Goal: Task Accomplishment & Management: Manage account settings

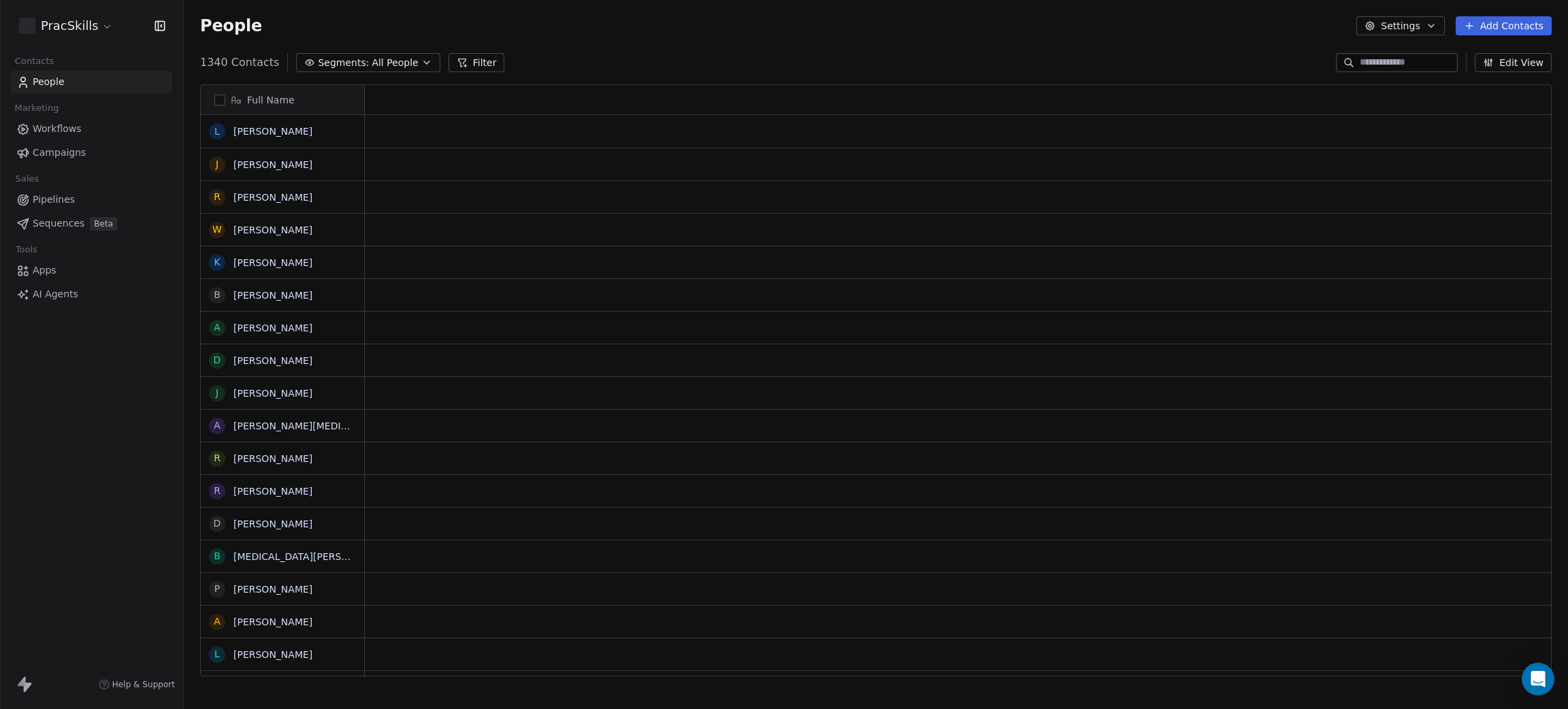
scroll to position [15, 15]
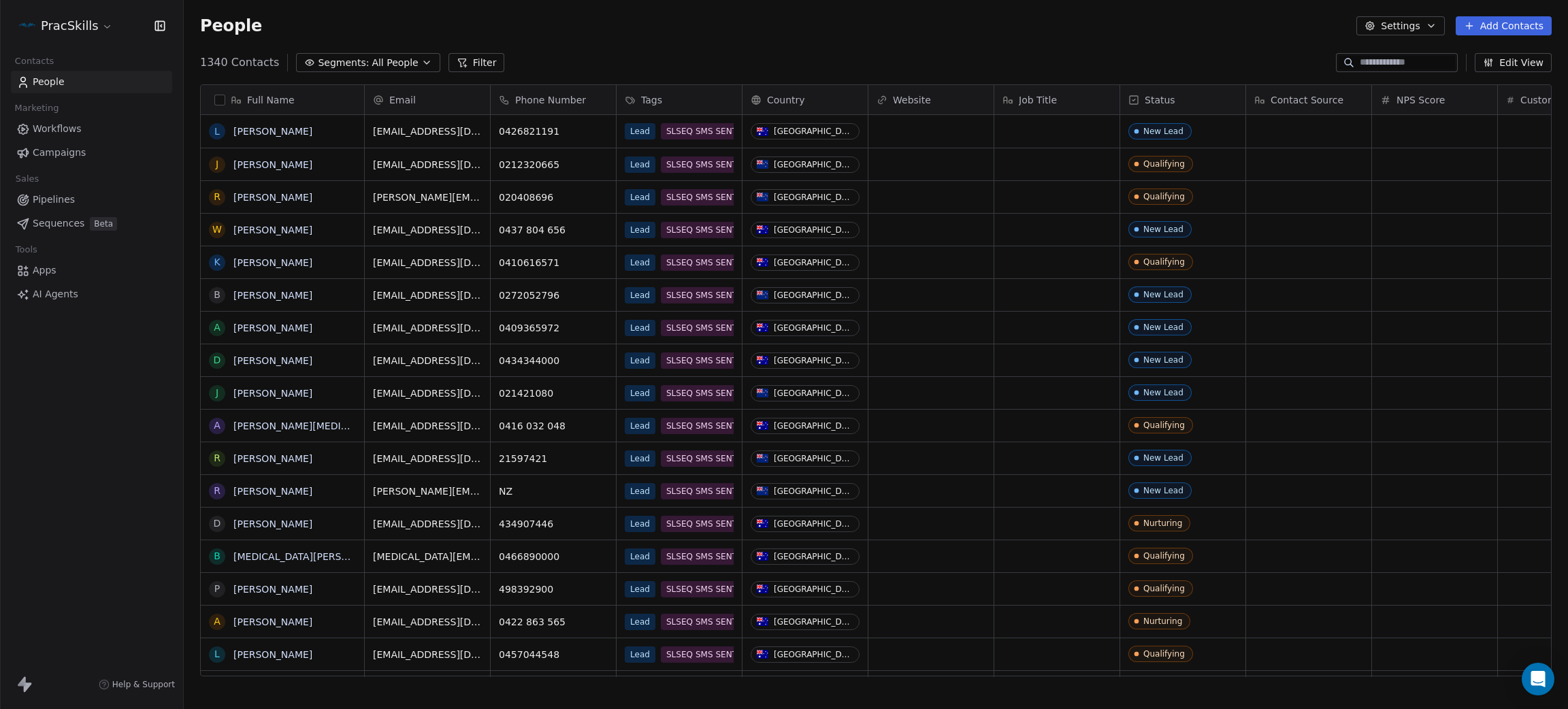
click at [97, 30] on html "PracSkills Contacts People Marketing Workflows Campaigns Sales Pipelines Sequen…" at bounding box center [784, 354] width 1568 height 709
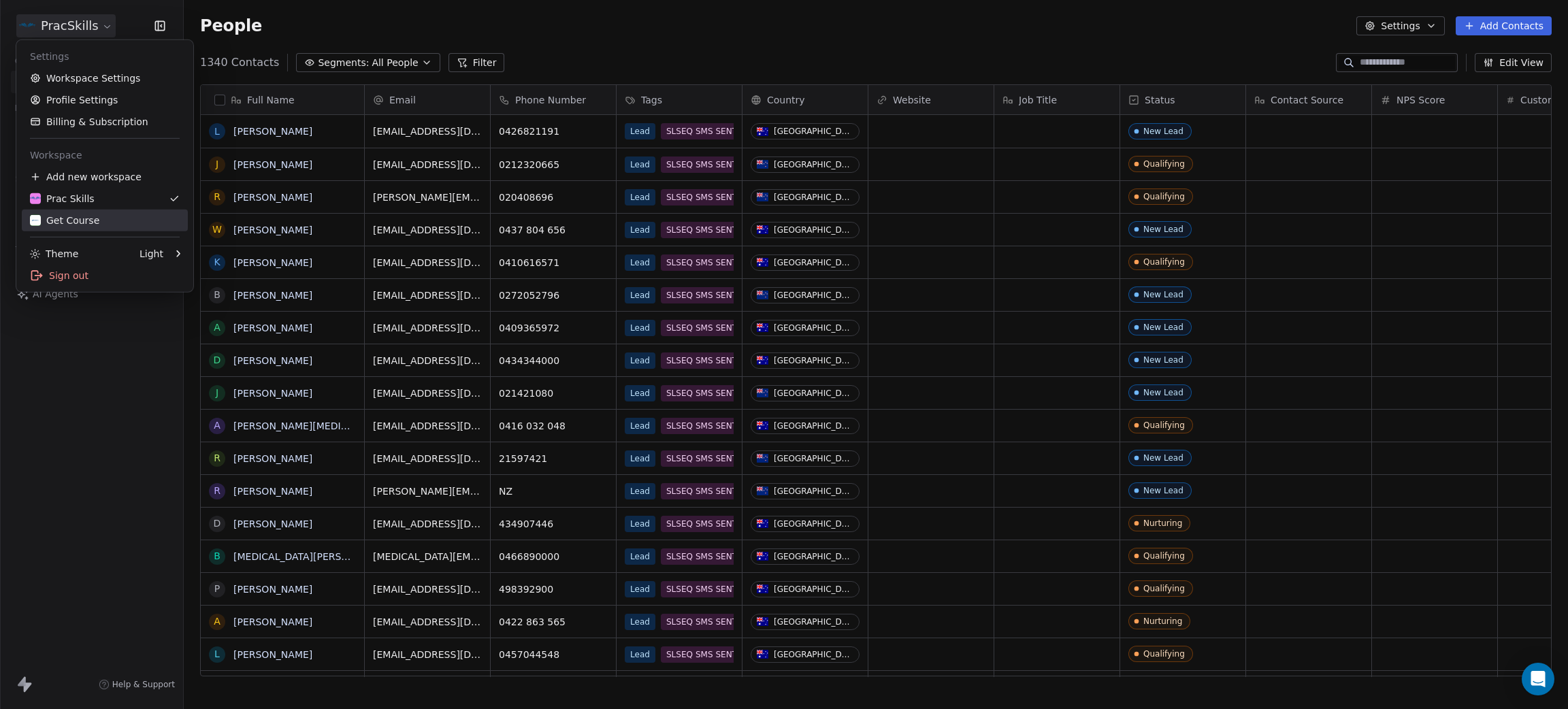
click at [79, 220] on div "Get Course" at bounding box center [64, 221] width 70 height 14
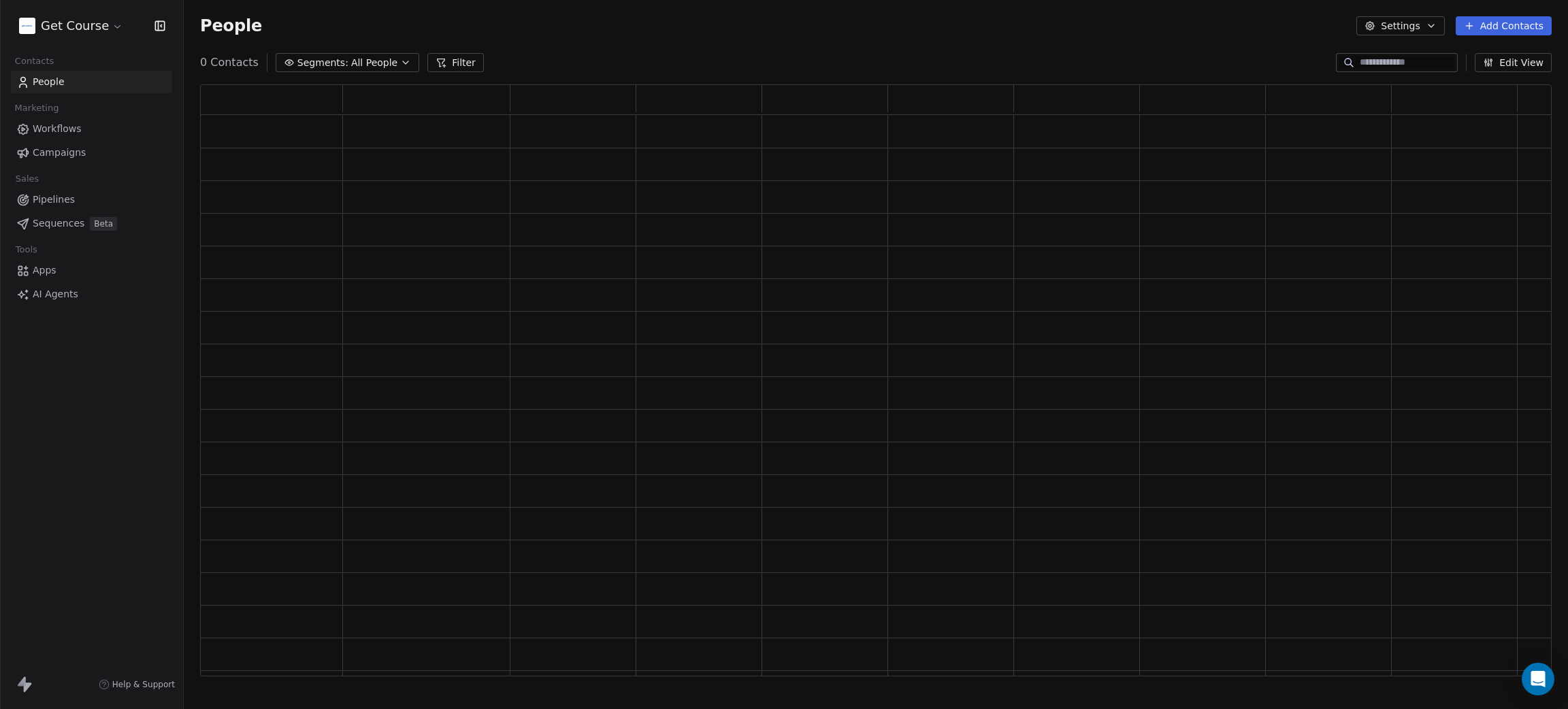
scroll to position [575, 1336]
click at [69, 157] on span "Campaigns" at bounding box center [59, 153] width 53 height 14
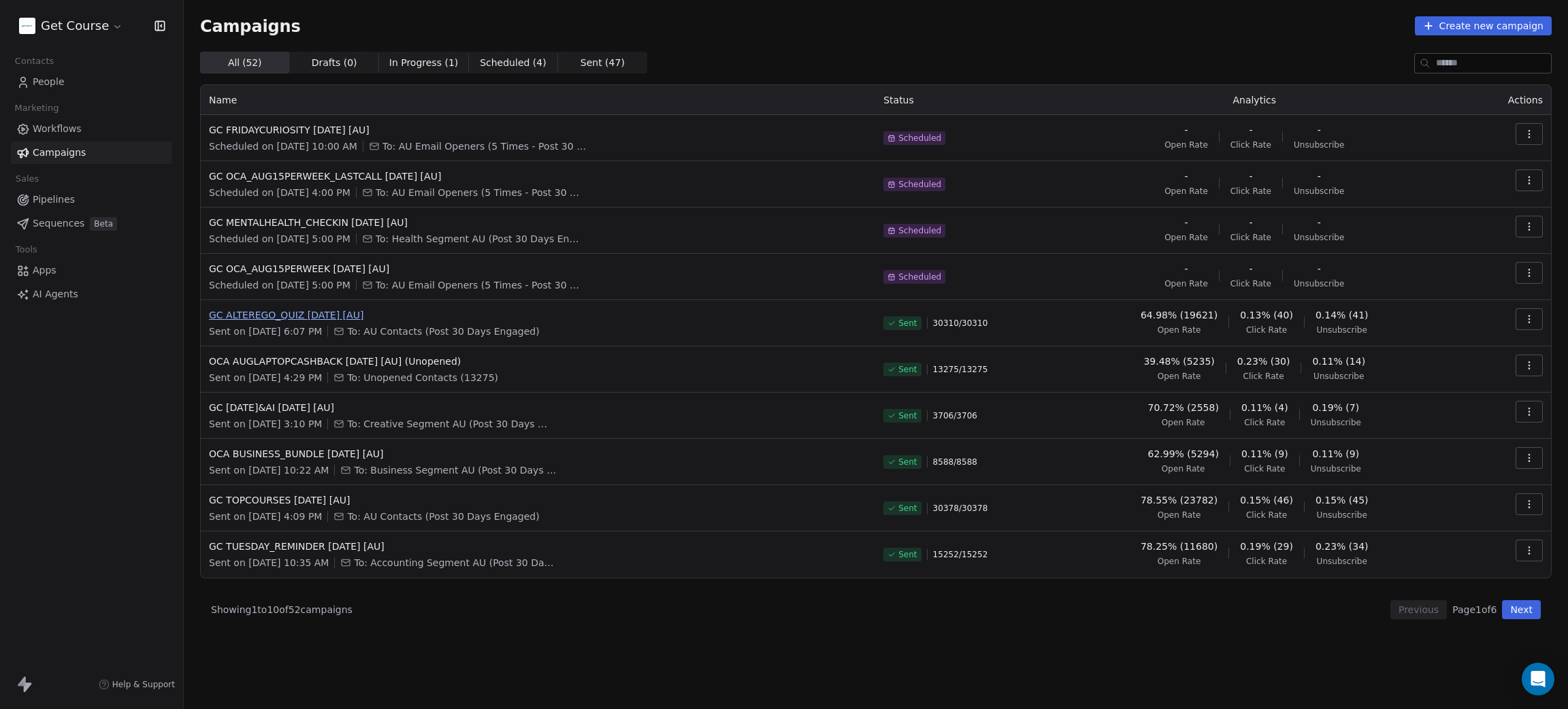
click at [264, 313] on span "GC ALTEREGO_QUIZ 11AUG2025 [AU]" at bounding box center [538, 315] width 658 height 14
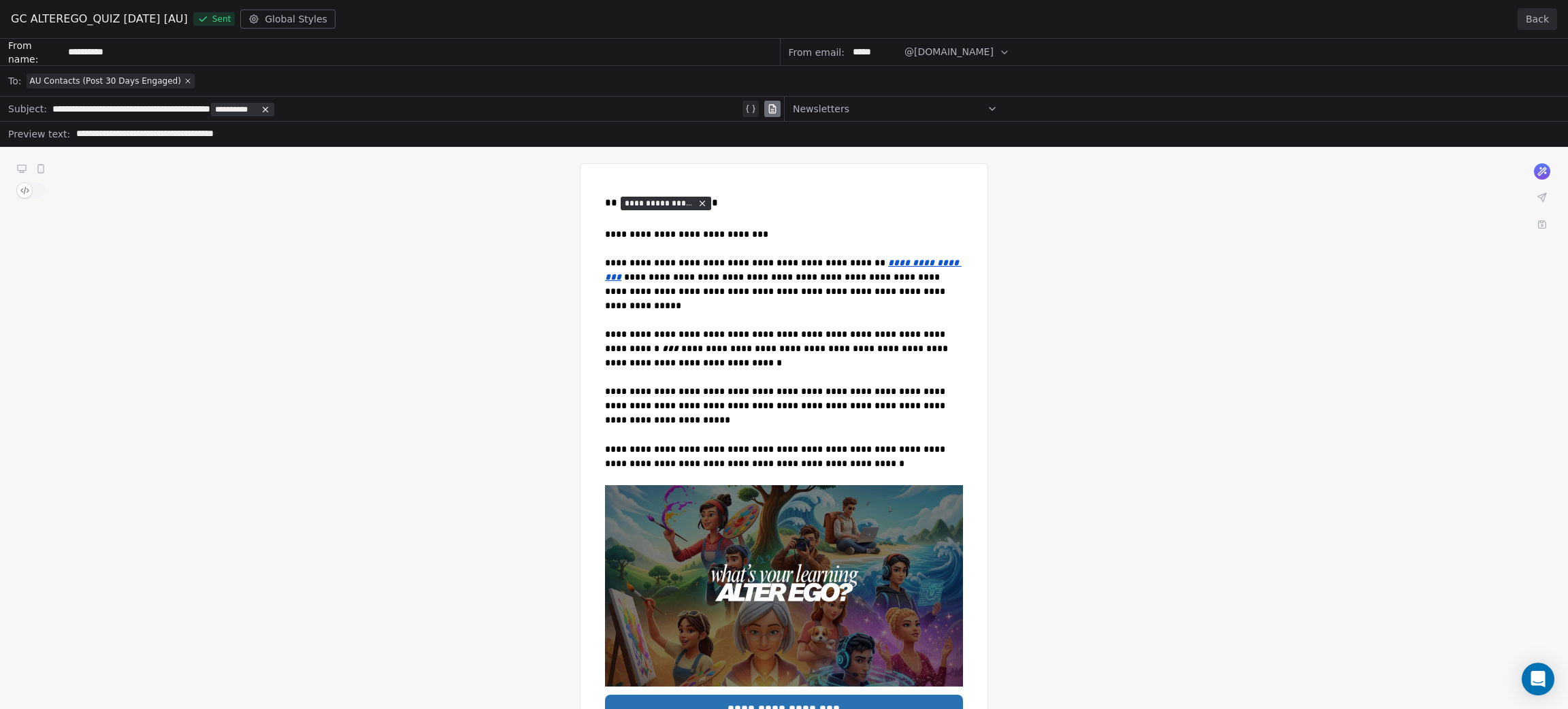
click at [1538, 14] on button "Back" at bounding box center [1537, 20] width 40 height 22
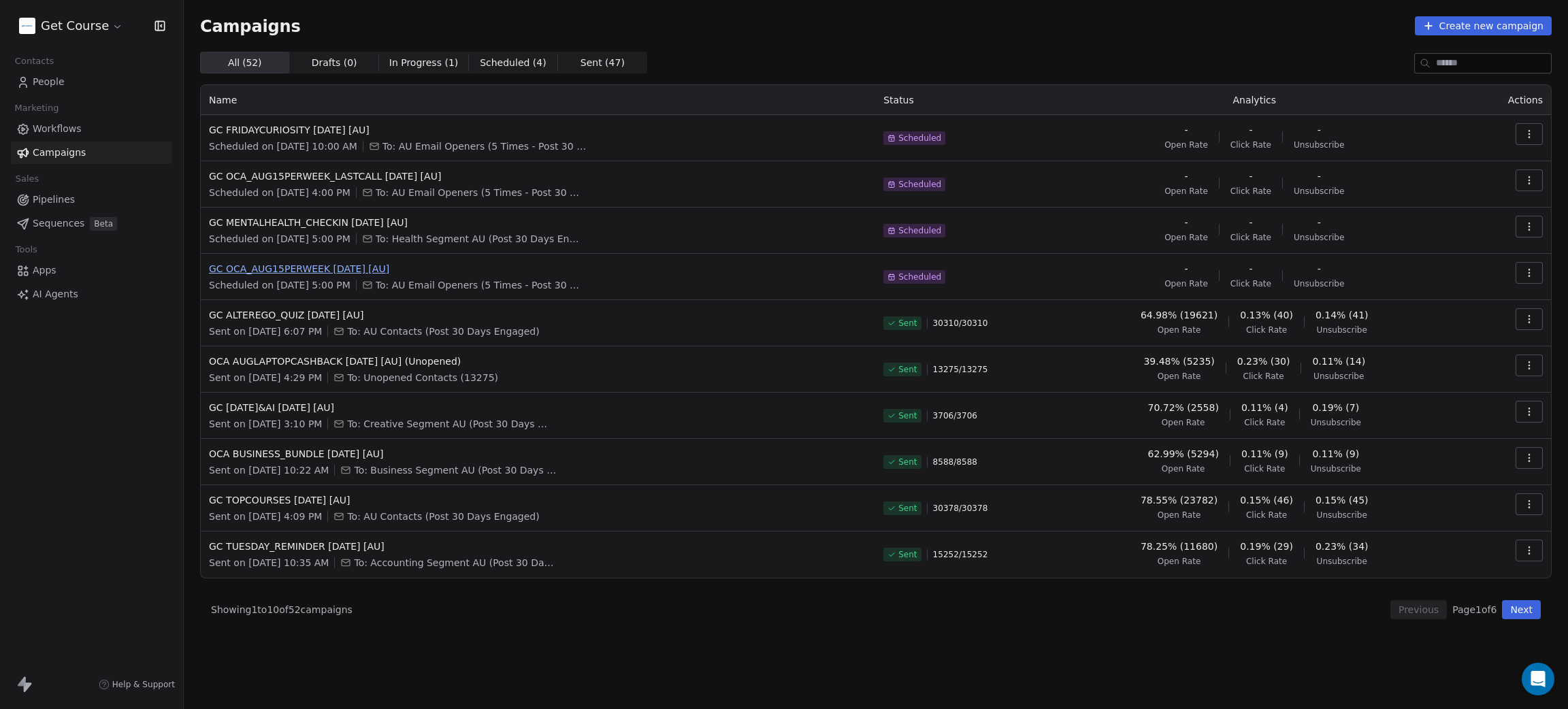
click at [332, 269] on span "GC OCA_AUG15PERWEEK 12AUG2025 [AU]" at bounding box center [538, 269] width 658 height 14
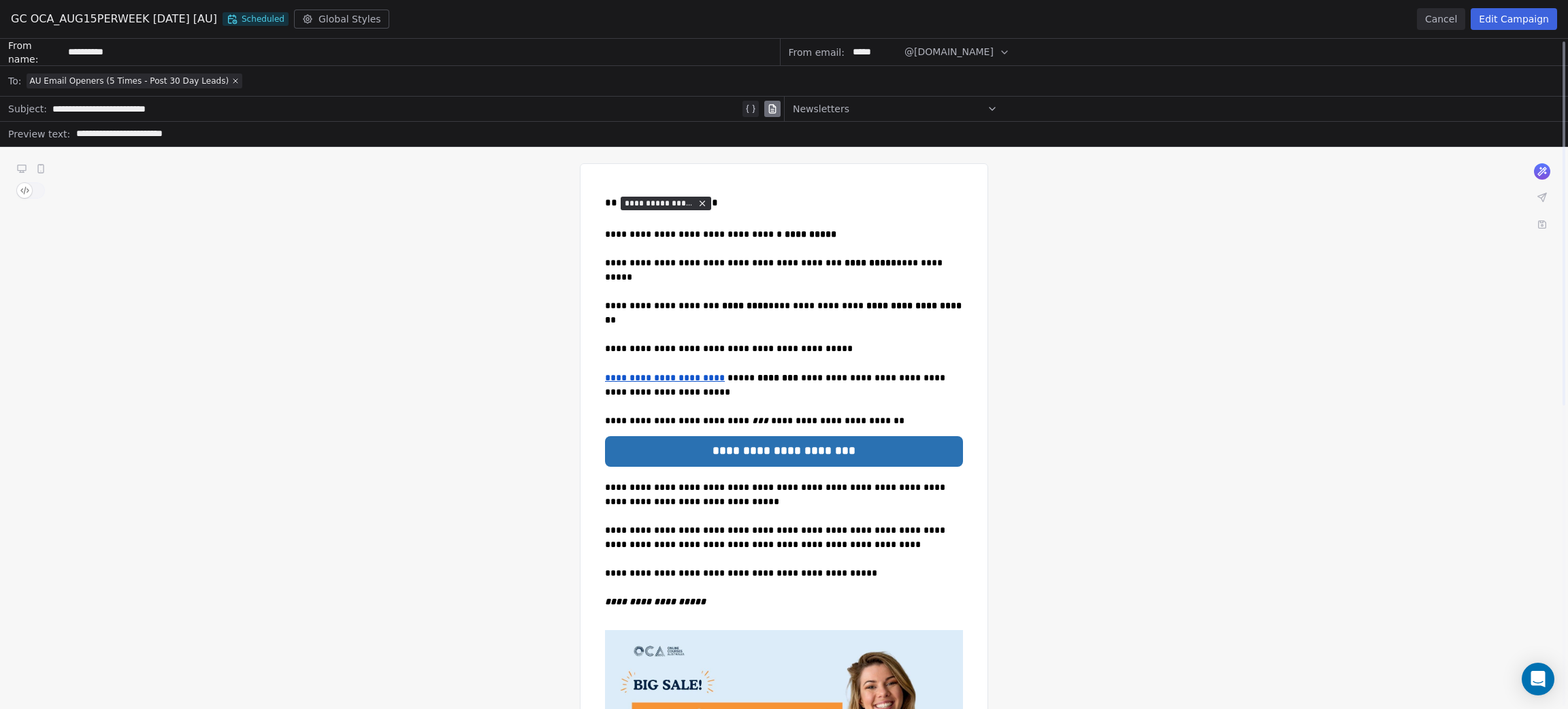
click at [1437, 20] on button "Cancel" at bounding box center [1441, 20] width 48 height 22
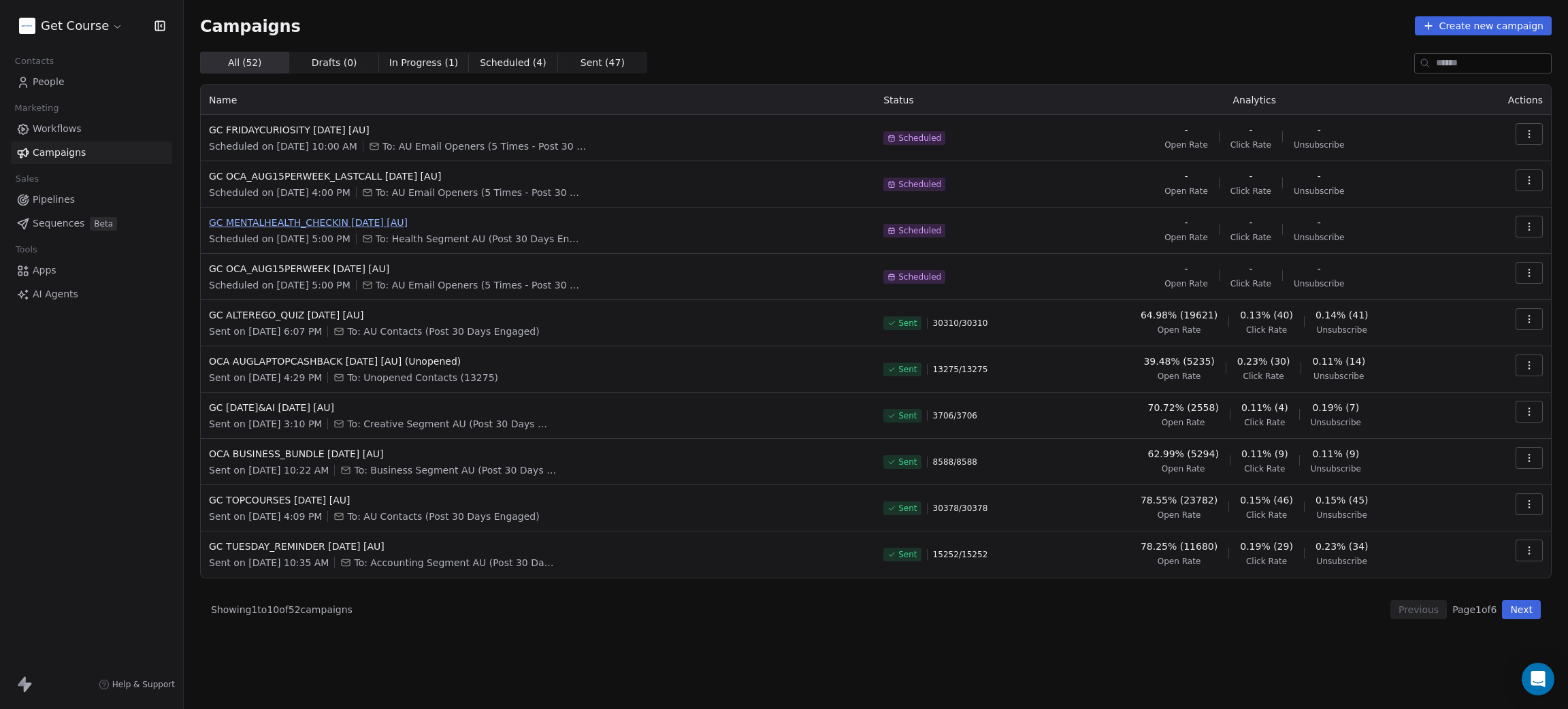
click at [356, 216] on span "GC MENTALHEALTH_CHECKIN 13AUG2025 [AU]" at bounding box center [538, 222] width 658 height 14
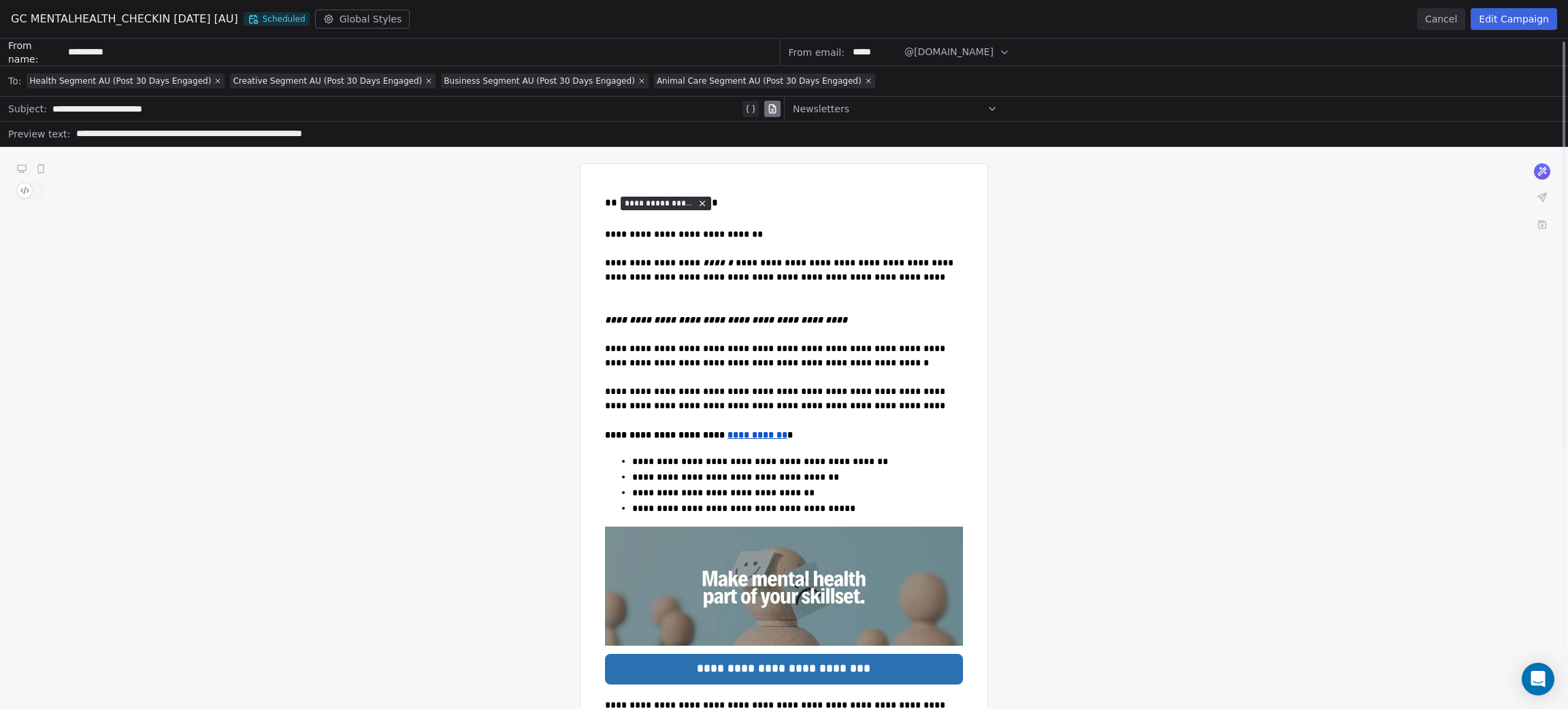
click at [1430, 20] on button "Cancel" at bounding box center [1441, 20] width 48 height 22
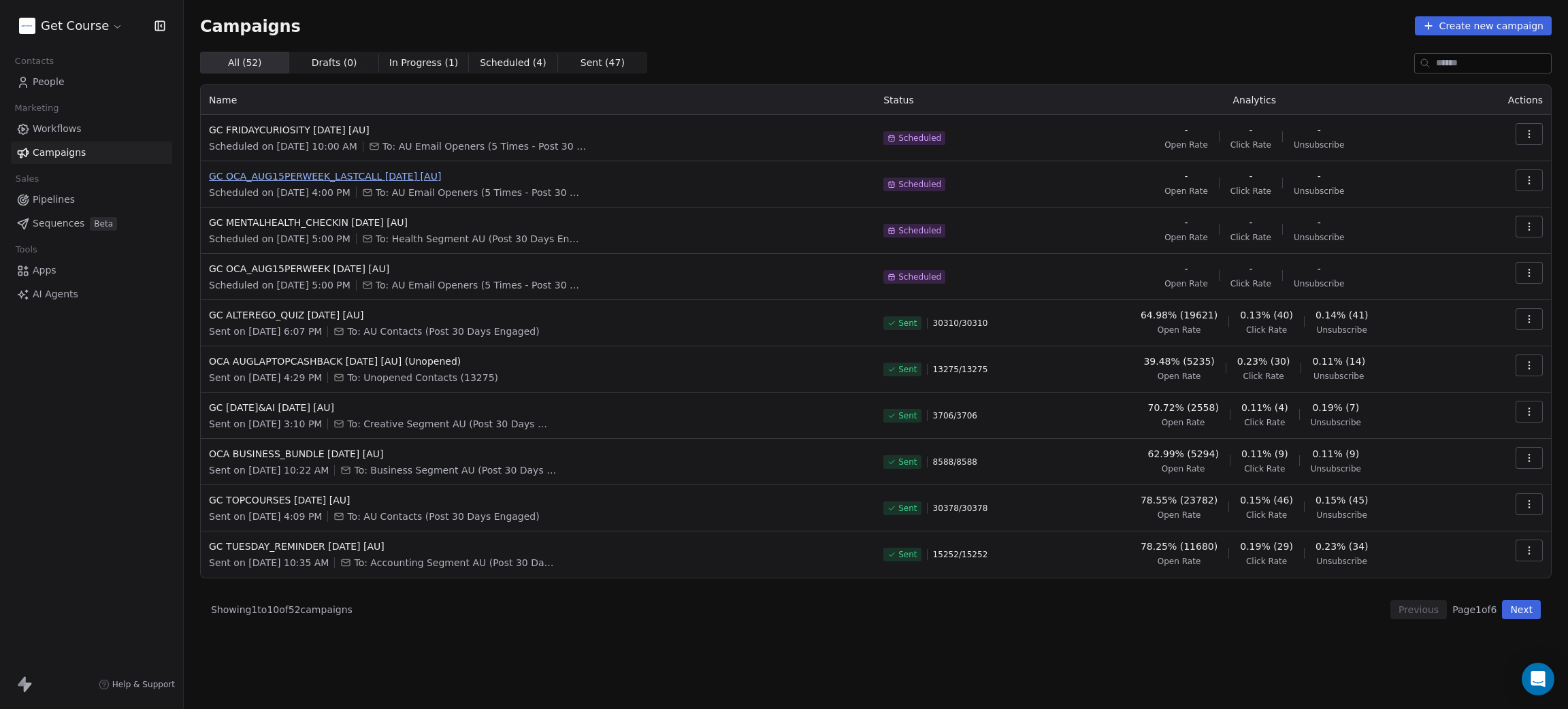
click at [359, 180] on span "GC OCA_AUG15PERWEEK_LASTCALL 14AUG2025 [AU]" at bounding box center [538, 176] width 658 height 14
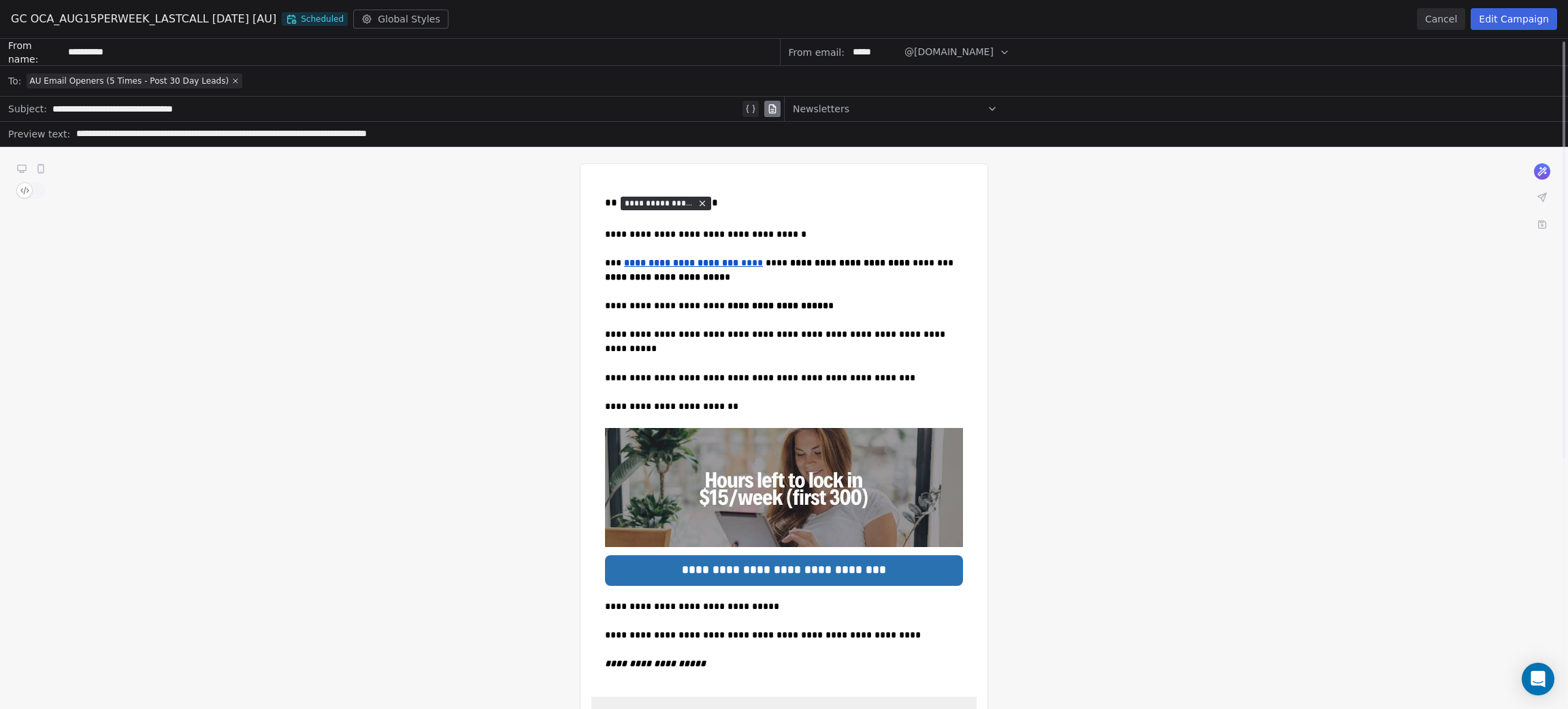
click at [1459, 12] on button "Cancel" at bounding box center [1441, 20] width 48 height 22
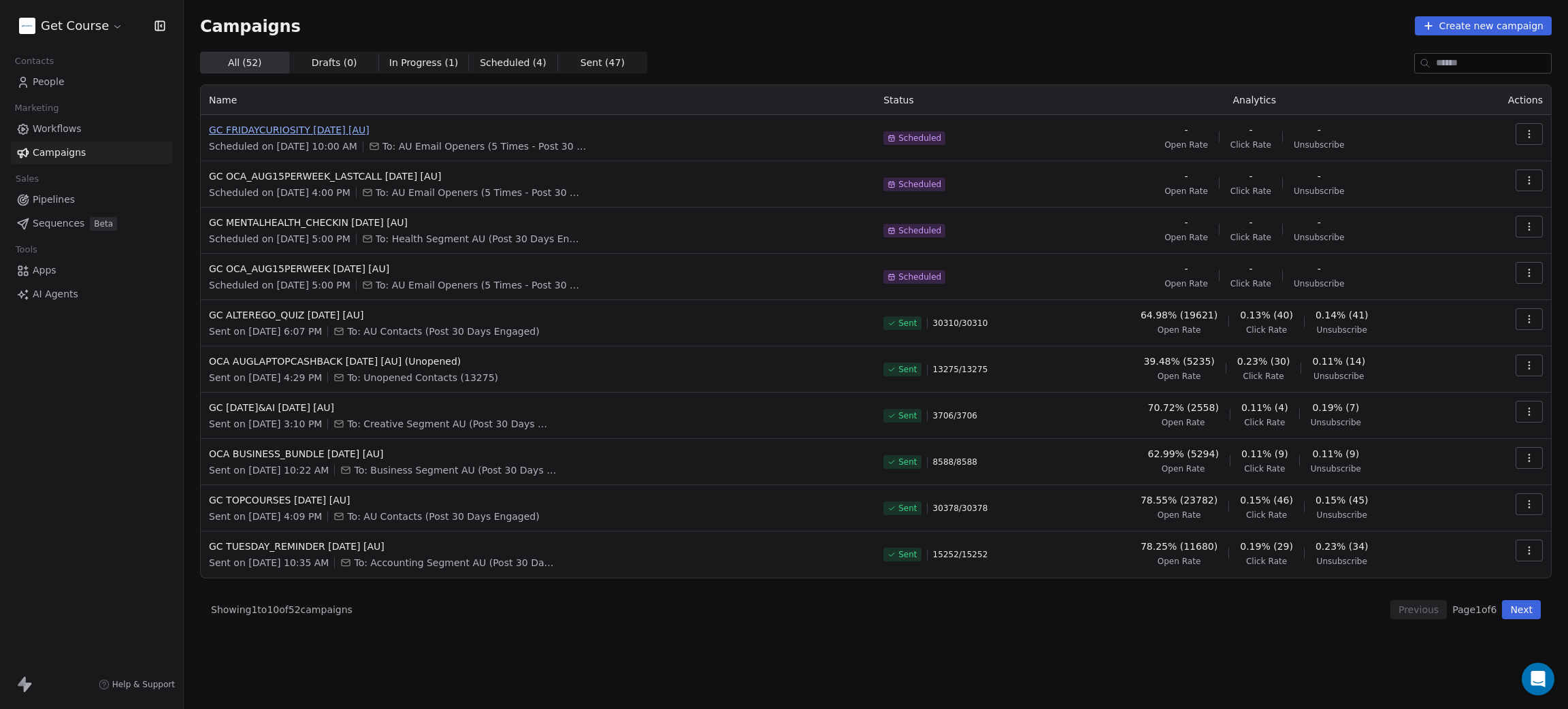
click at [338, 123] on span "GC FRIDAYCURIOSITY 15AUG2025 [AU]" at bounding box center [538, 130] width 658 height 14
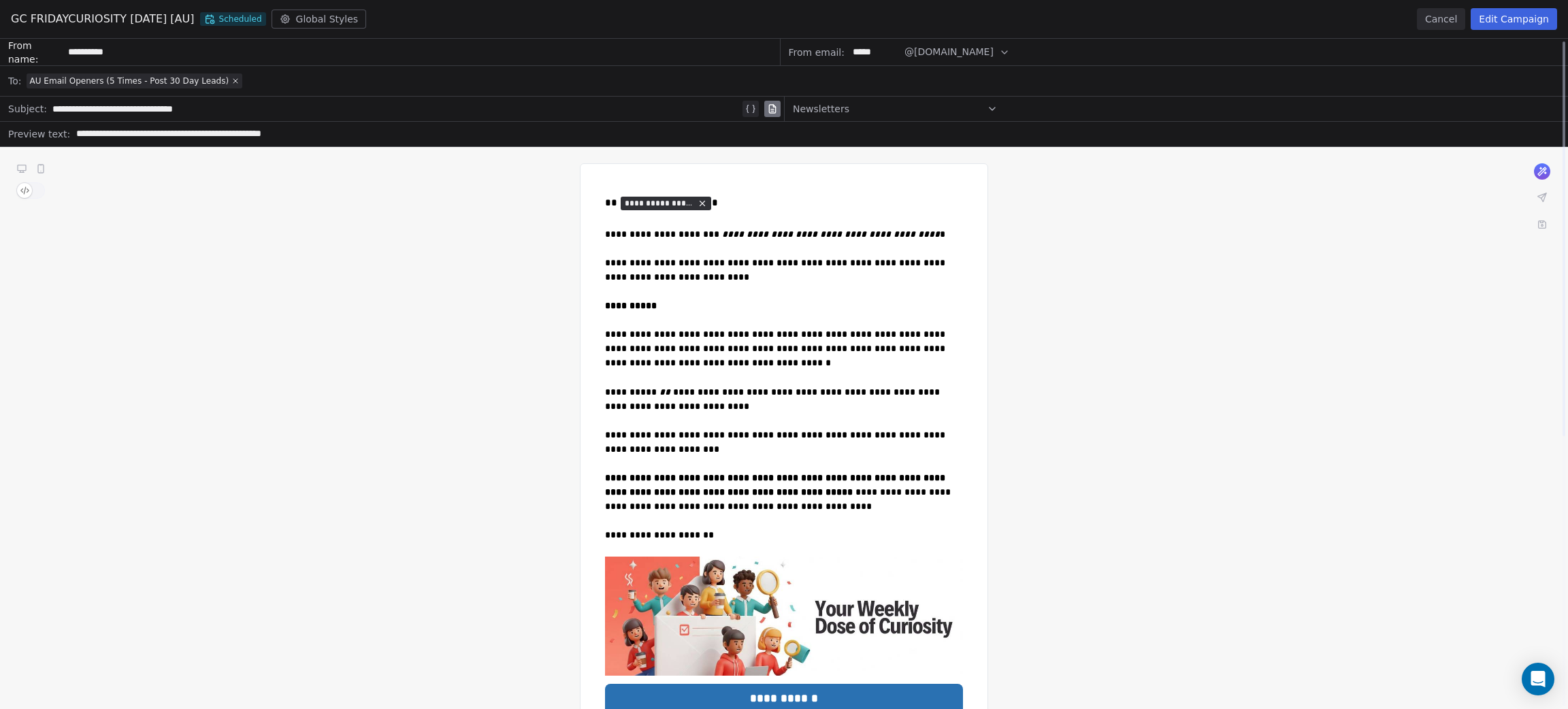
click at [1438, 19] on button "Cancel" at bounding box center [1441, 20] width 48 height 22
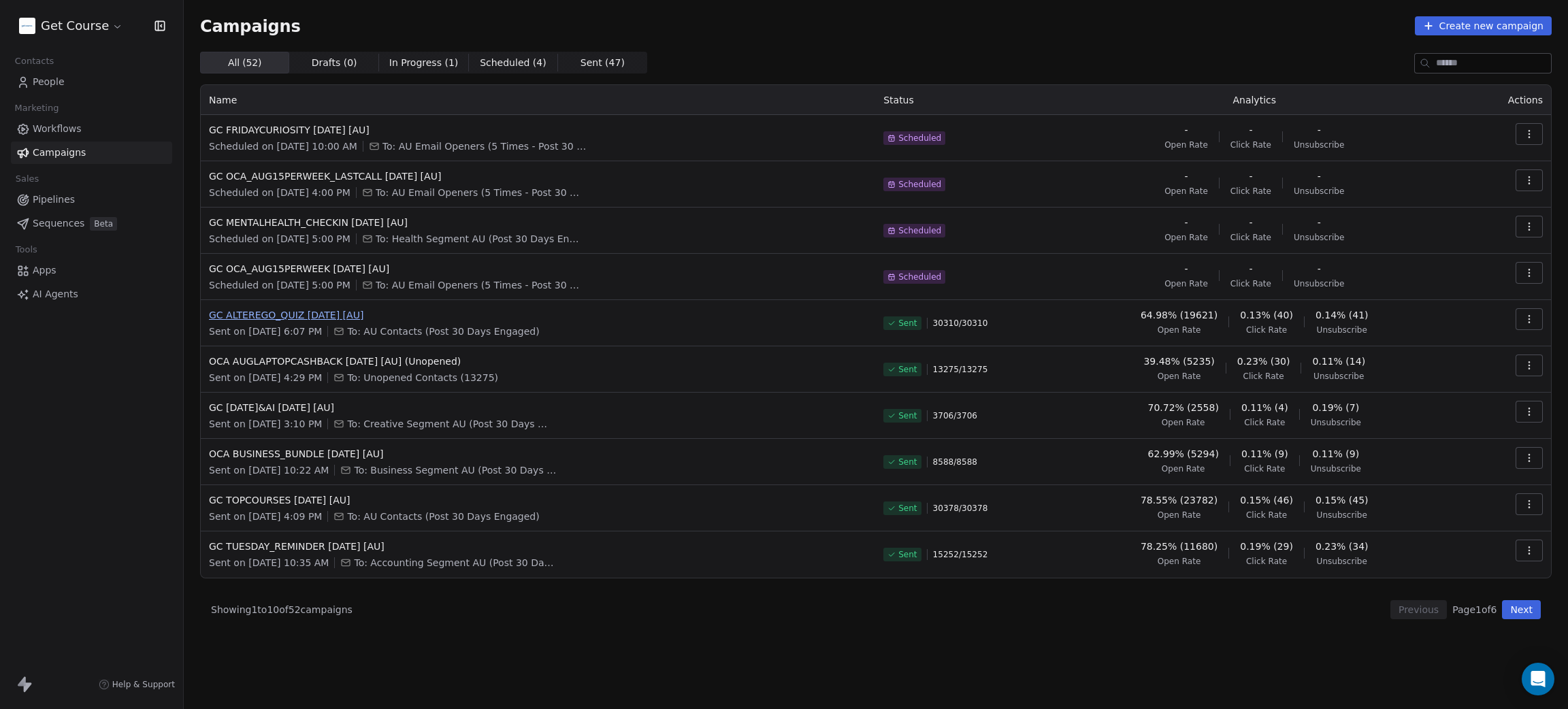
click at [301, 319] on span "GC ALTEREGO_QUIZ 11AUG2025 [AU]" at bounding box center [538, 315] width 658 height 14
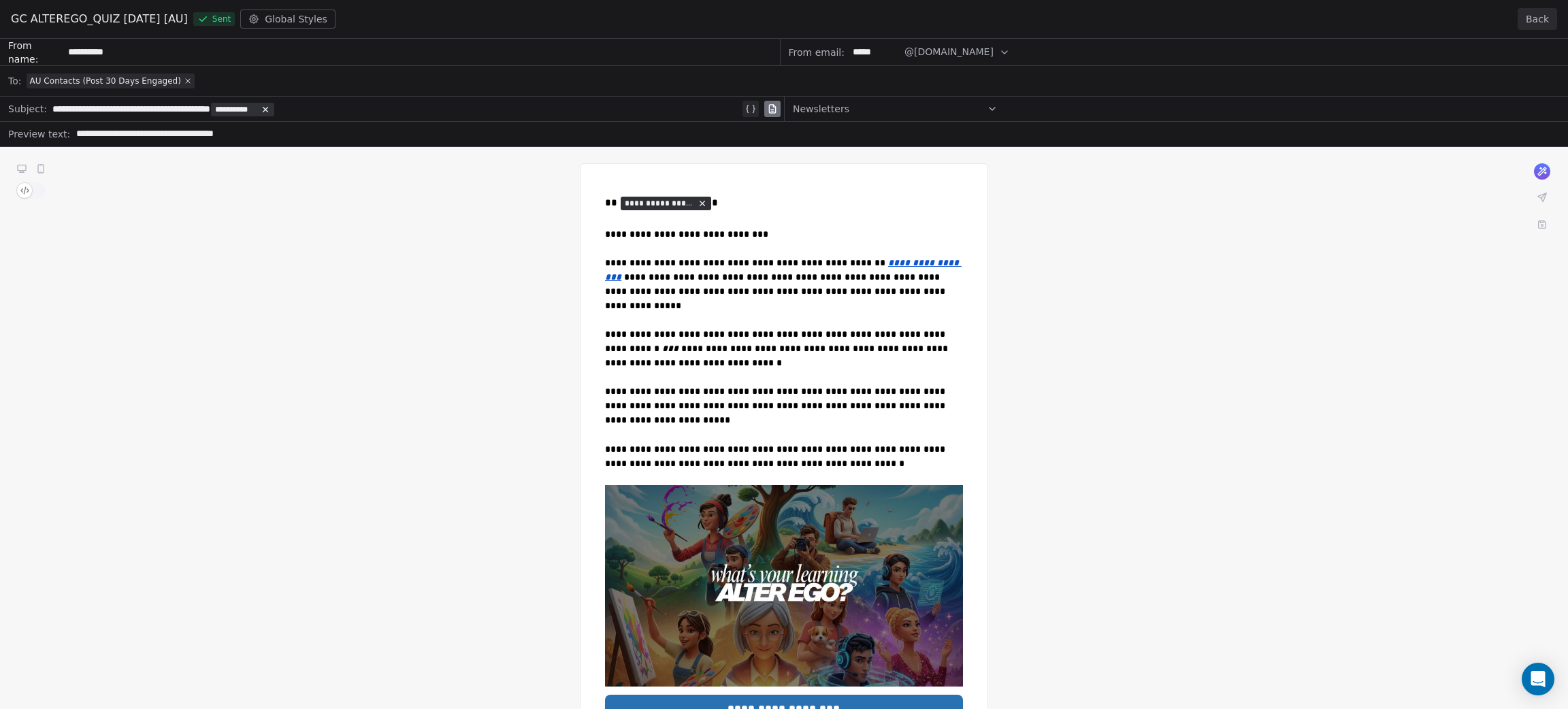
click at [1537, 19] on button "Back" at bounding box center [1537, 20] width 40 height 22
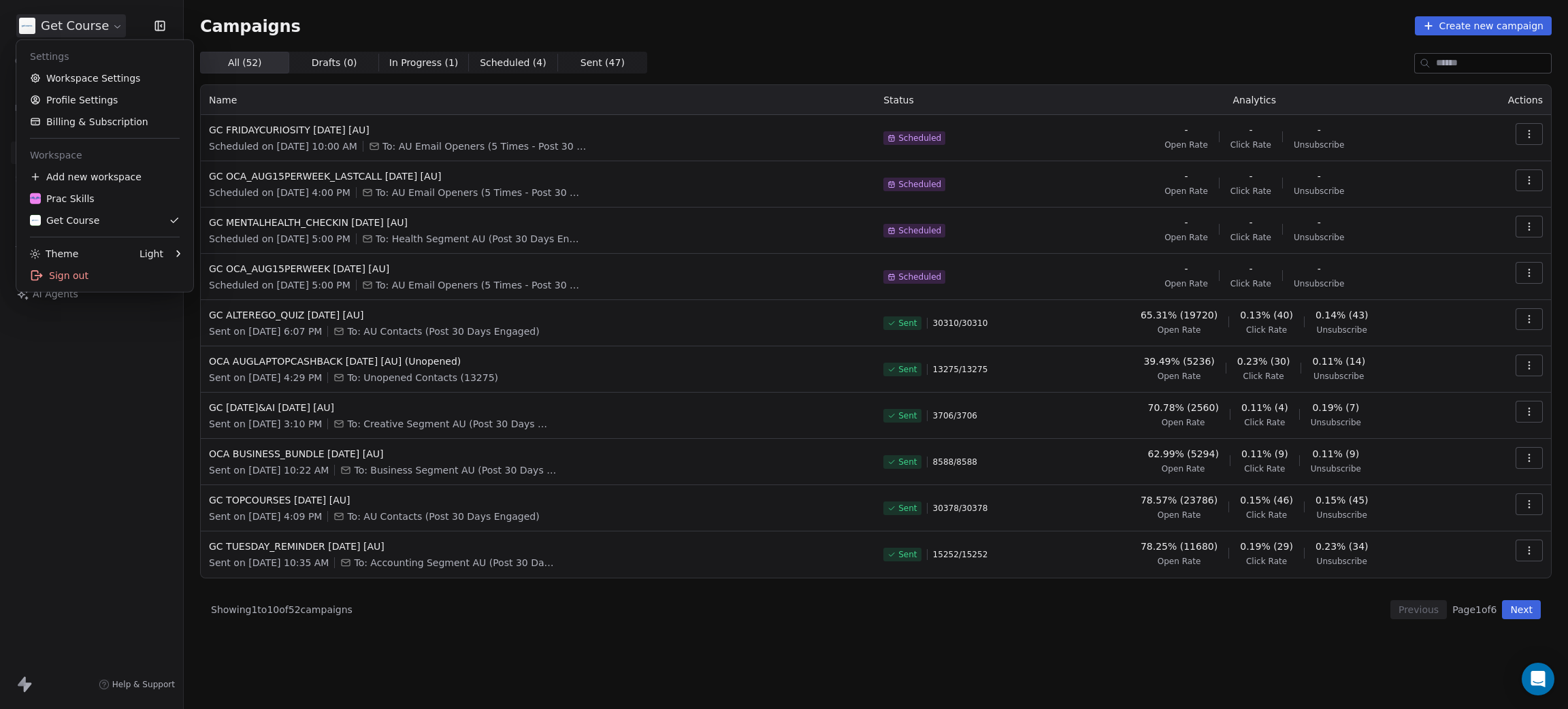
click at [95, 22] on html "Get Course Contacts People Marketing Workflows Campaigns Sales Pipelines Sequen…" at bounding box center [784, 354] width 1568 height 709
click at [75, 222] on div "Get Course" at bounding box center [64, 221] width 70 height 14
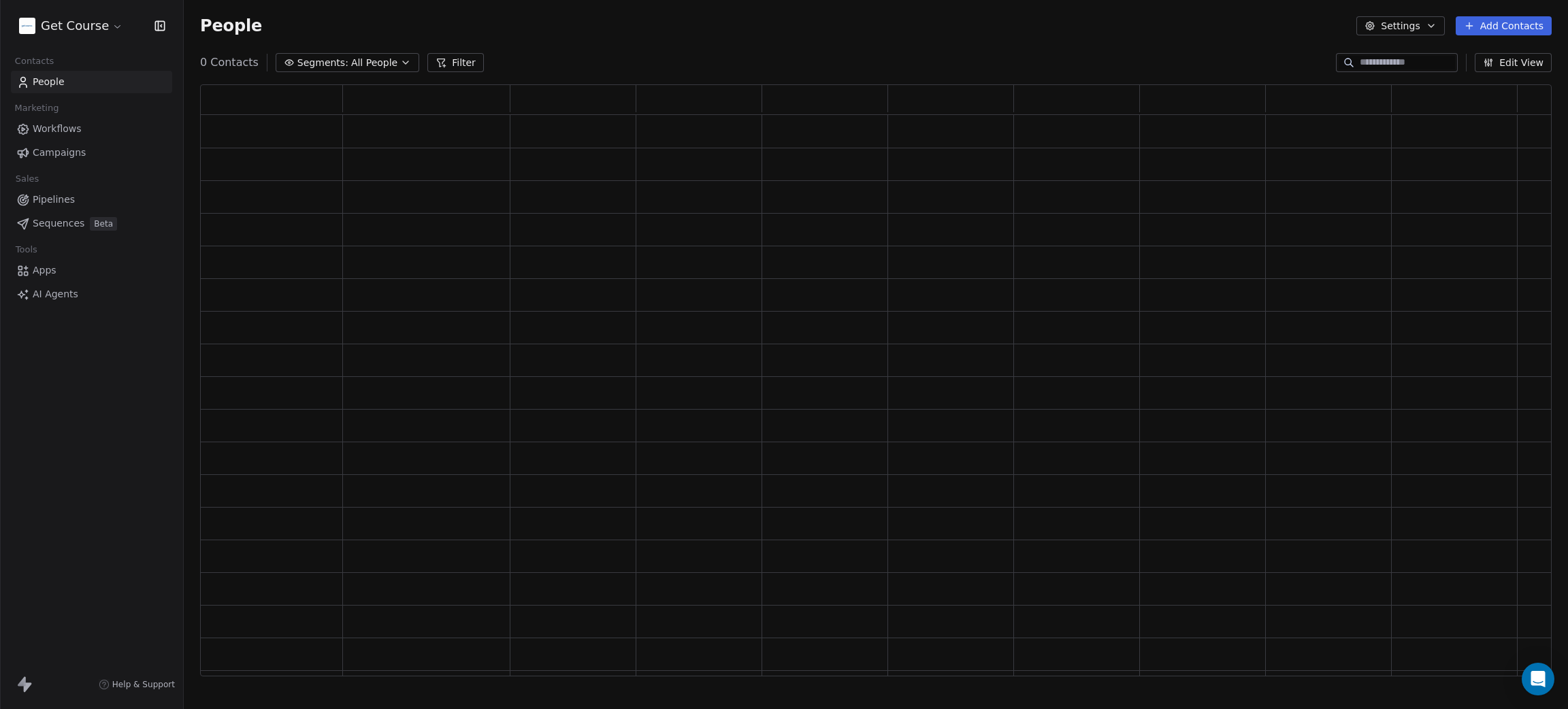
scroll to position [575, 1336]
click at [84, 25] on html "Get Course Contacts People Marketing Workflows Campaigns Sales Pipelines Sequen…" at bounding box center [784, 354] width 1568 height 709
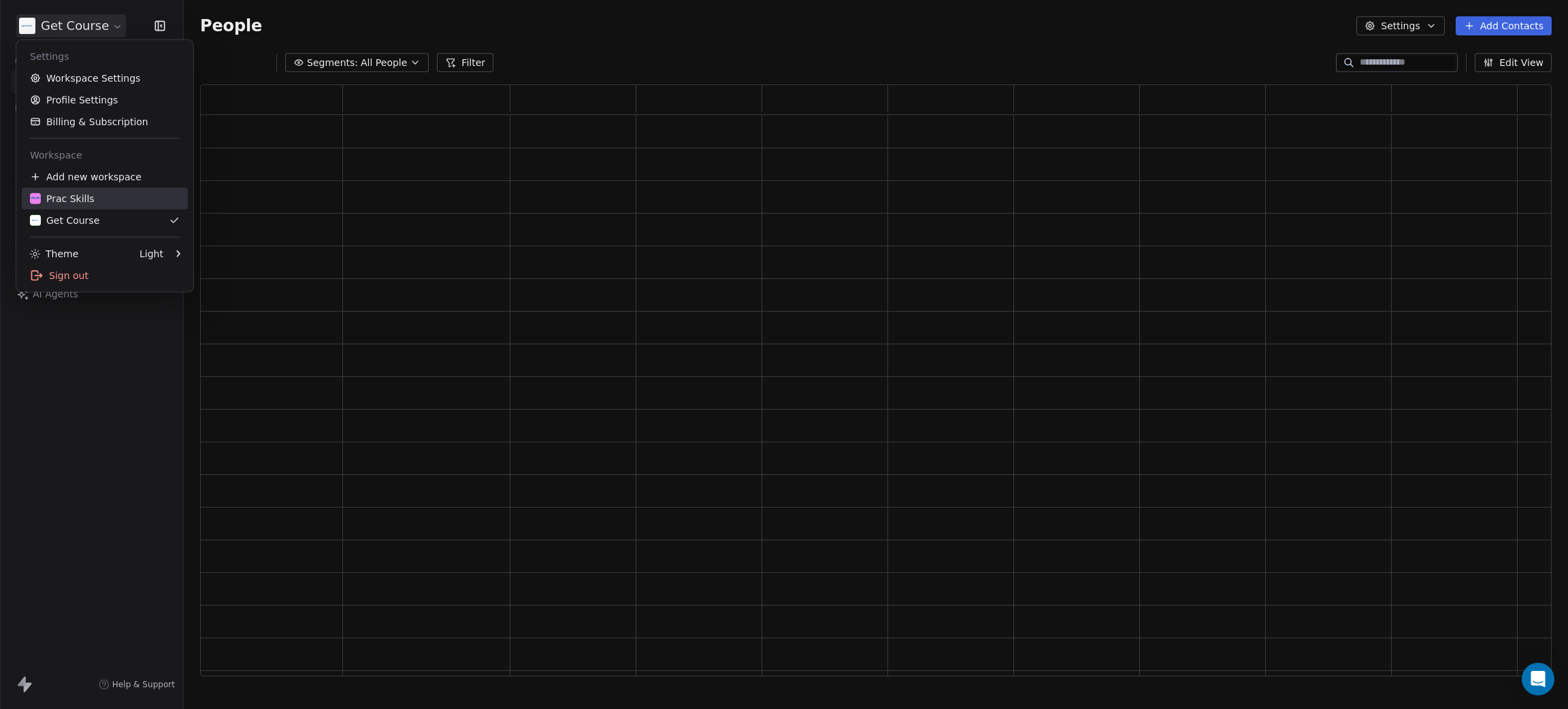
click at [63, 192] on div "Prac Skills" at bounding box center [62, 198] width 64 height 14
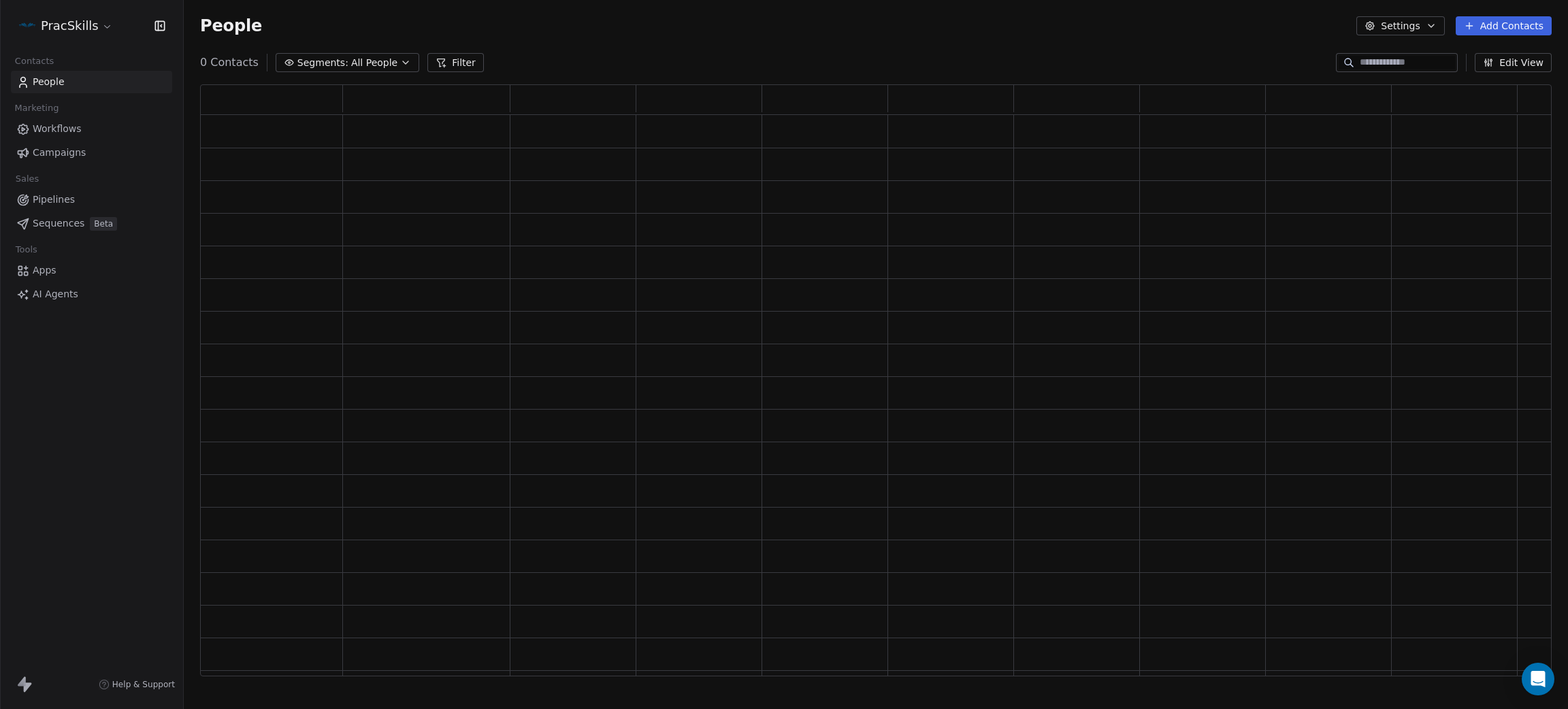
scroll to position [575, 1336]
click at [92, 23] on html "PracSkills Contacts People Marketing Workflows Campaigns Sales Pipelines Sequen…" at bounding box center [784, 354] width 1568 height 709
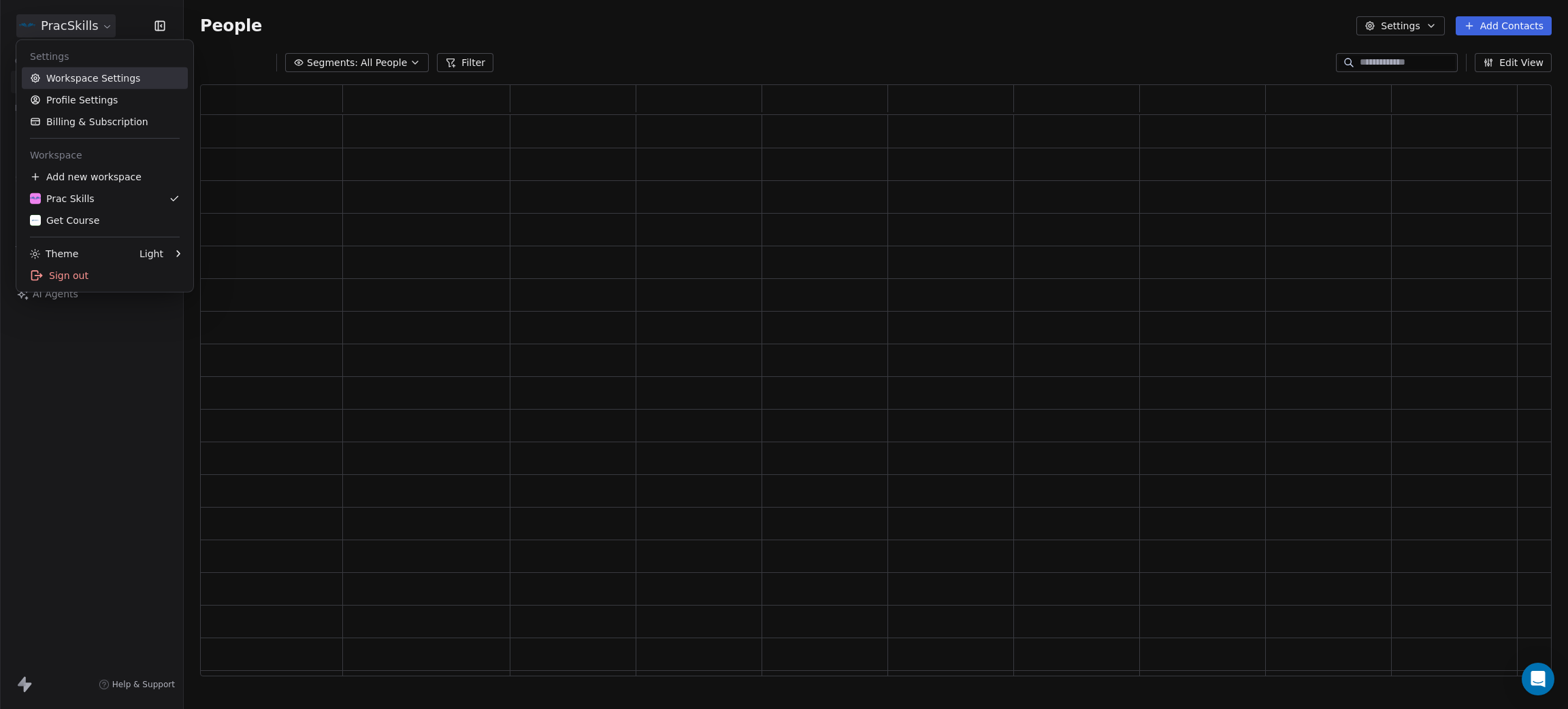
click at [95, 80] on link "Workspace Settings" at bounding box center [105, 78] width 166 height 22
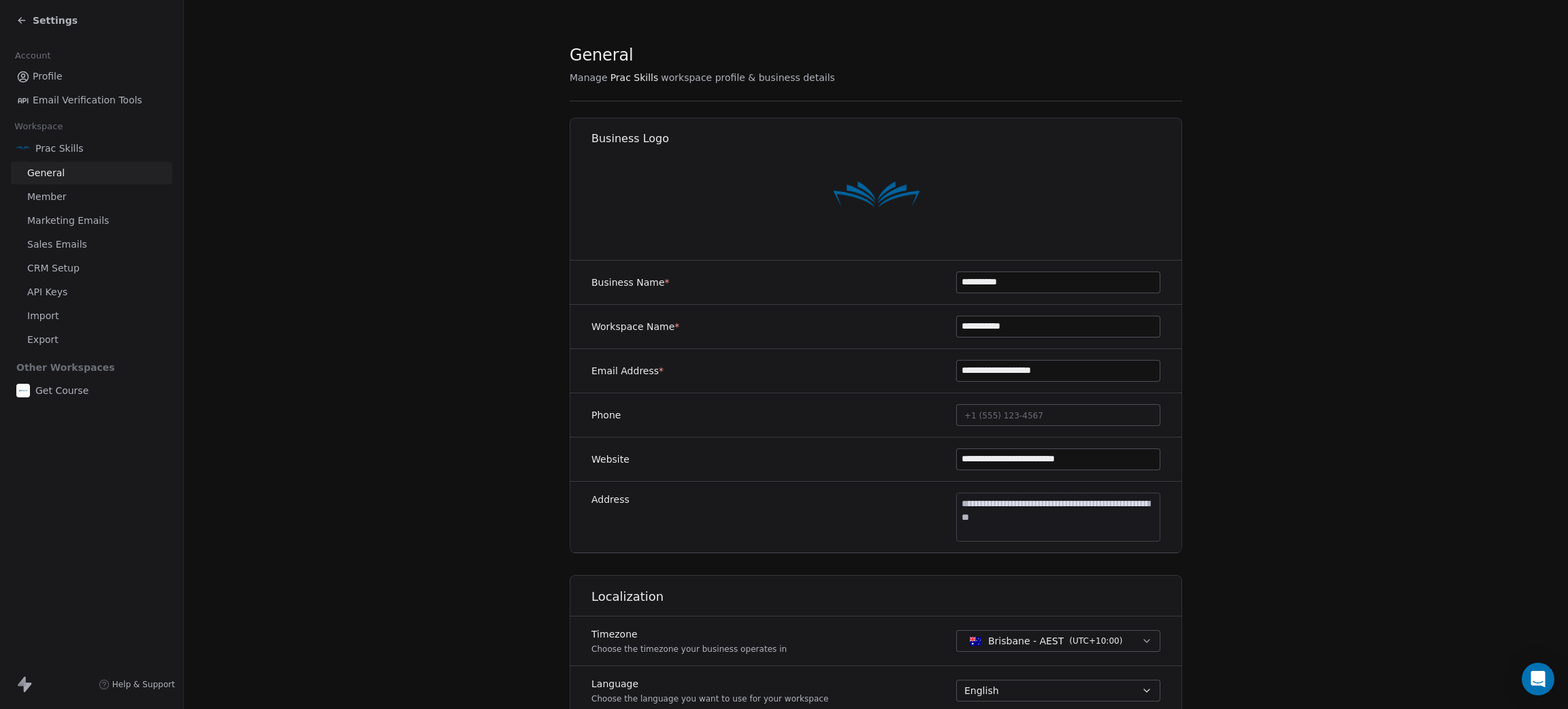
click at [70, 288] on link "API Keys" at bounding box center [92, 292] width 161 height 22
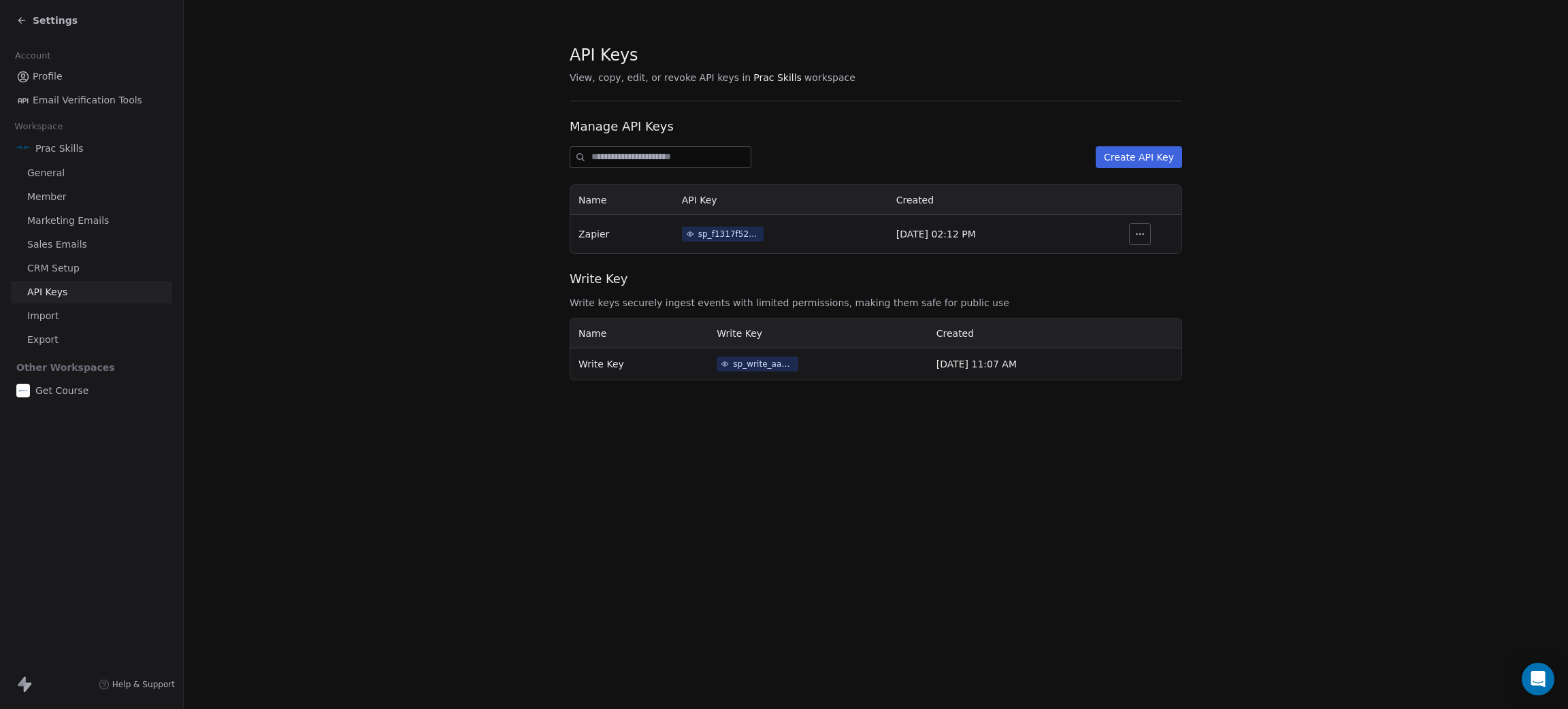
click at [1138, 159] on button "Create API Key" at bounding box center [1139, 158] width 86 height 22
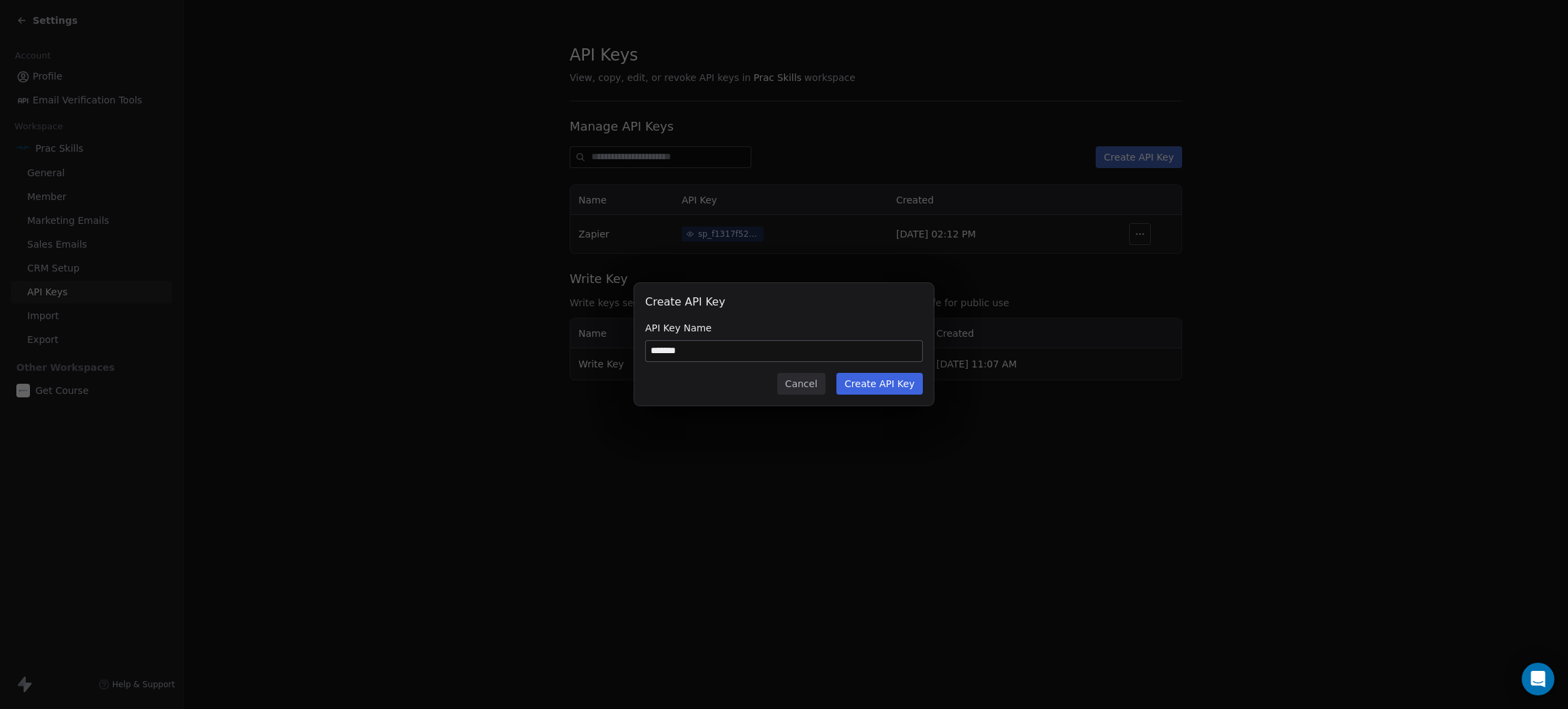
type input "*******"
click at [865, 382] on button "Create API Key" at bounding box center [879, 384] width 86 height 22
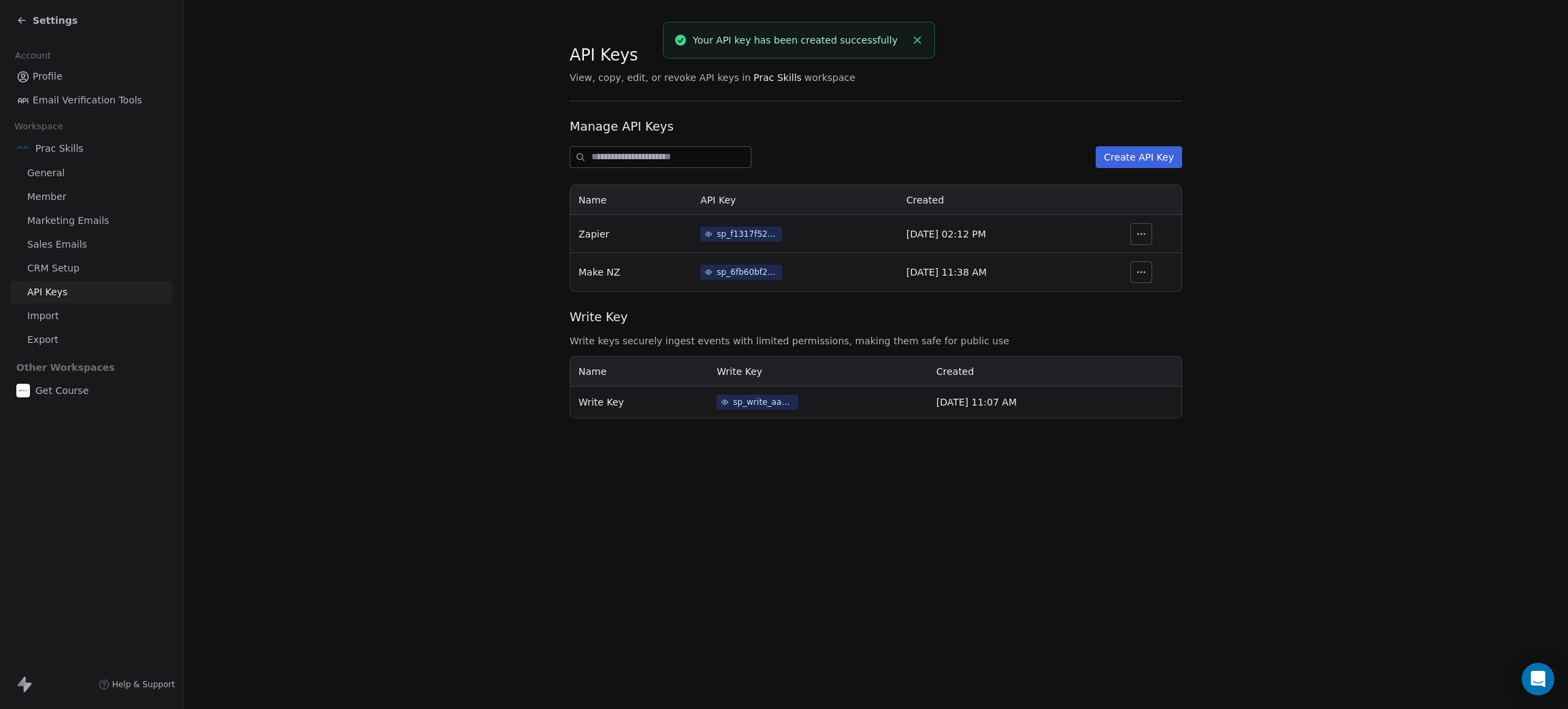
click at [720, 268] on div "sp_6fb60bf2904f43c3bc99518b1acaadc3" at bounding box center [747, 272] width 61 height 12
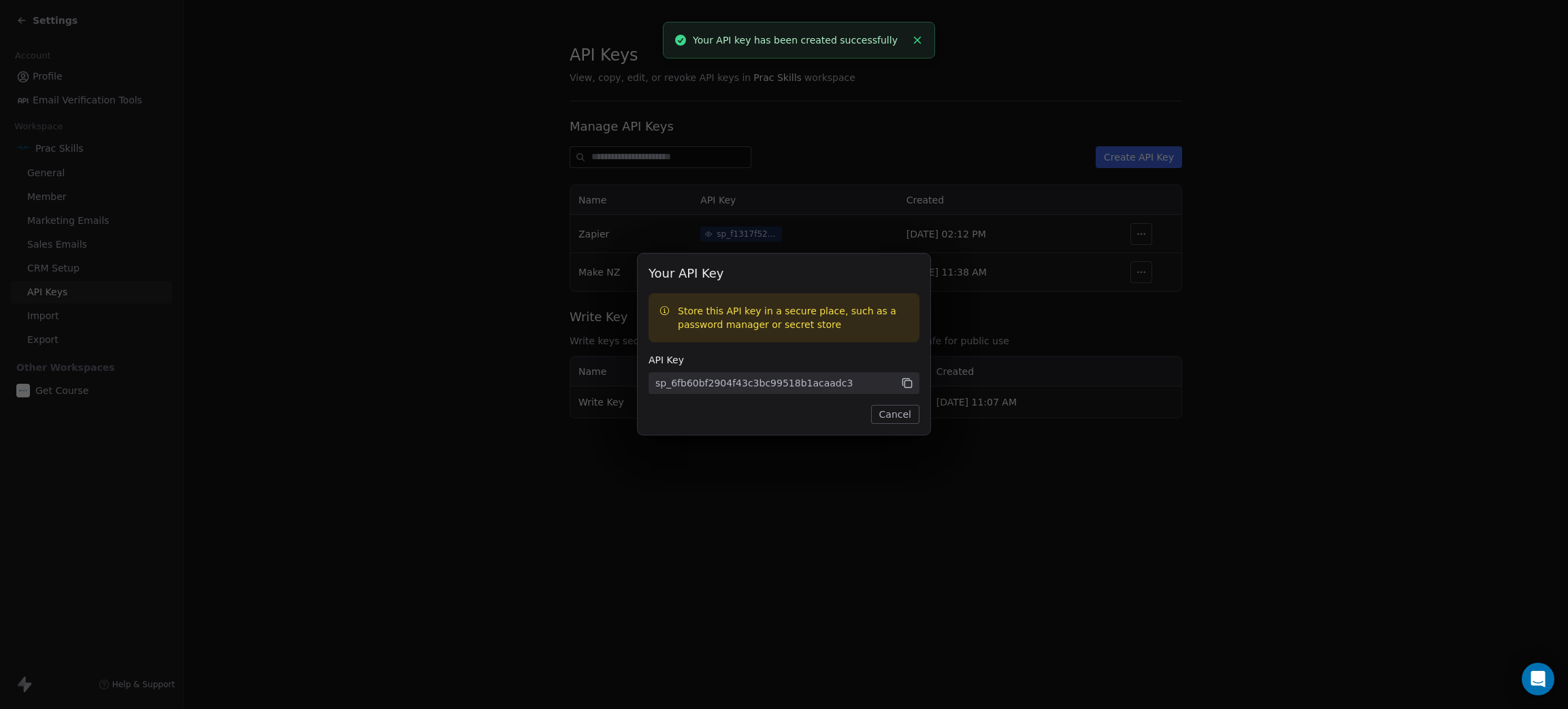
click at [906, 382] on icon at bounding box center [907, 383] width 12 height 12
click at [904, 387] on icon at bounding box center [907, 383] width 12 height 12
click at [183, 365] on div "Your API Key Store this API key in a secure place, such as a password manager o…" at bounding box center [784, 355] width 1568 height 246
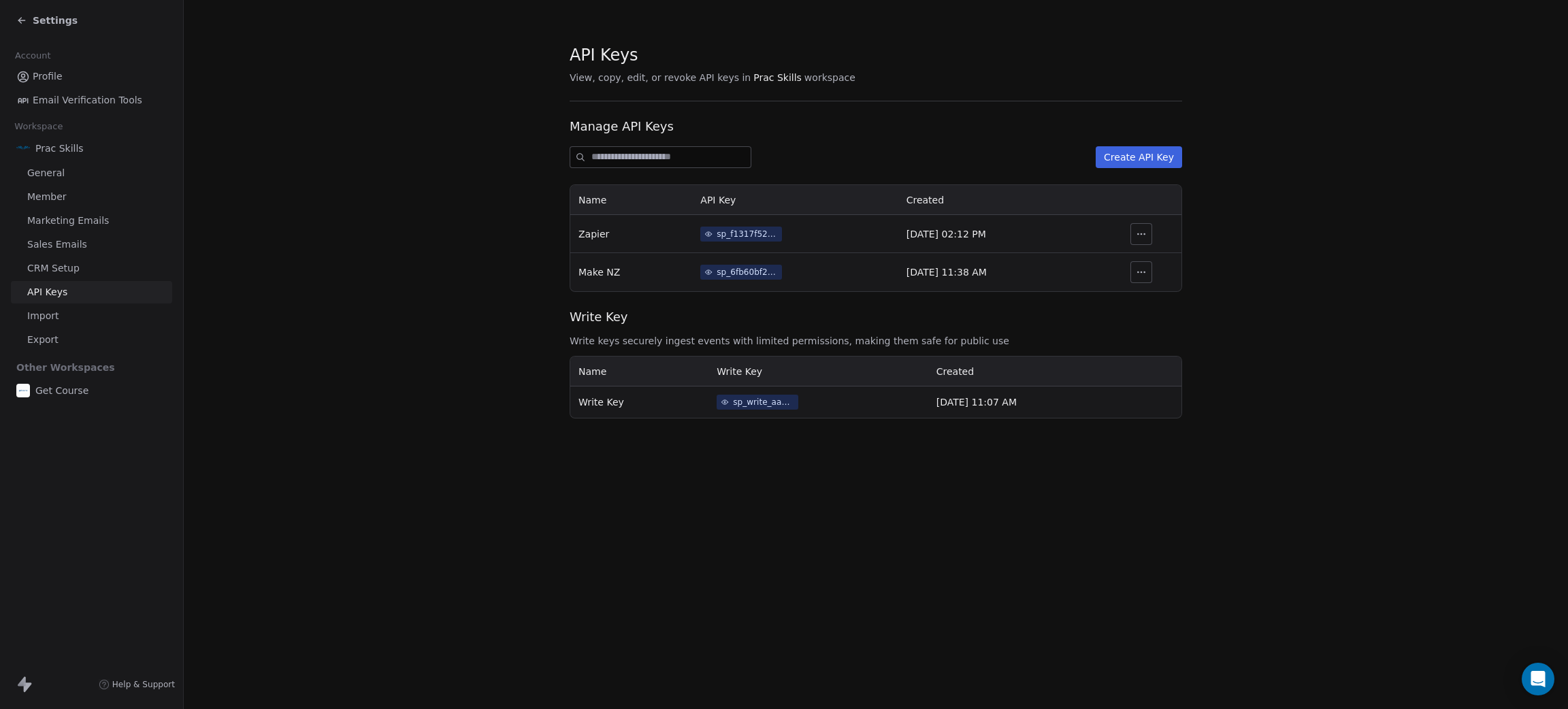
click at [40, 19] on span "Settings" at bounding box center [55, 20] width 45 height 14
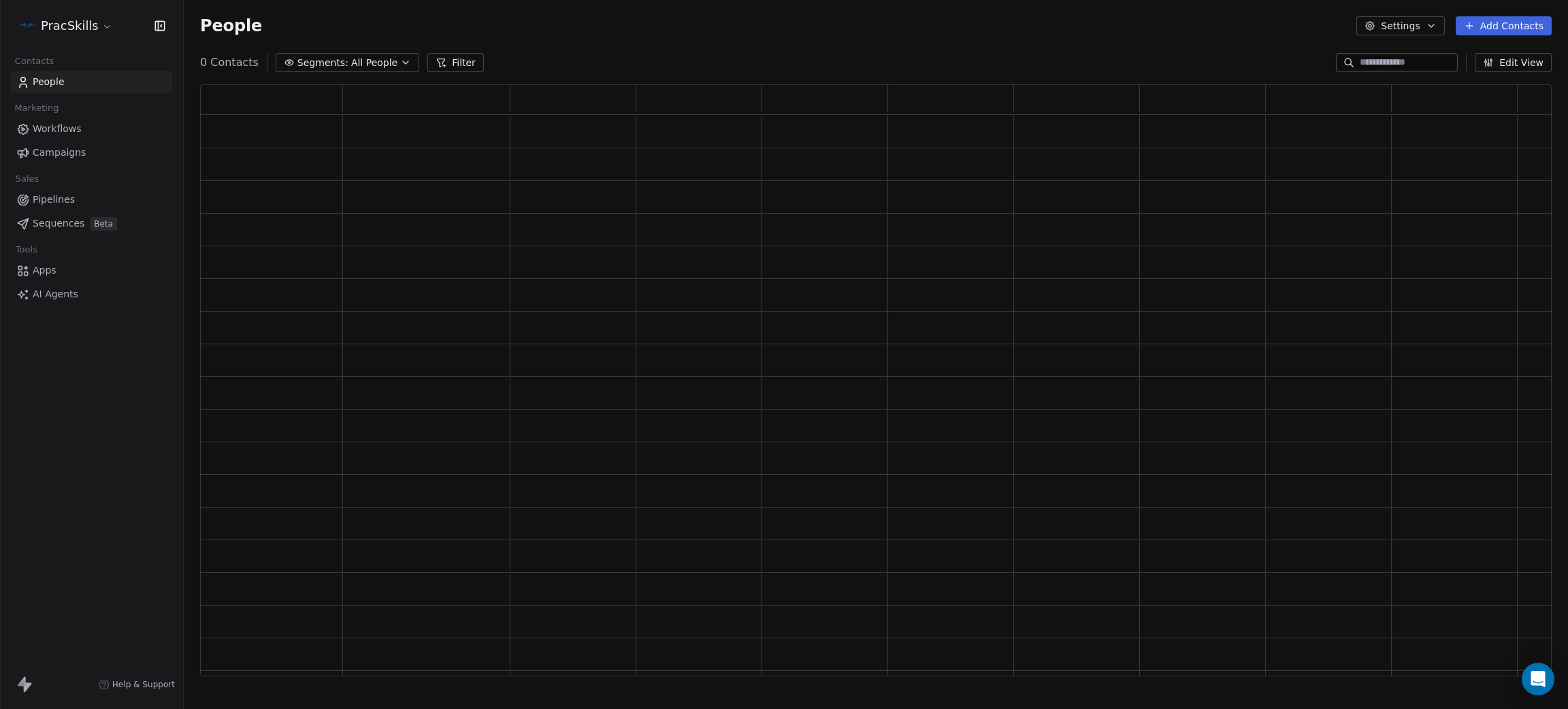
scroll to position [575, 1336]
click at [1382, 60] on input at bounding box center [1407, 63] width 95 height 14
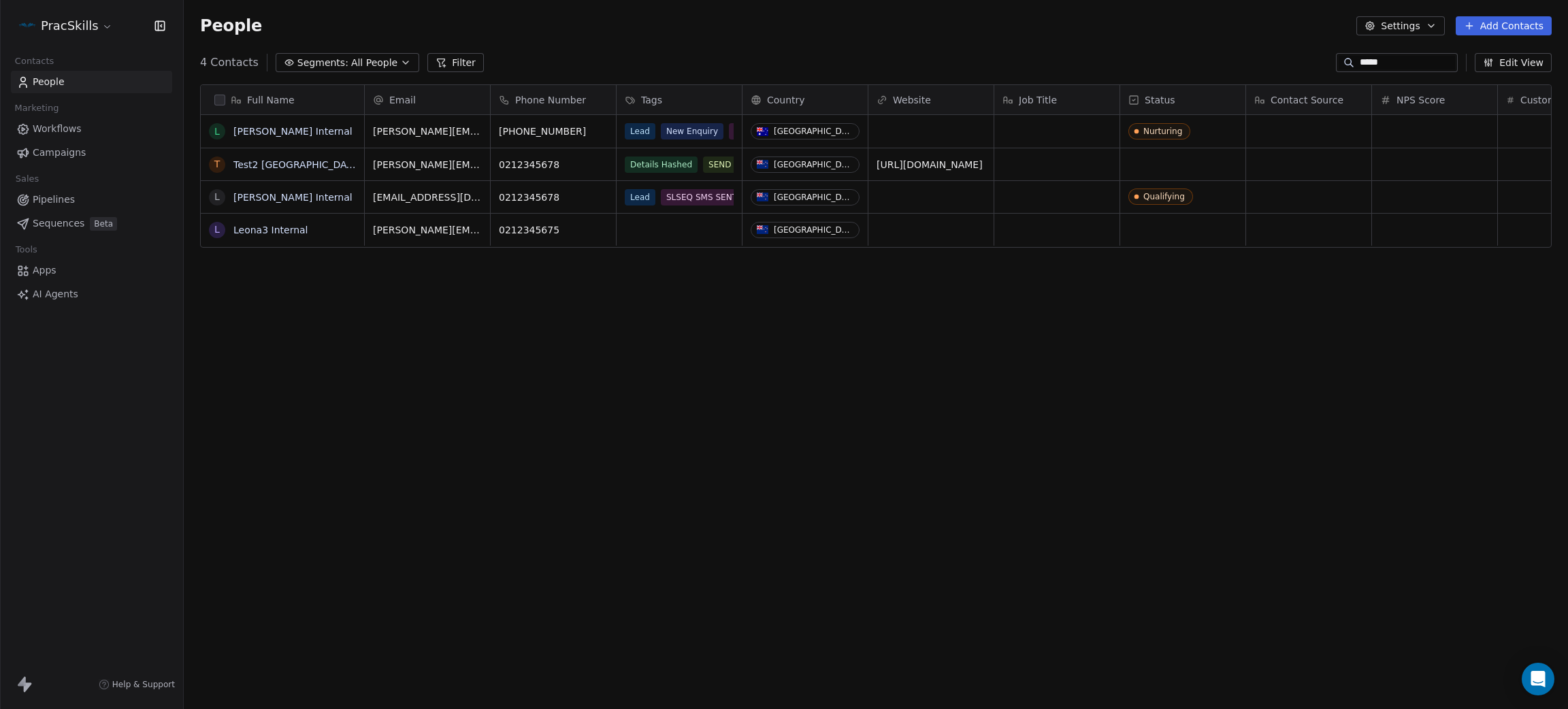
scroll to position [608, 1369]
type input "**********"
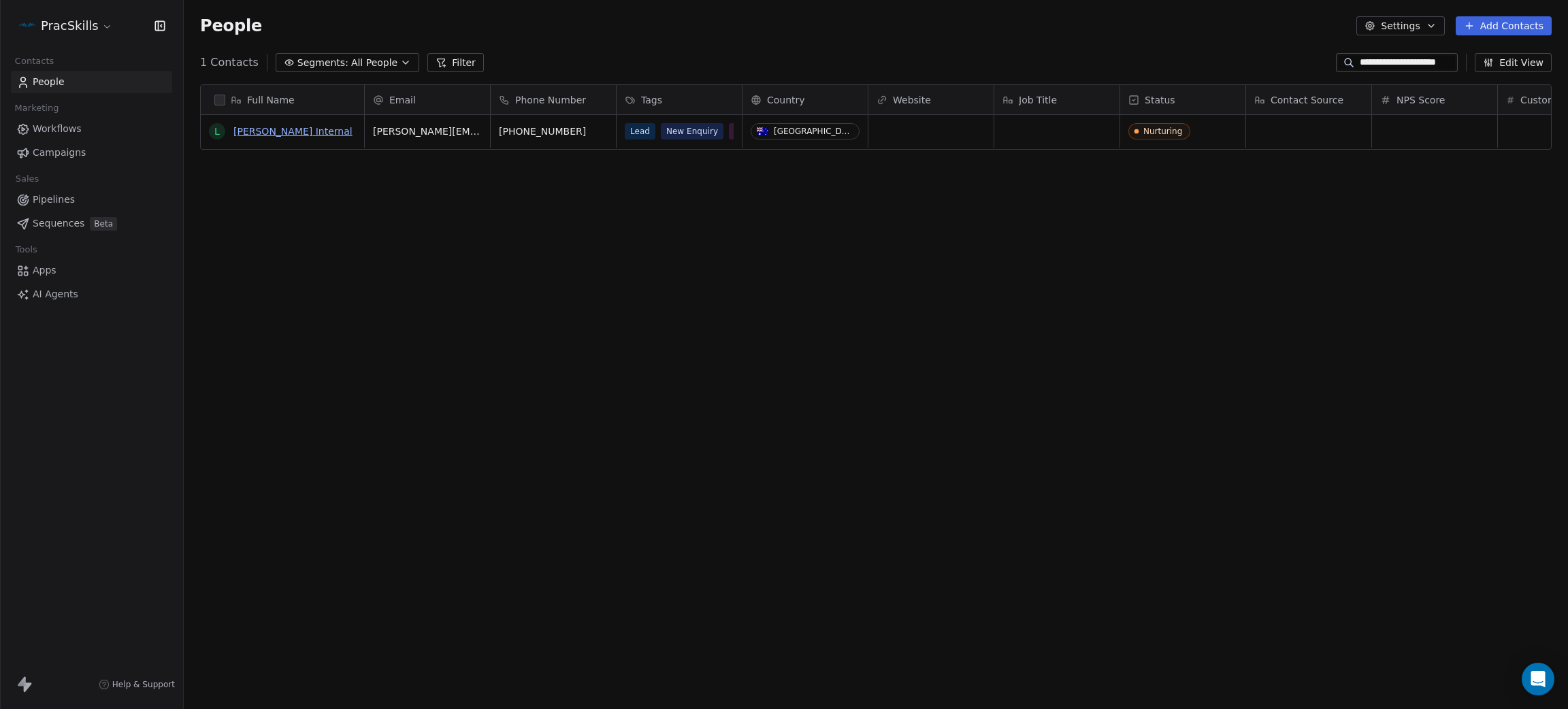
click at [269, 131] on link "Leona Internal" at bounding box center [293, 131] width 119 height 11
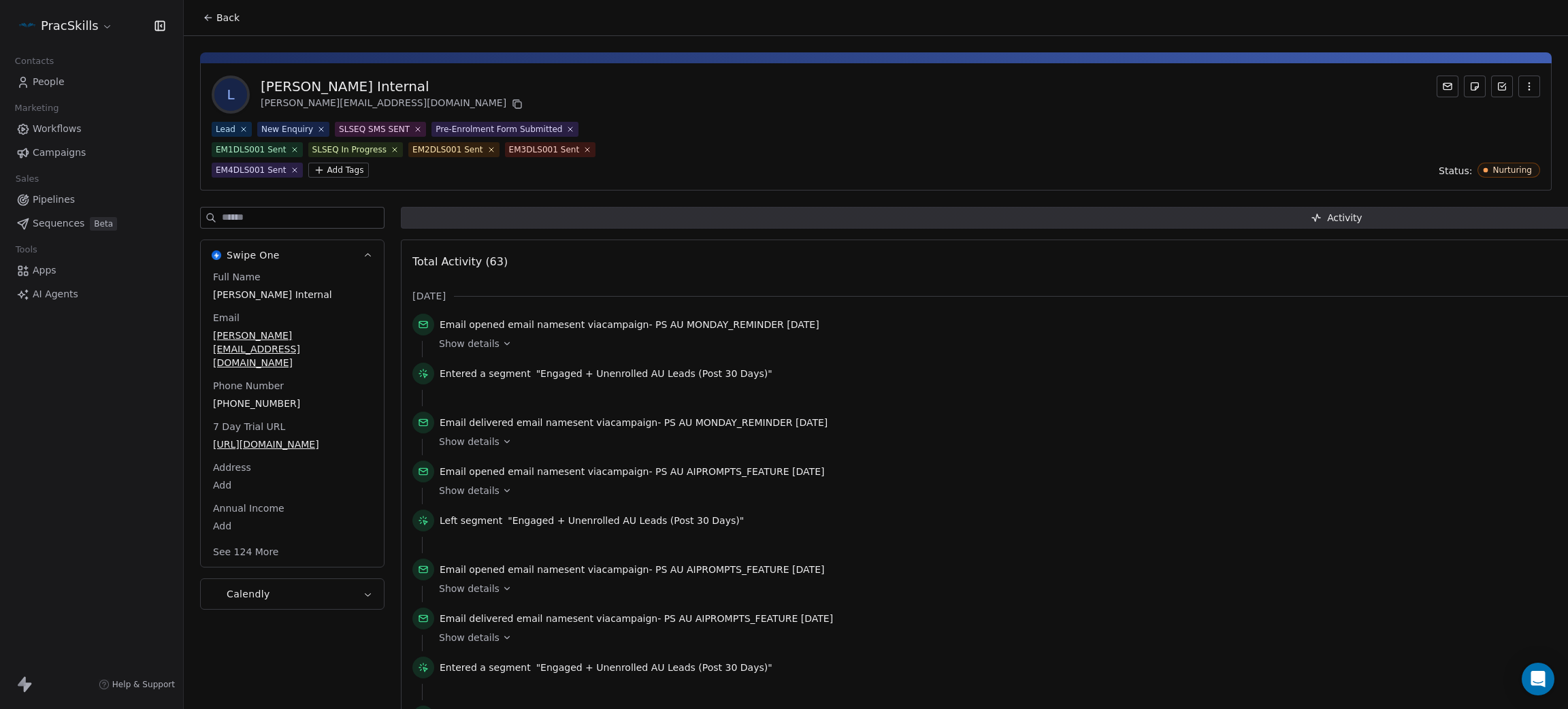
click at [59, 33] on html "PracSkills Contacts People Marketing Workflows Campaigns Sales Pipelines Sequen…" at bounding box center [784, 354] width 1568 height 709
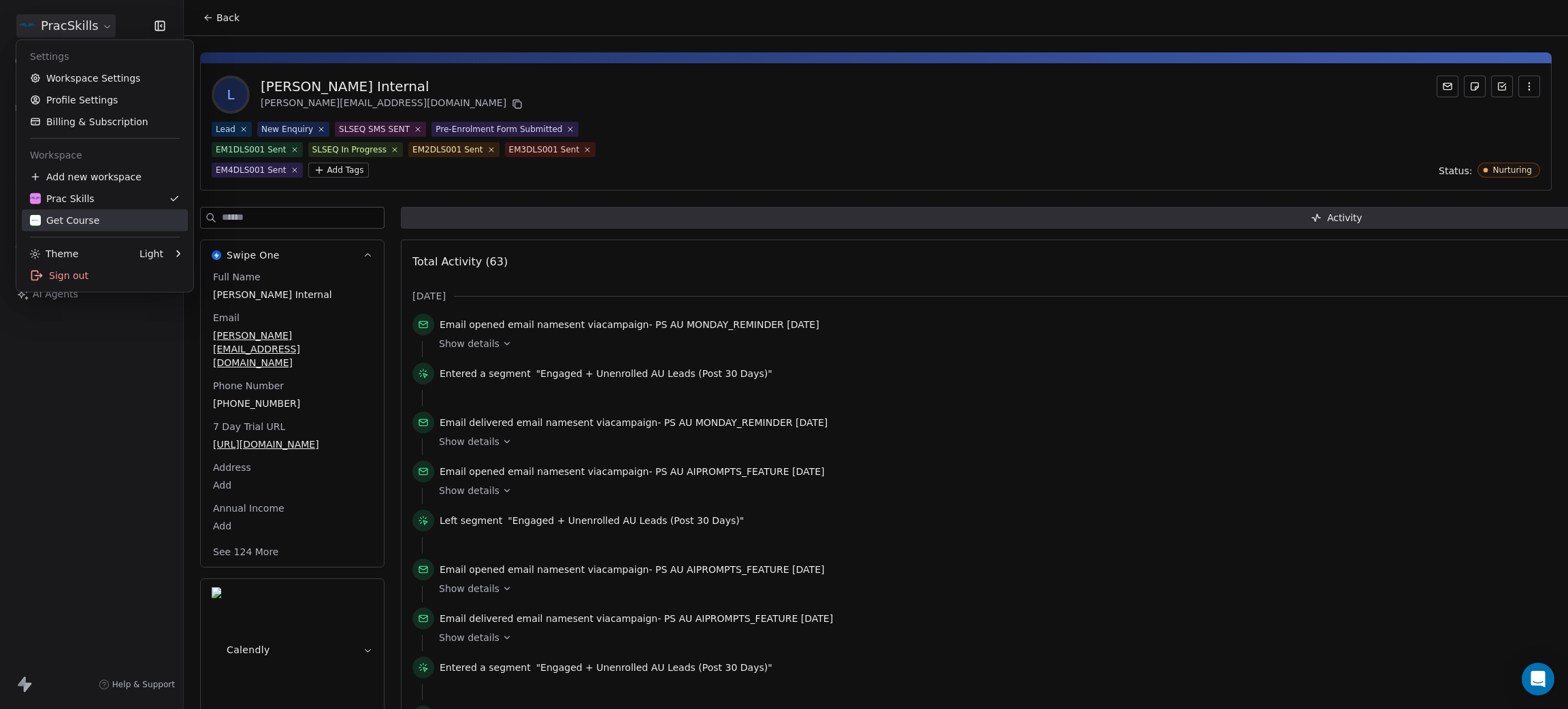
click at [70, 225] on div "Get Course" at bounding box center [64, 221] width 70 height 14
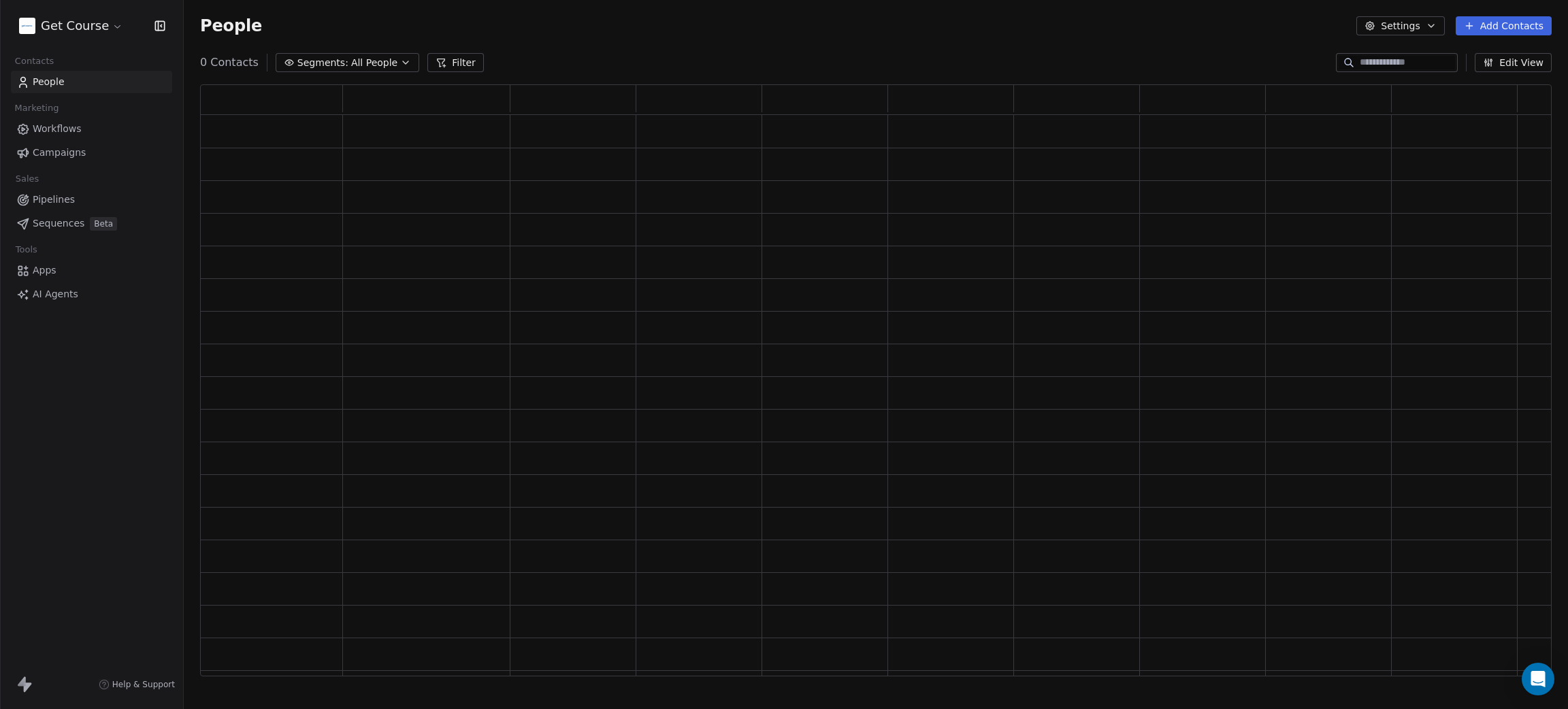
scroll to position [575, 1336]
click at [1392, 57] on input at bounding box center [1407, 63] width 95 height 14
type input "**********"
click at [991, 47] on div "People Settings Add Contacts" at bounding box center [876, 25] width 1384 height 52
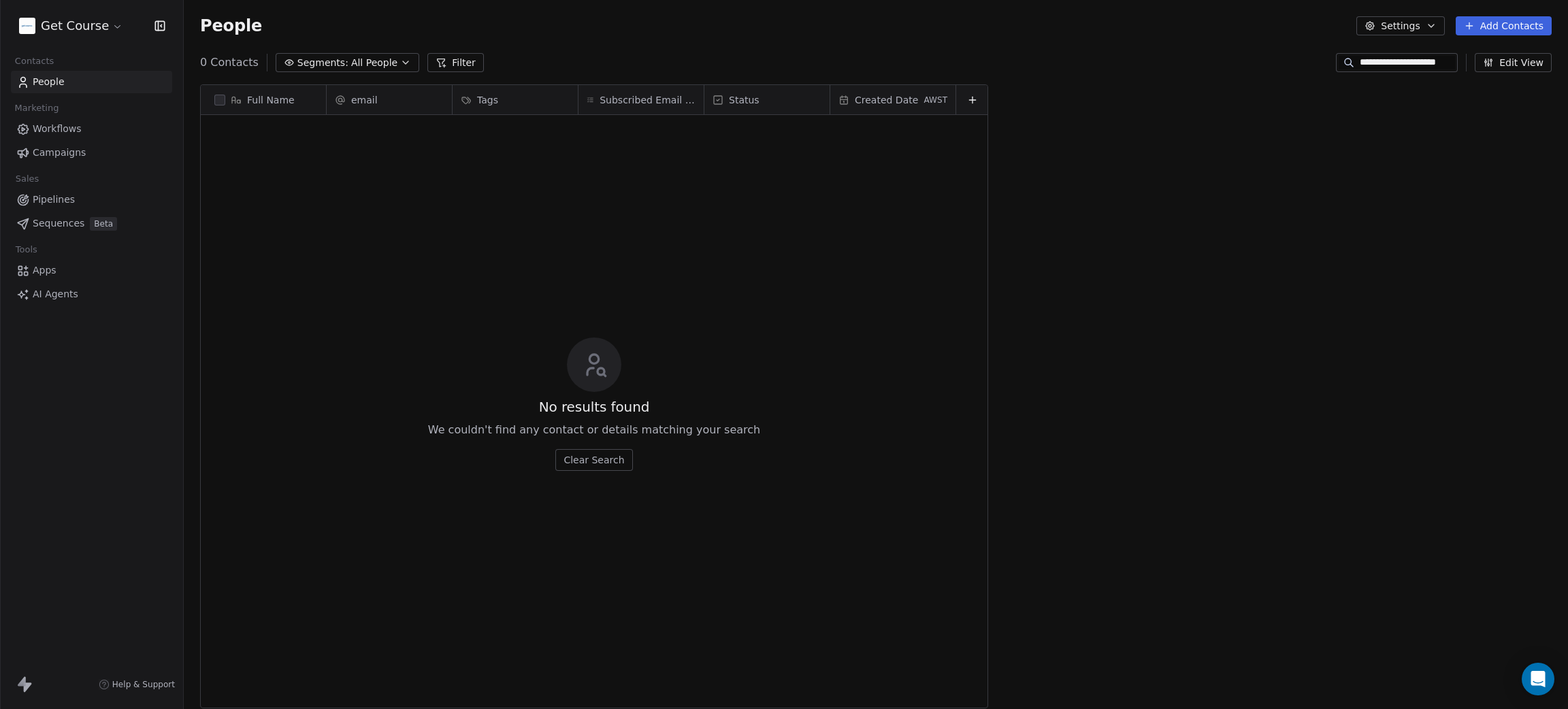
scroll to position [608, 1369]
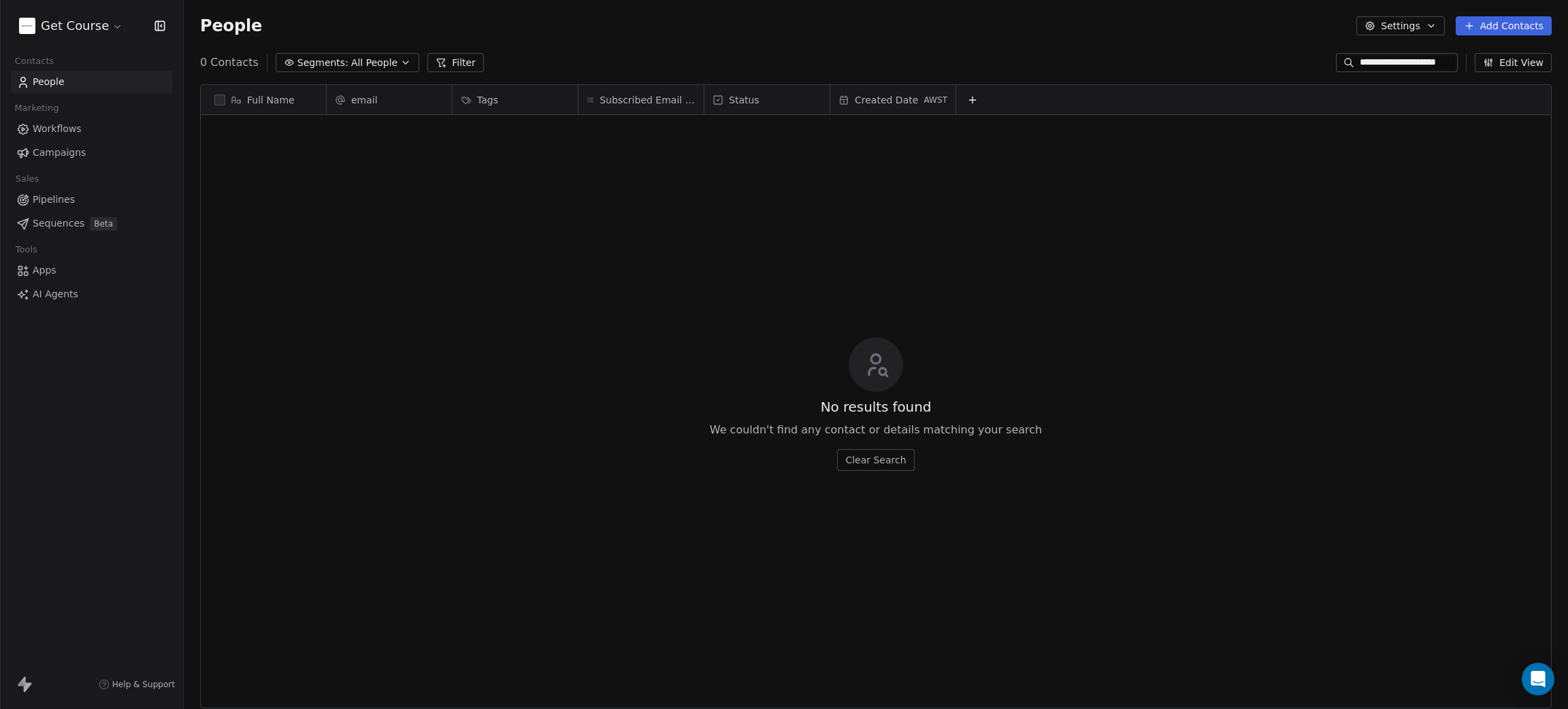
drag, startPoint x: 1401, startPoint y: 57, endPoint x: 1476, endPoint y: 47, distance: 75.7
click at [1476, 47] on section "**********" at bounding box center [876, 354] width 1384 height 709
click at [1414, 56] on input "**********" at bounding box center [1407, 63] width 95 height 14
drag, startPoint x: 1431, startPoint y: 57, endPoint x: 1445, endPoint y: 59, distance: 14.1
click at [1445, 59] on div "**********" at bounding box center [1397, 63] width 122 height 19
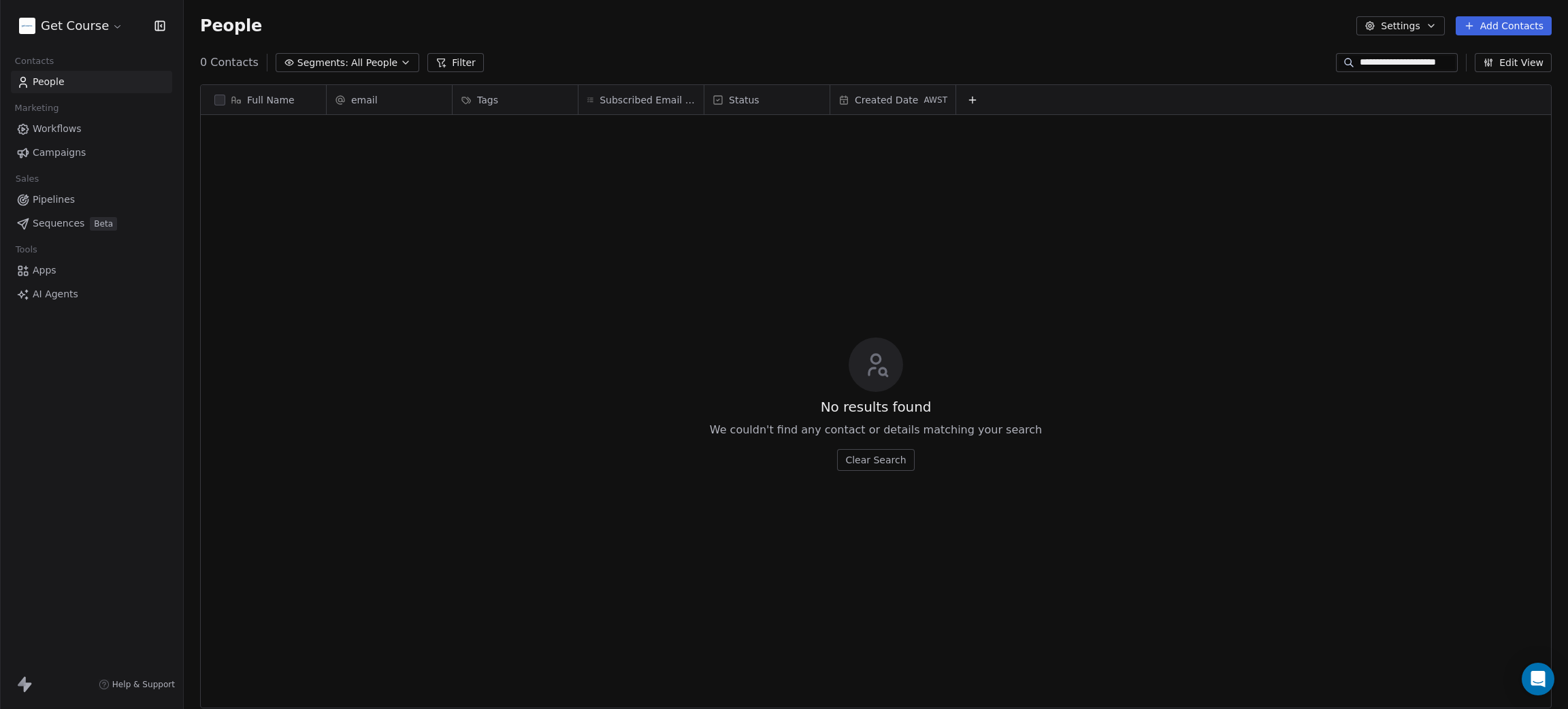
click at [1007, 55] on div "**********" at bounding box center [876, 63] width 1384 height 22
click at [60, 25] on html "**********" at bounding box center [784, 354] width 1568 height 709
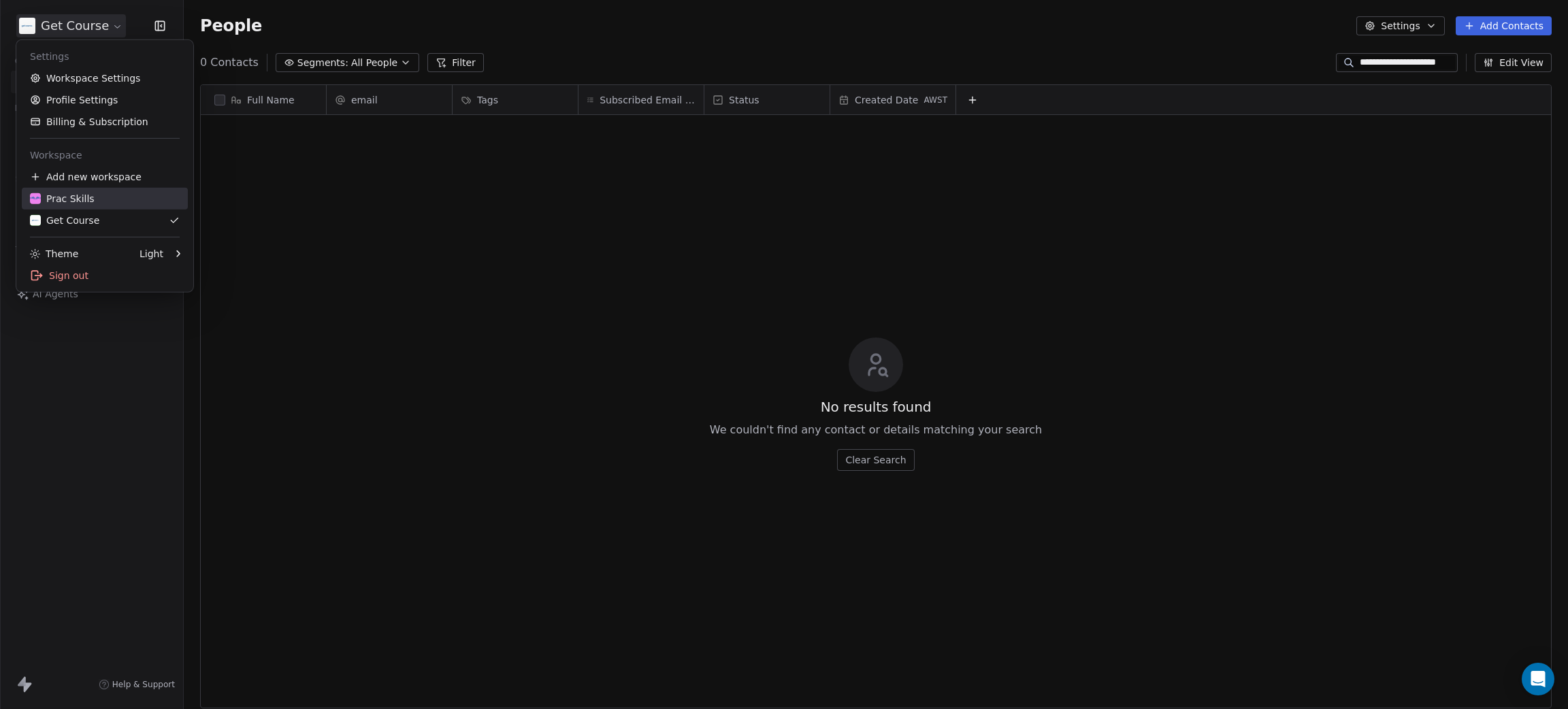
click at [81, 190] on link "Prac Skills" at bounding box center [105, 198] width 166 height 22
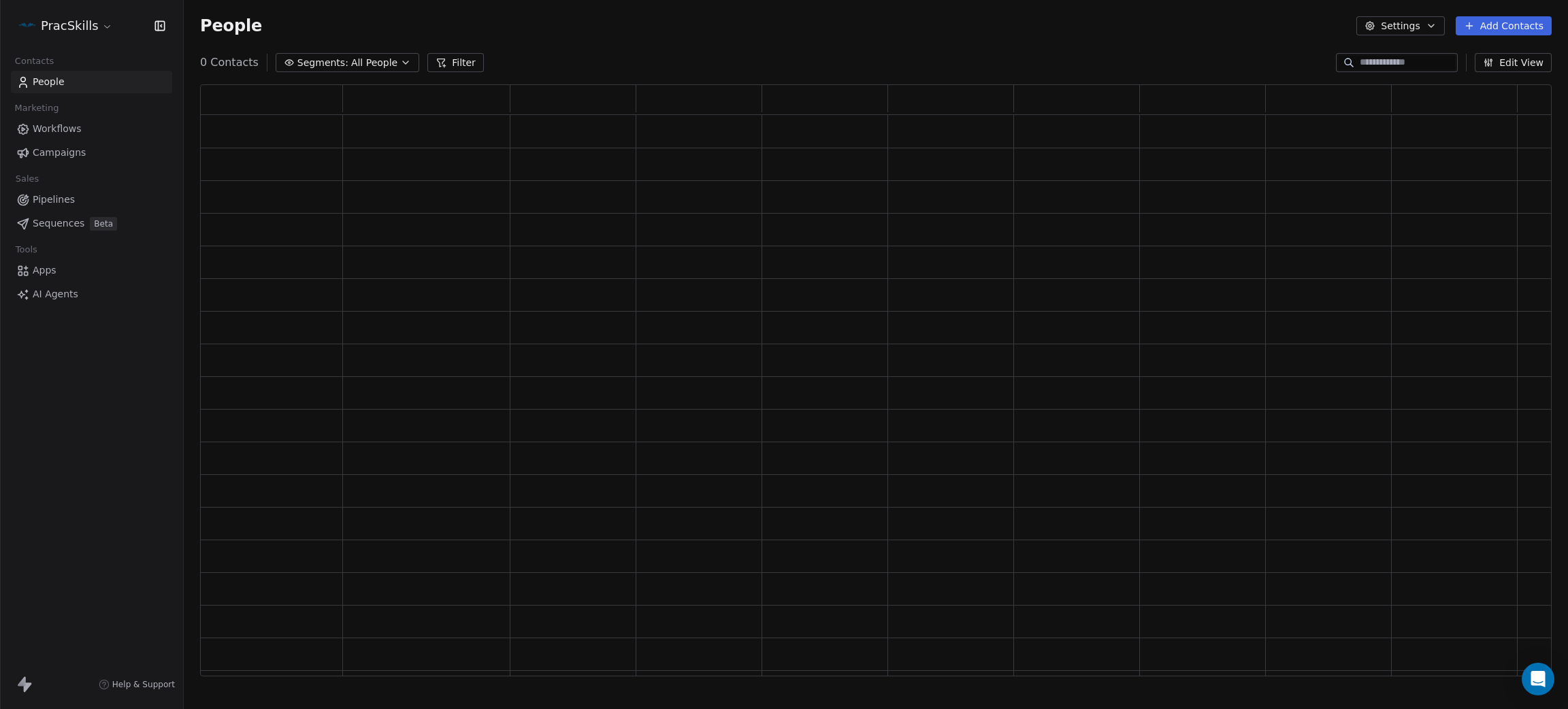
scroll to position [575, 1336]
click at [1375, 64] on input at bounding box center [1407, 63] width 95 height 14
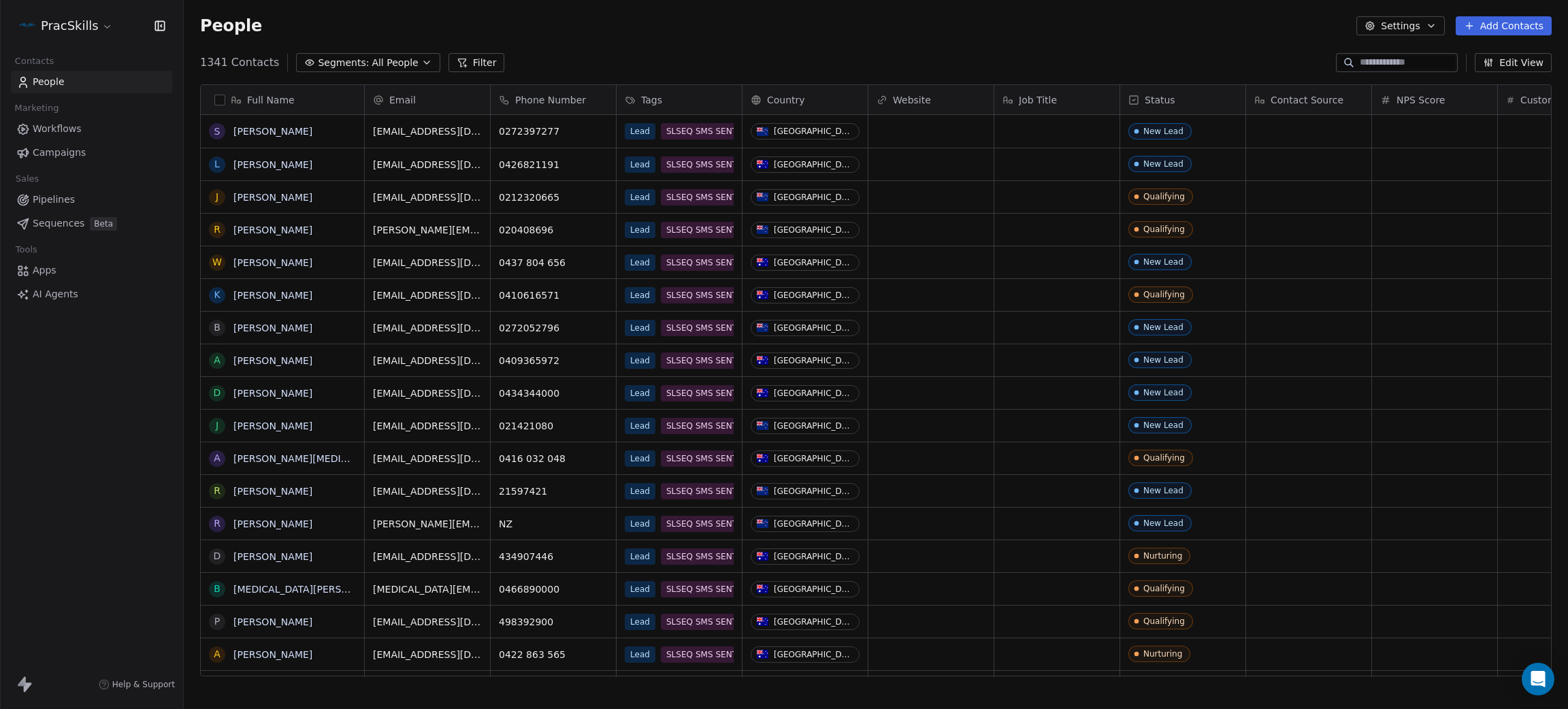
scroll to position [608, 1369]
type input "**********"
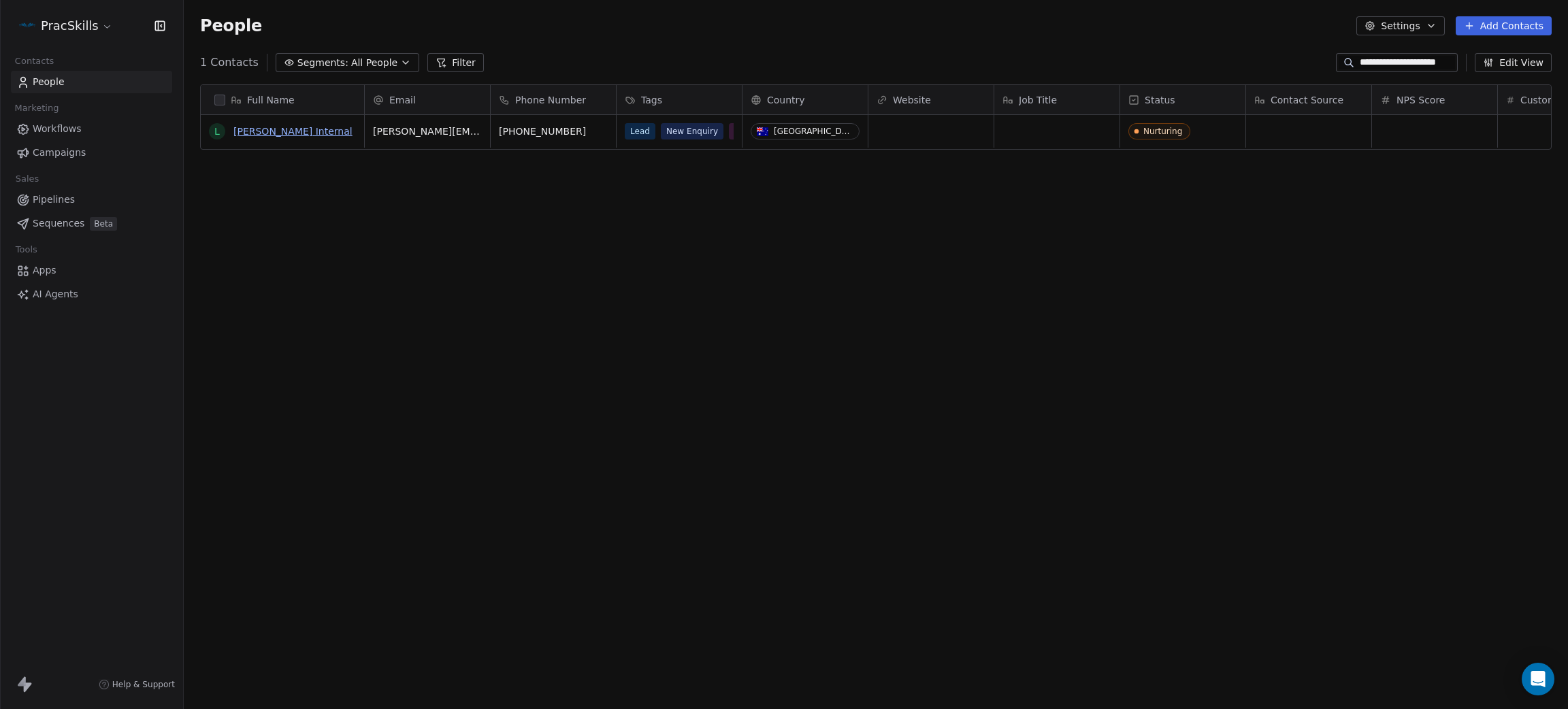
click at [272, 133] on link "[PERSON_NAME] Internal" at bounding box center [293, 131] width 119 height 11
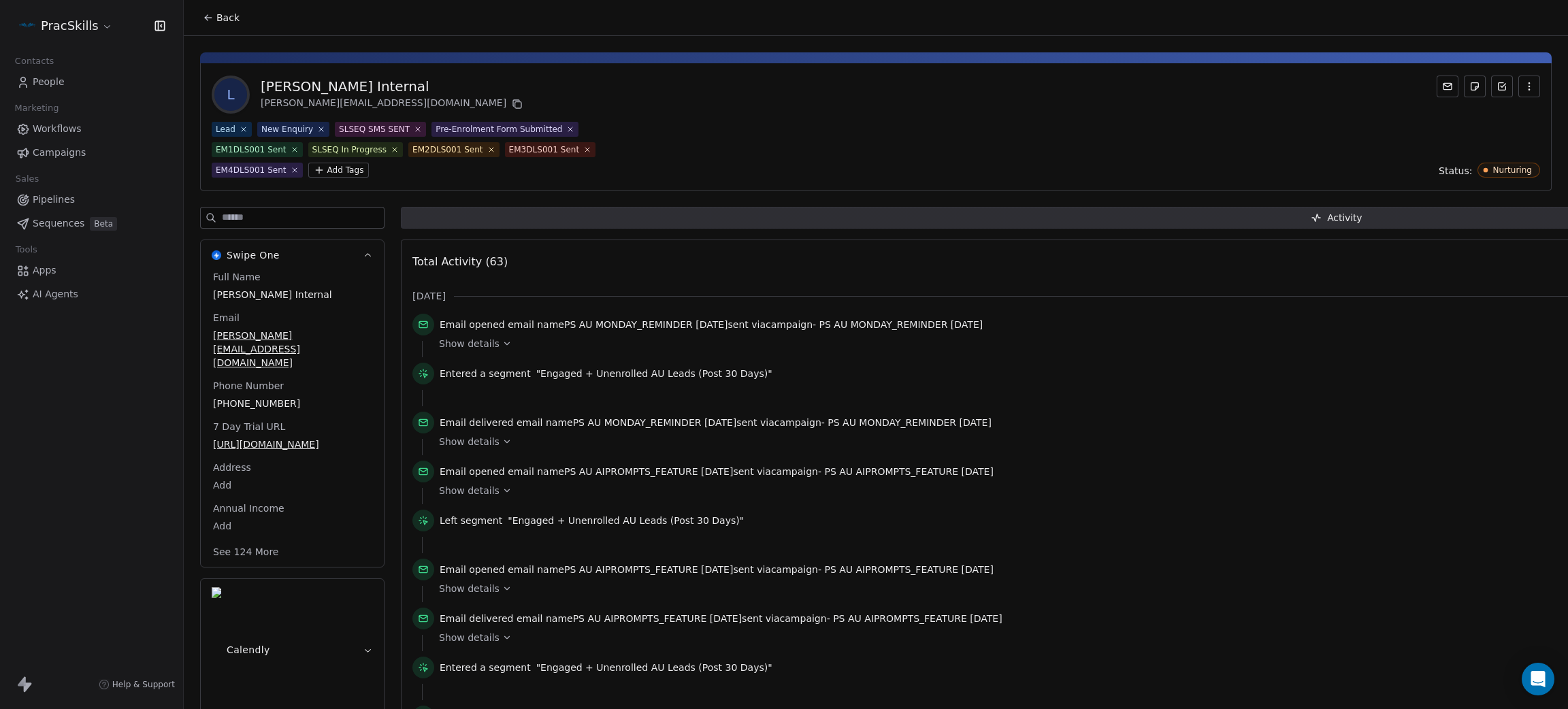
click at [202, 15] on button "Back" at bounding box center [220, 17] width 53 height 25
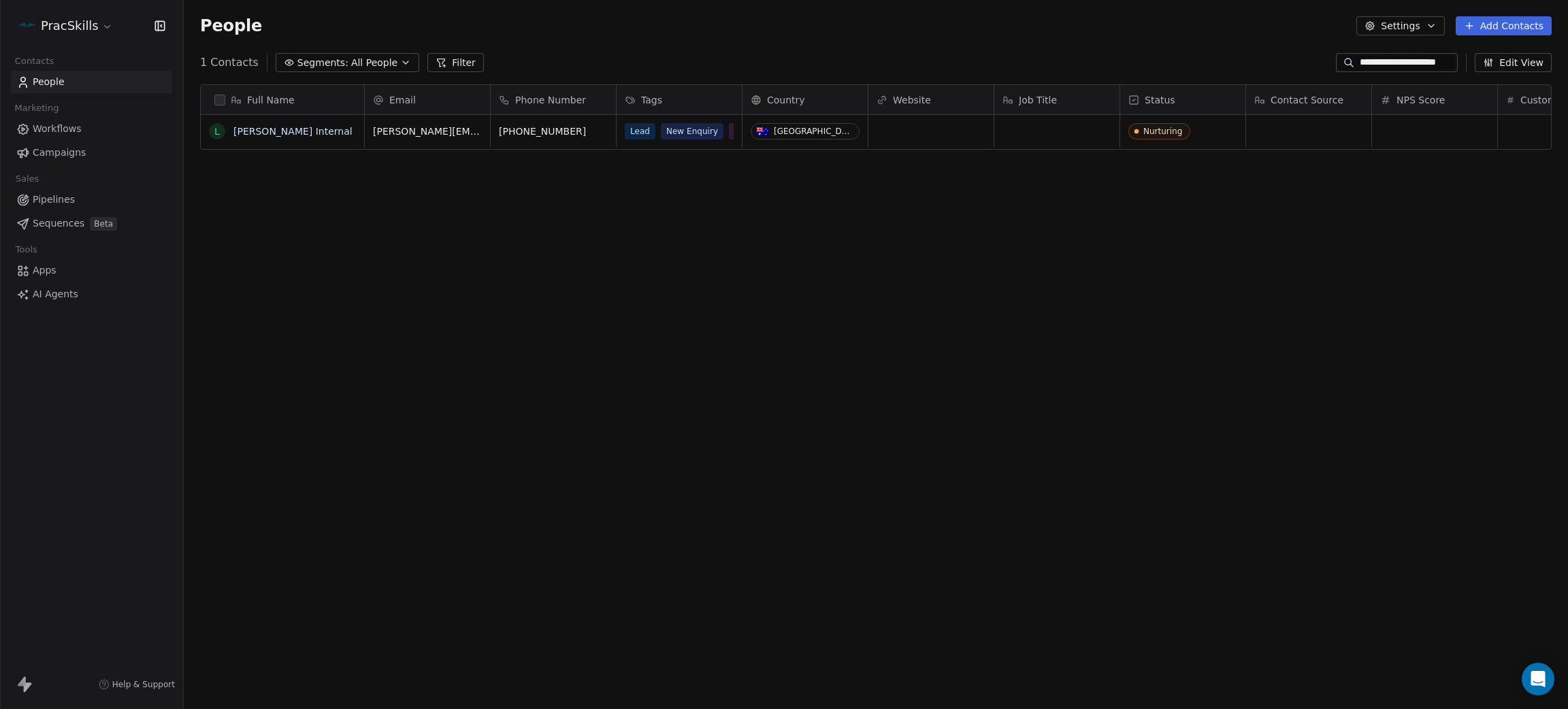
scroll to position [608, 1369]
click at [93, 125] on link "Workflows" at bounding box center [92, 129] width 161 height 22
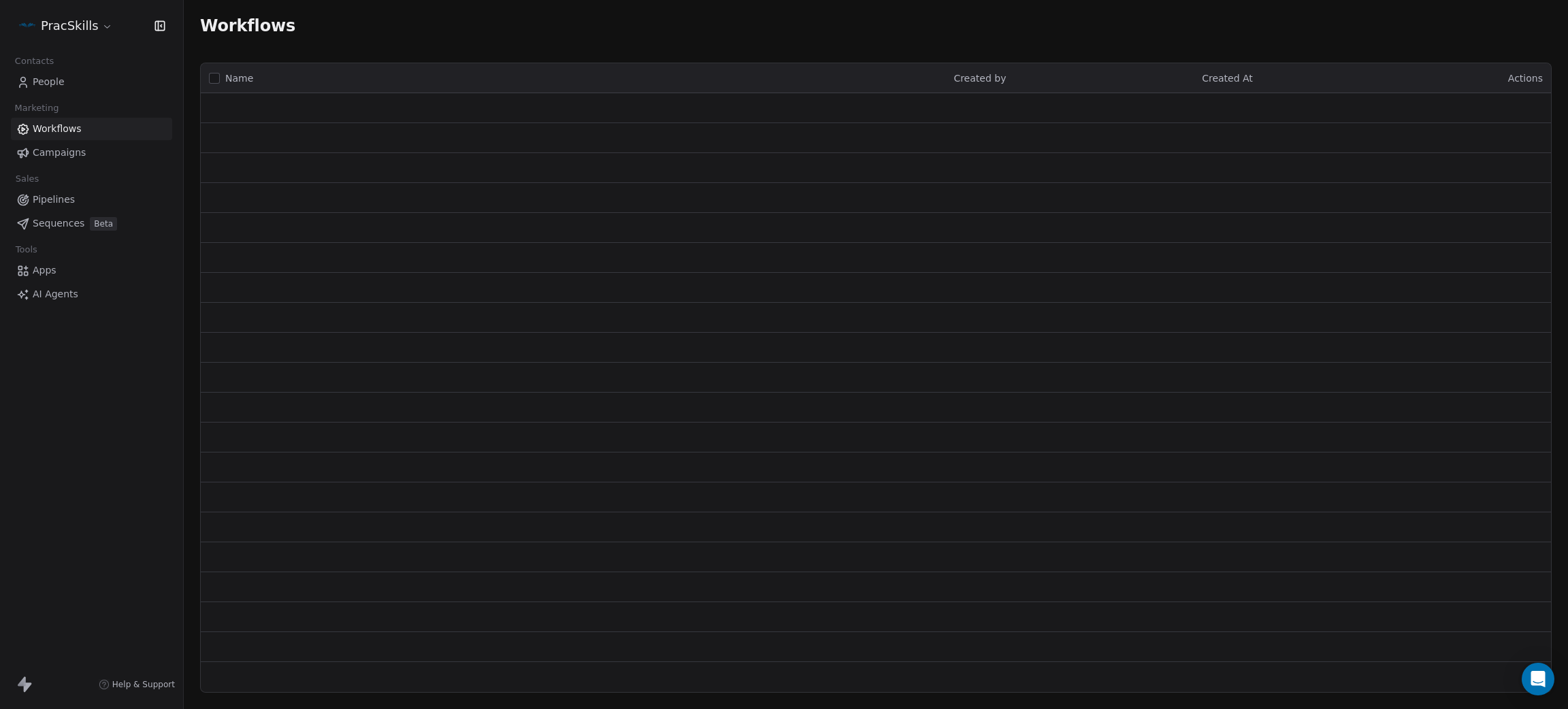
click at [81, 87] on link "People" at bounding box center [92, 81] width 161 height 22
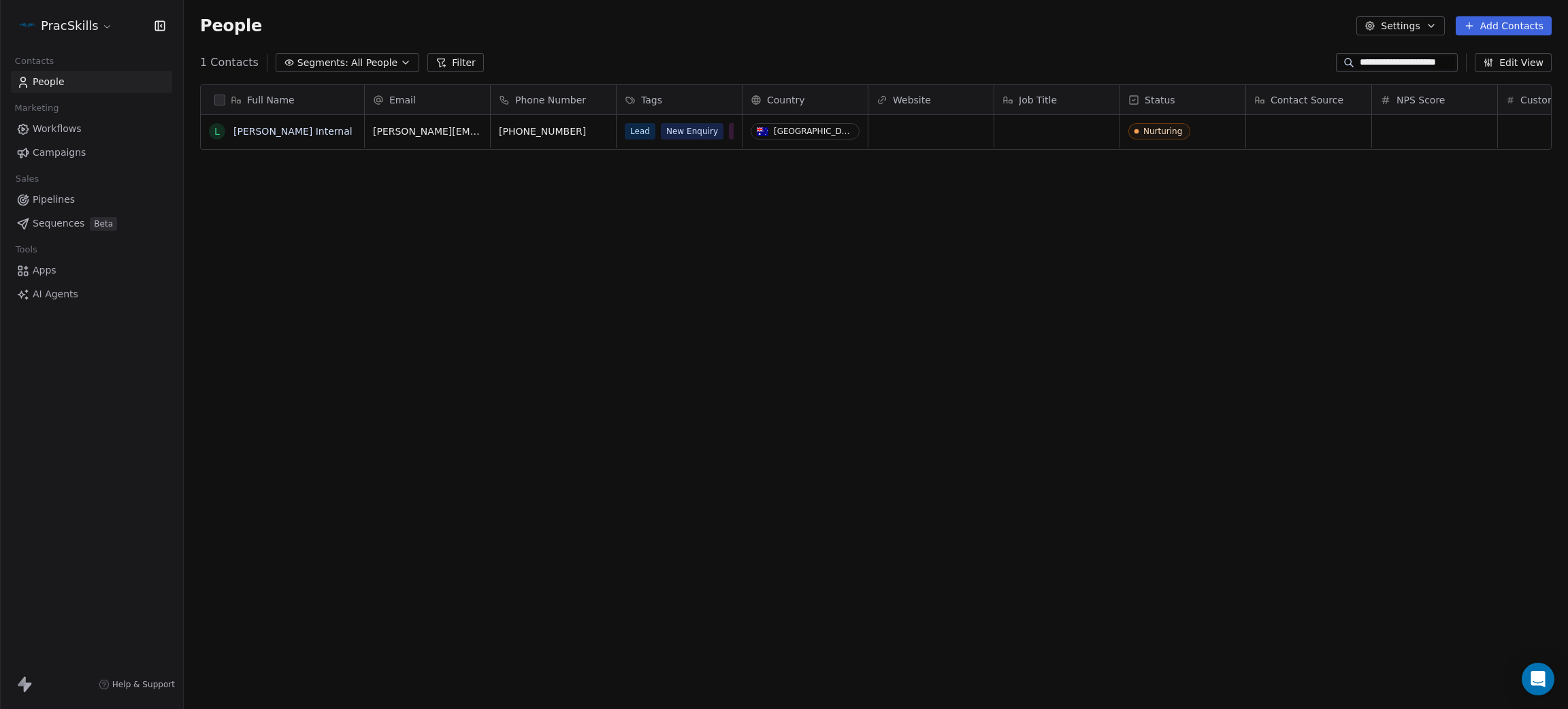
scroll to position [608, 1369]
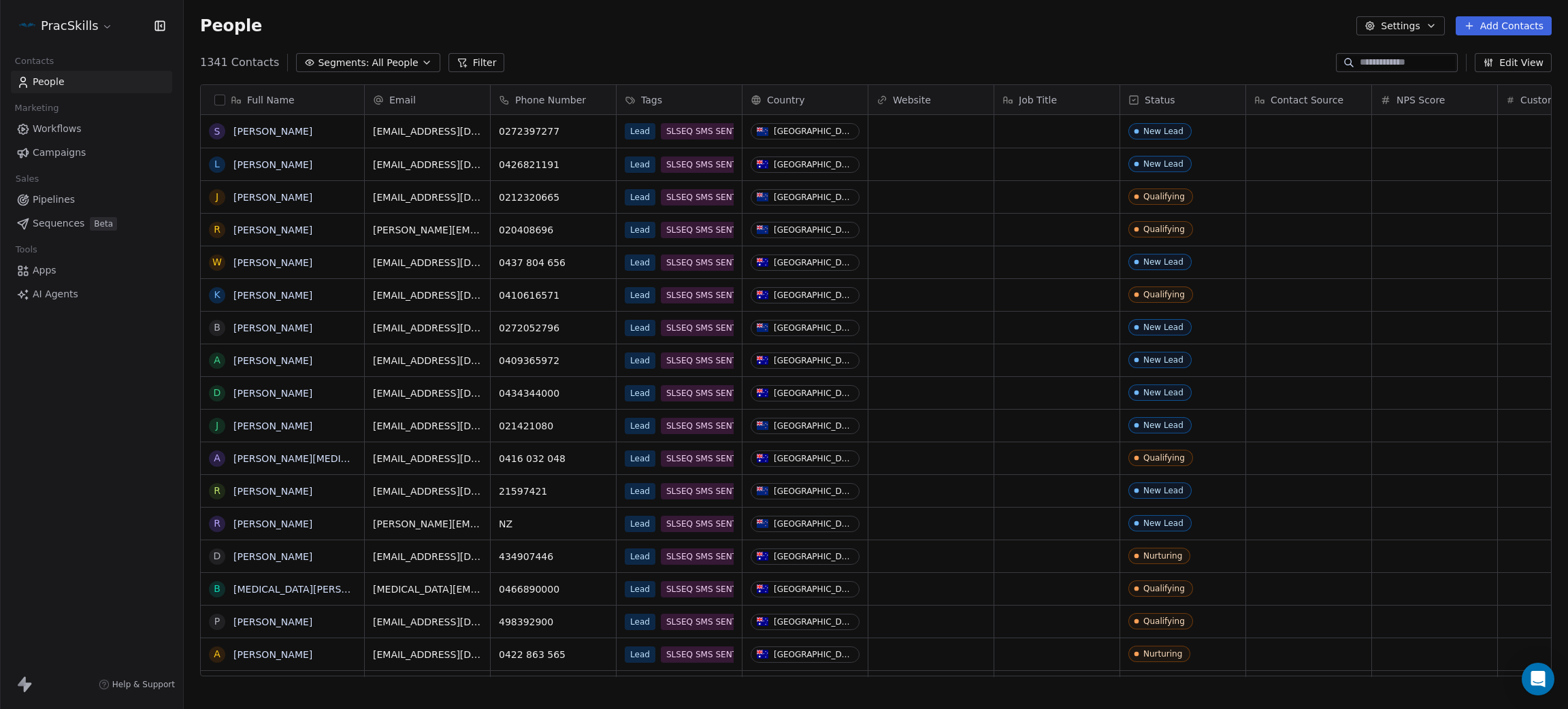
scroll to position [608, 1369]
click at [1363, 56] on input at bounding box center [1407, 63] width 95 height 14
type input "**********"
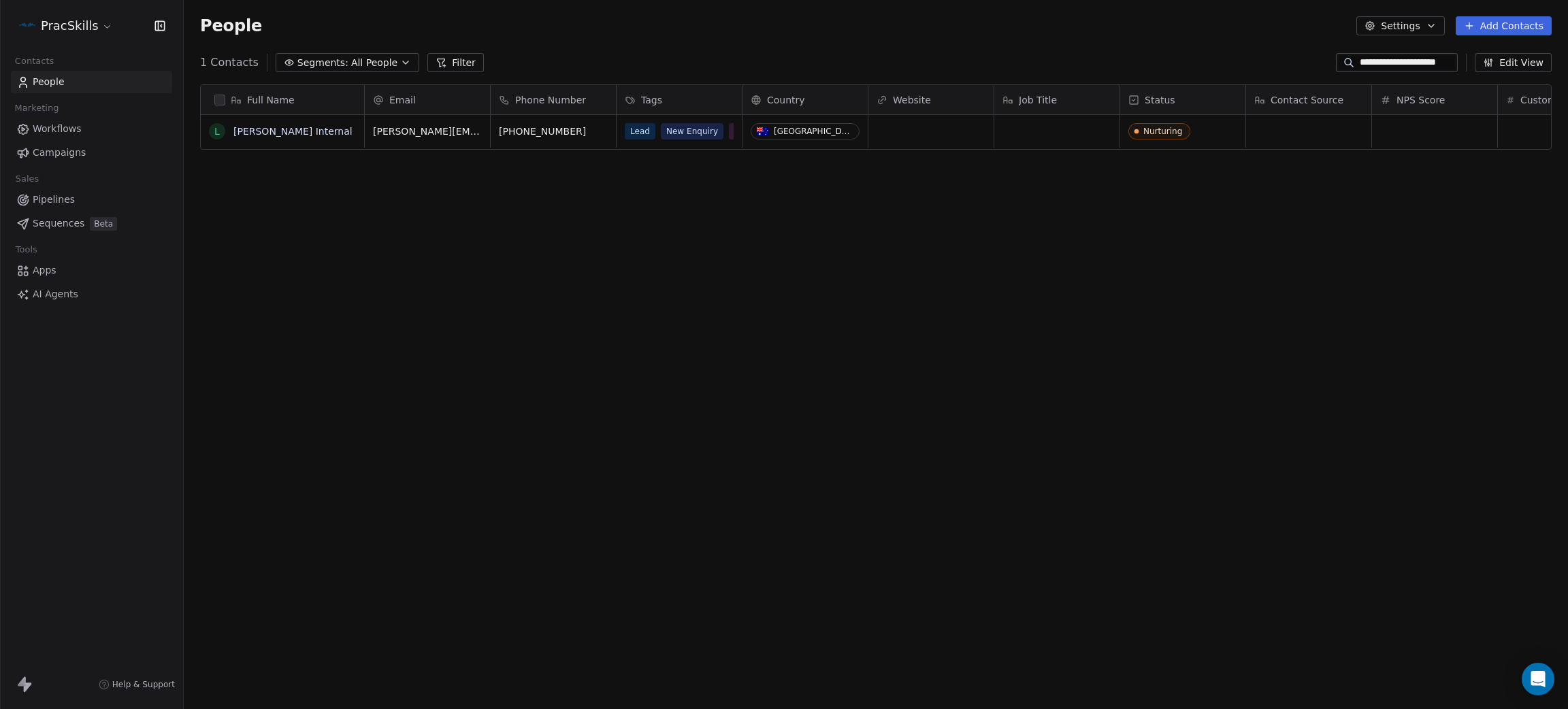
click at [652, 96] on span "Tags" at bounding box center [651, 100] width 21 height 14
click at [260, 132] on html "**********" at bounding box center [784, 354] width 1568 height 709
click at [260, 132] on link "[PERSON_NAME] Internal" at bounding box center [293, 131] width 119 height 11
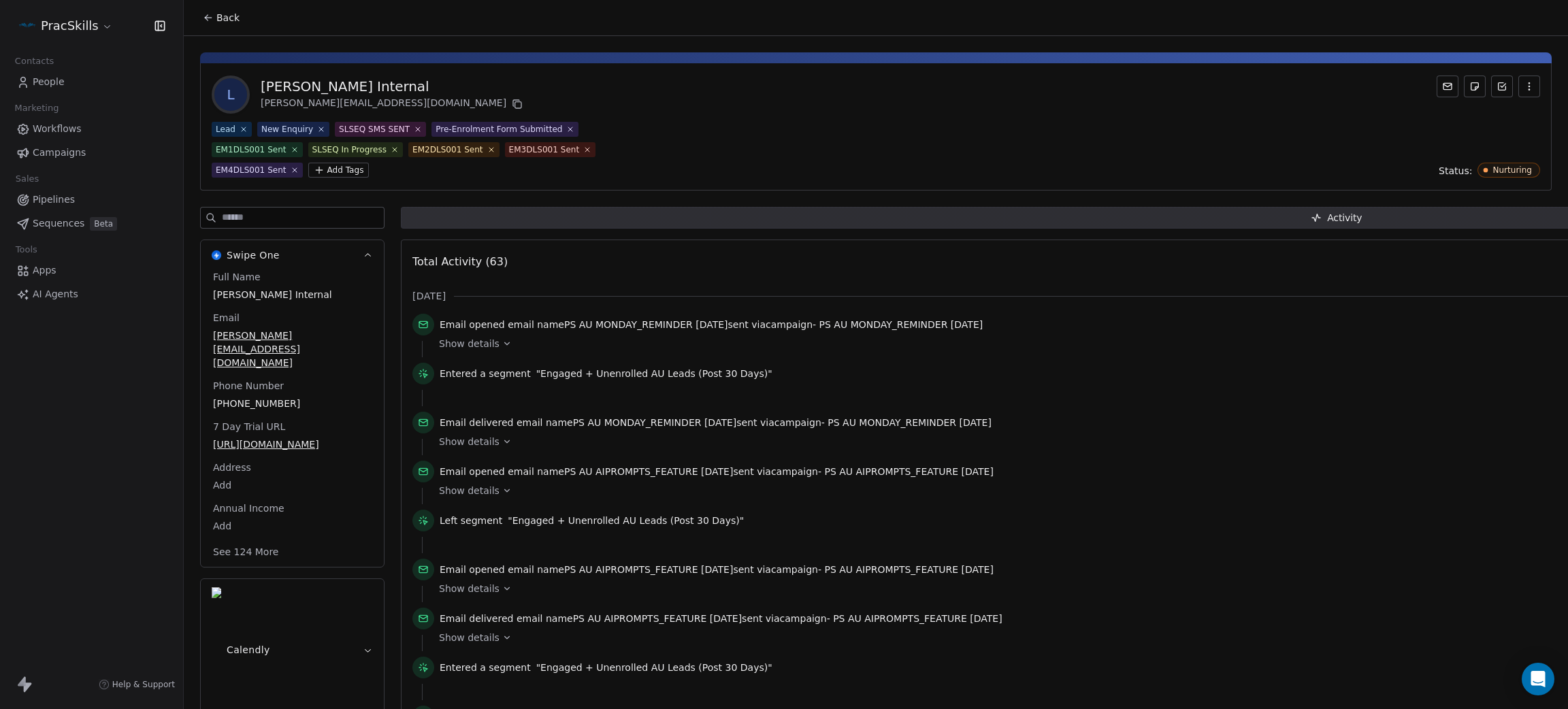
click at [72, 12] on div "PracSkills" at bounding box center [92, 25] width 183 height 52
click at [75, 23] on html "PracSkills Contacts People Marketing Workflows Campaigns Sales Pipelines Sequen…" at bounding box center [784, 354] width 1568 height 709
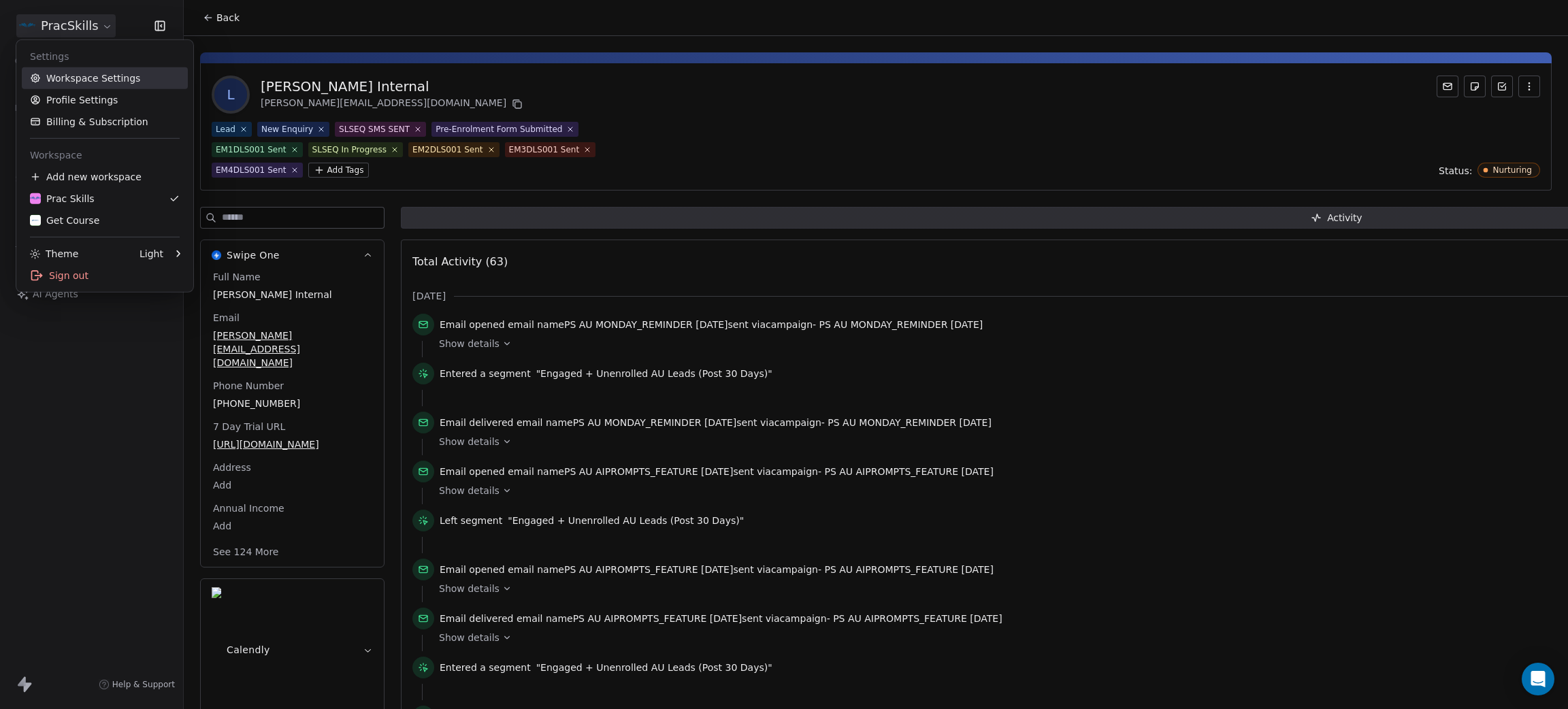
click at [70, 81] on link "Workspace Settings" at bounding box center [105, 78] width 166 height 22
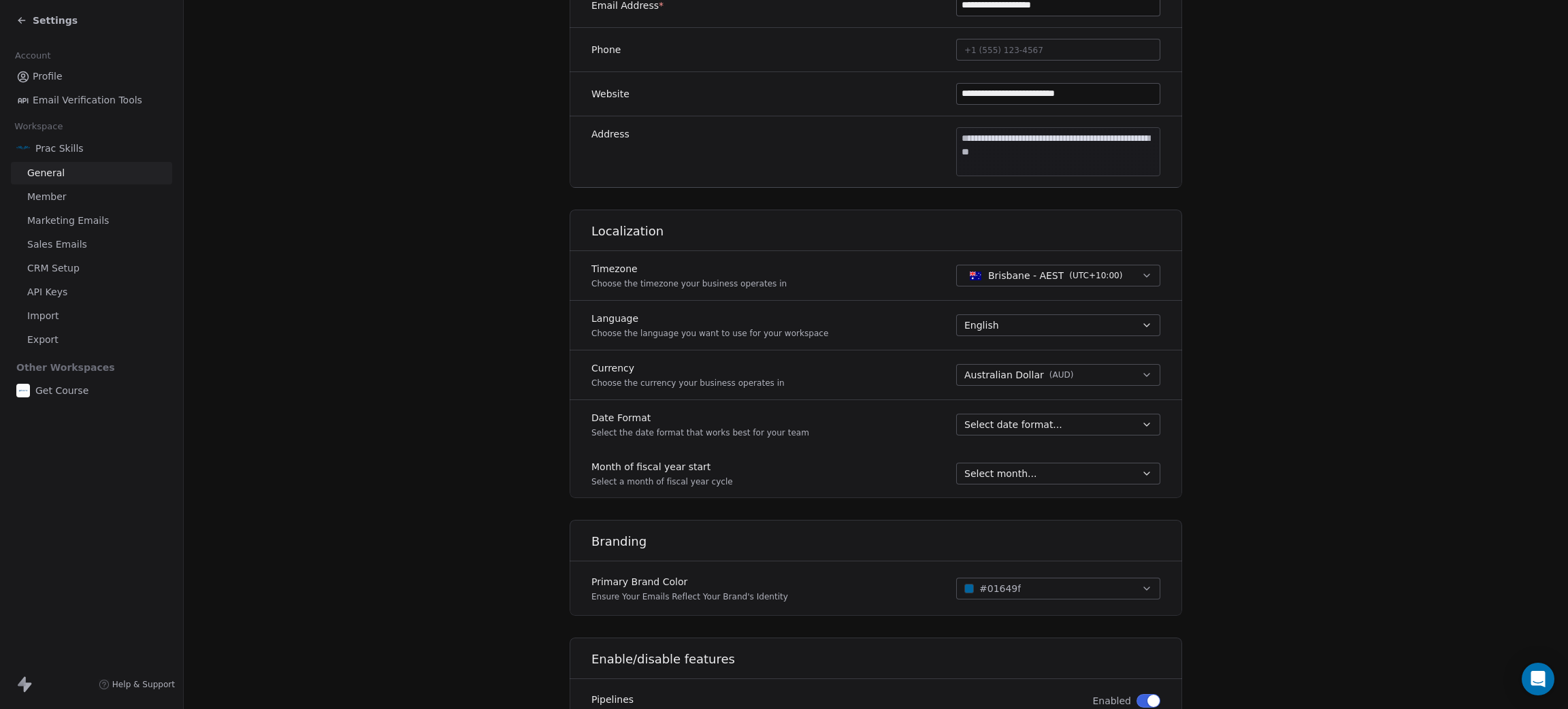
scroll to position [459, 0]
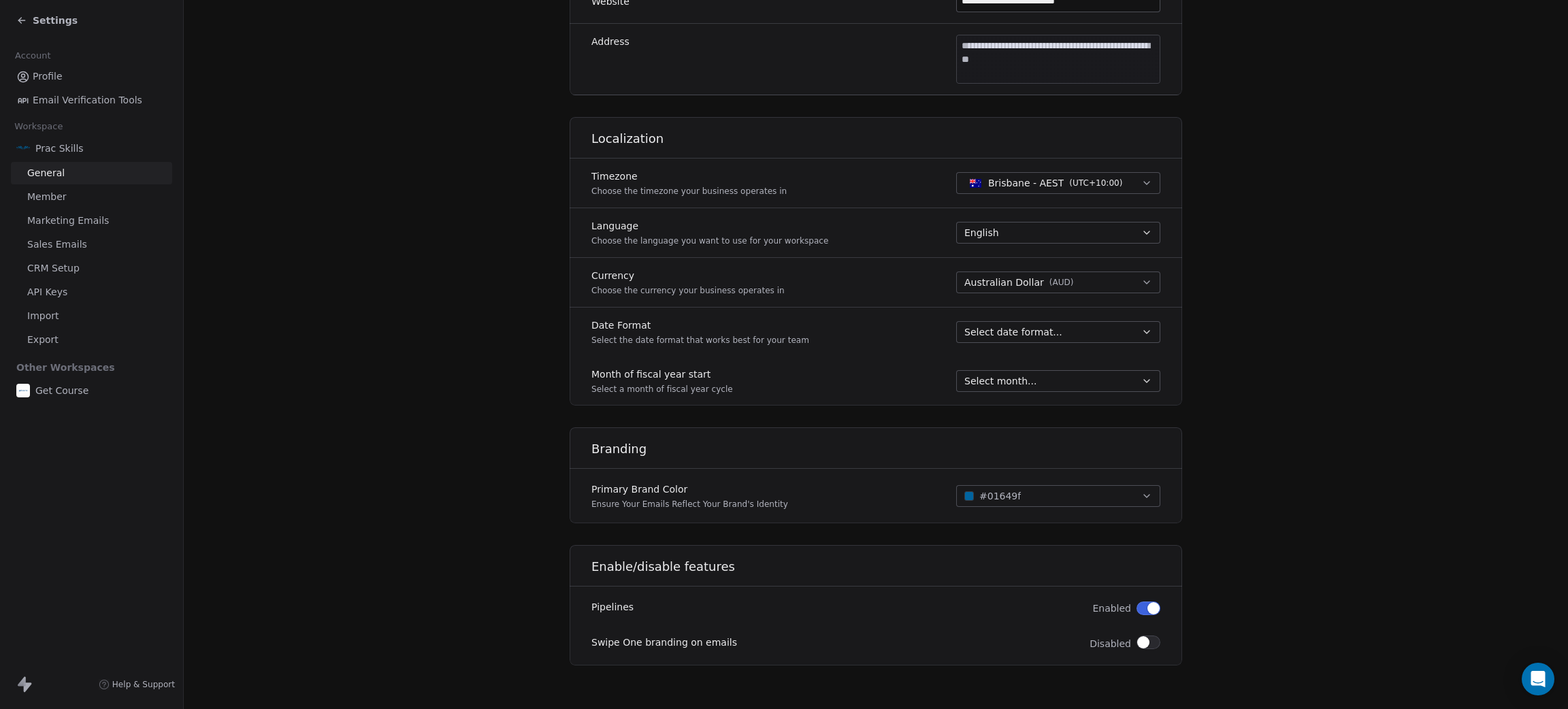
click at [59, 292] on span "API Keys" at bounding box center [47, 292] width 40 height 14
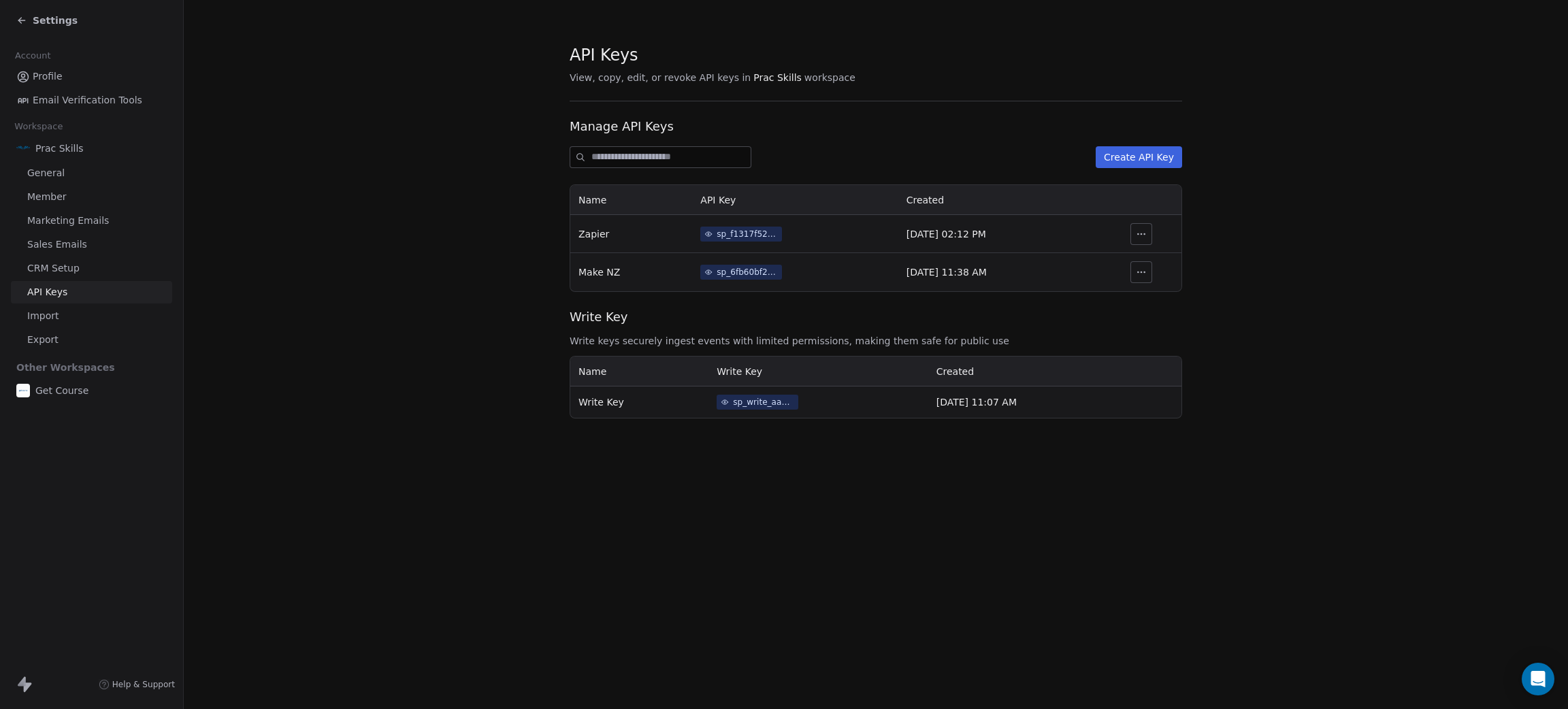
click at [725, 236] on div "sp_f1317f5266cd44b28f28be2a14c81ddc" at bounding box center [747, 234] width 61 height 12
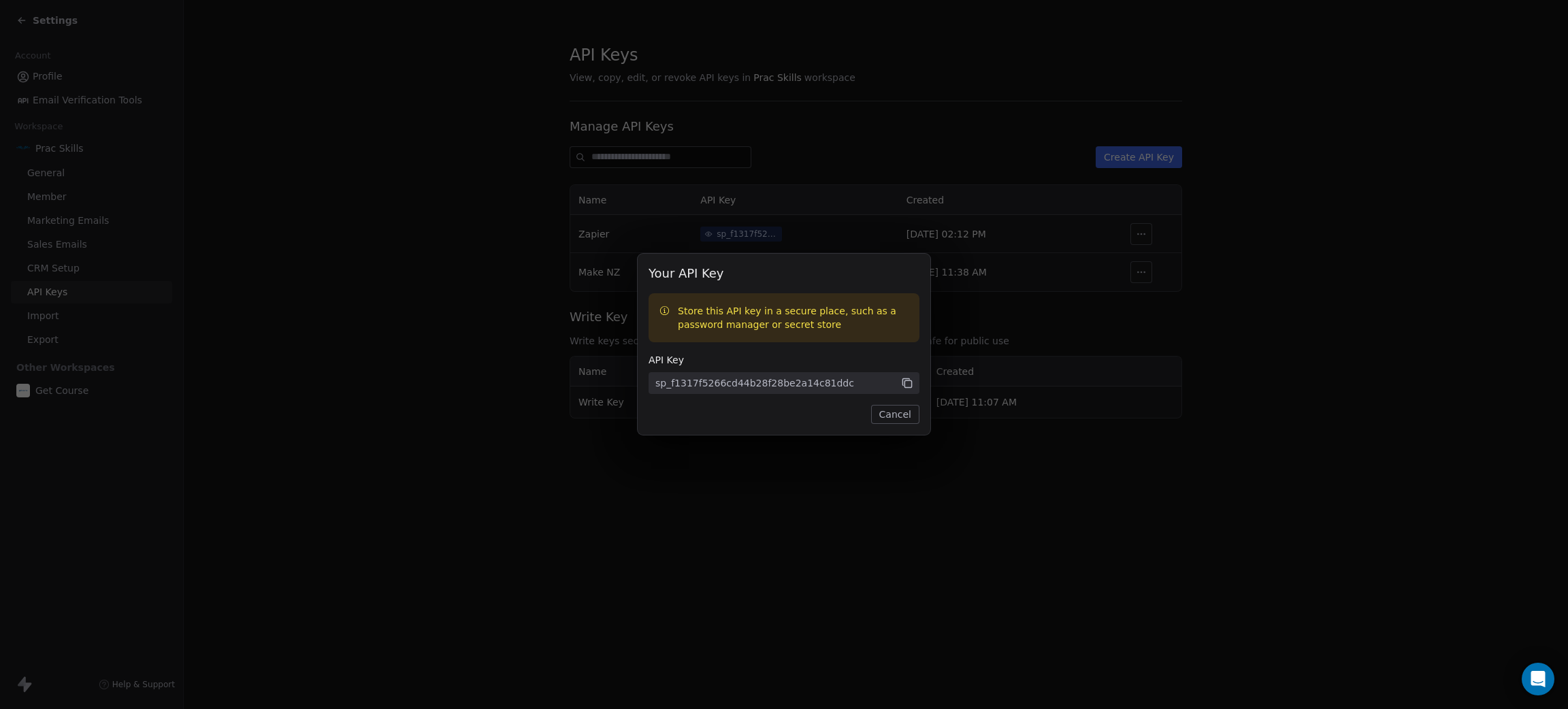
click at [907, 383] on icon at bounding box center [907, 383] width 12 height 12
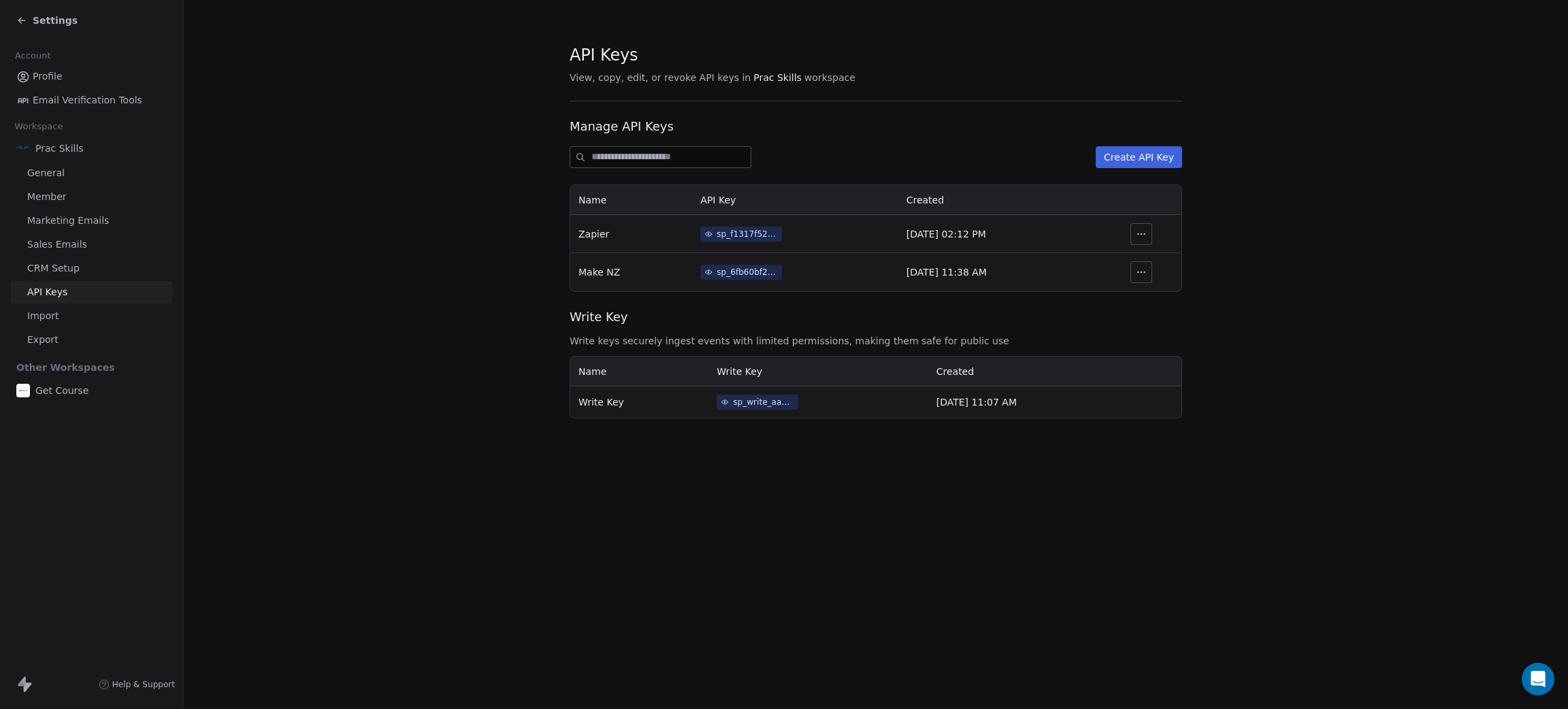
click at [47, 81] on div "Your API Key Store this API key in a secure place, such as a password manager o…" at bounding box center [784, 354] width 1568 height 709
click at [43, 15] on span "Settings" at bounding box center [55, 20] width 45 height 14
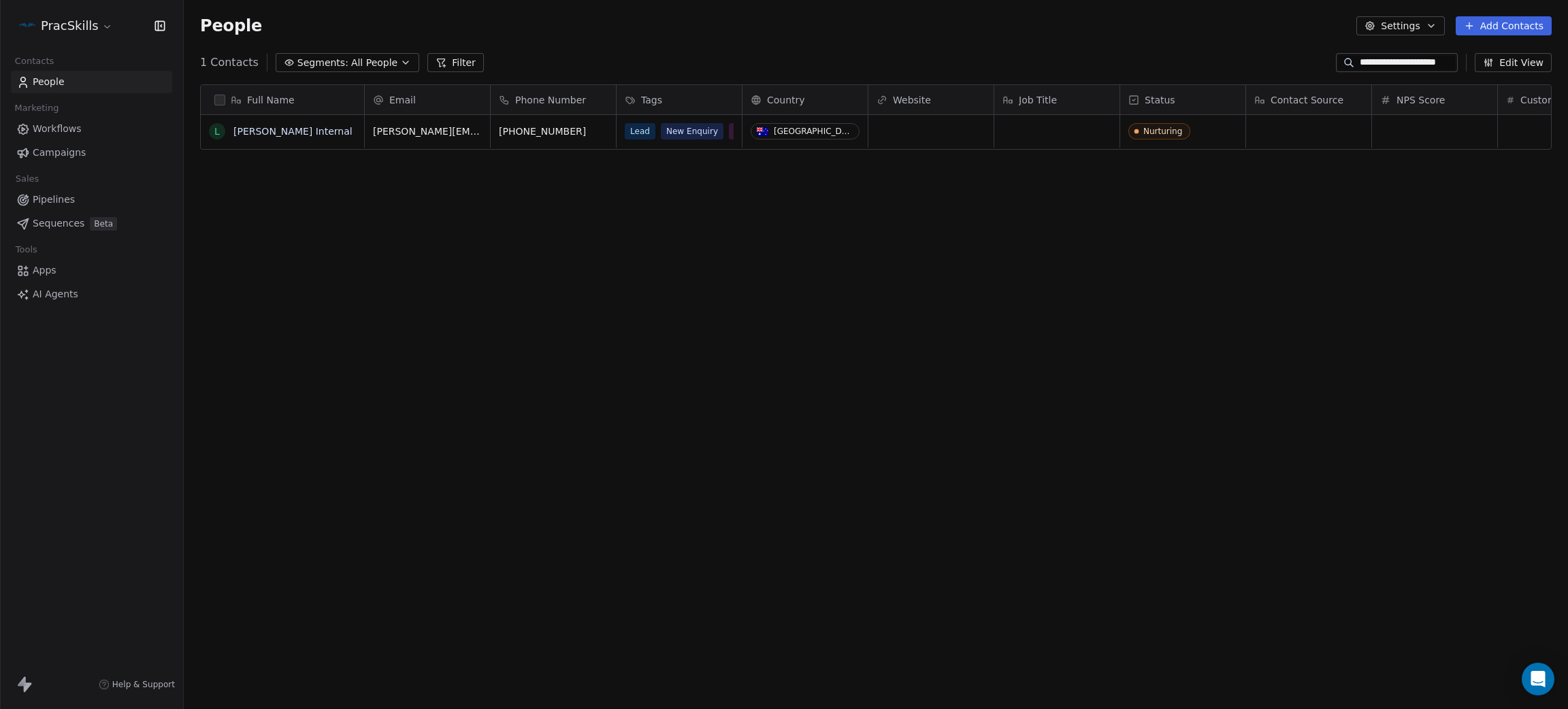
scroll to position [608, 1369]
click at [287, 134] on link "[PERSON_NAME] Internal" at bounding box center [293, 131] width 119 height 11
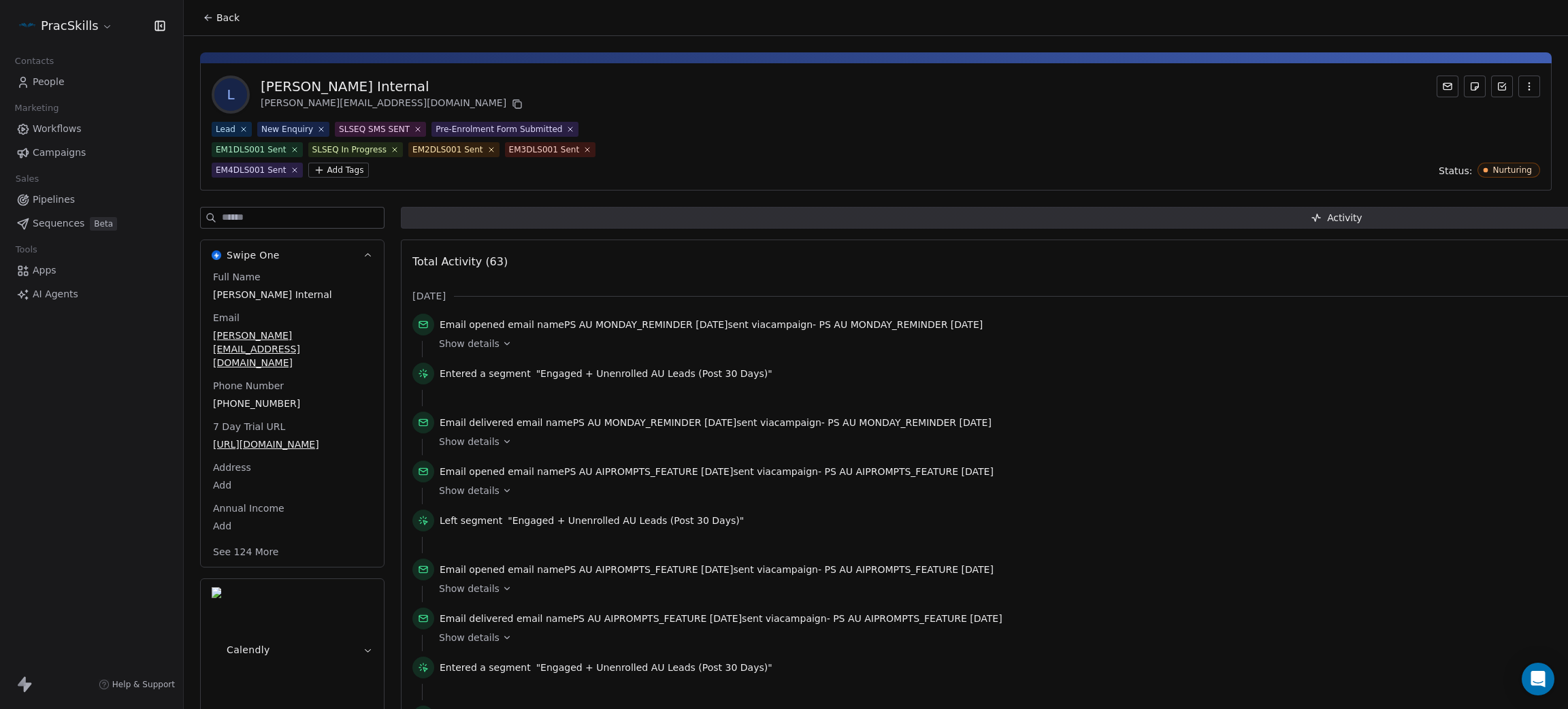
click at [198, 20] on button "Back" at bounding box center [220, 17] width 53 height 25
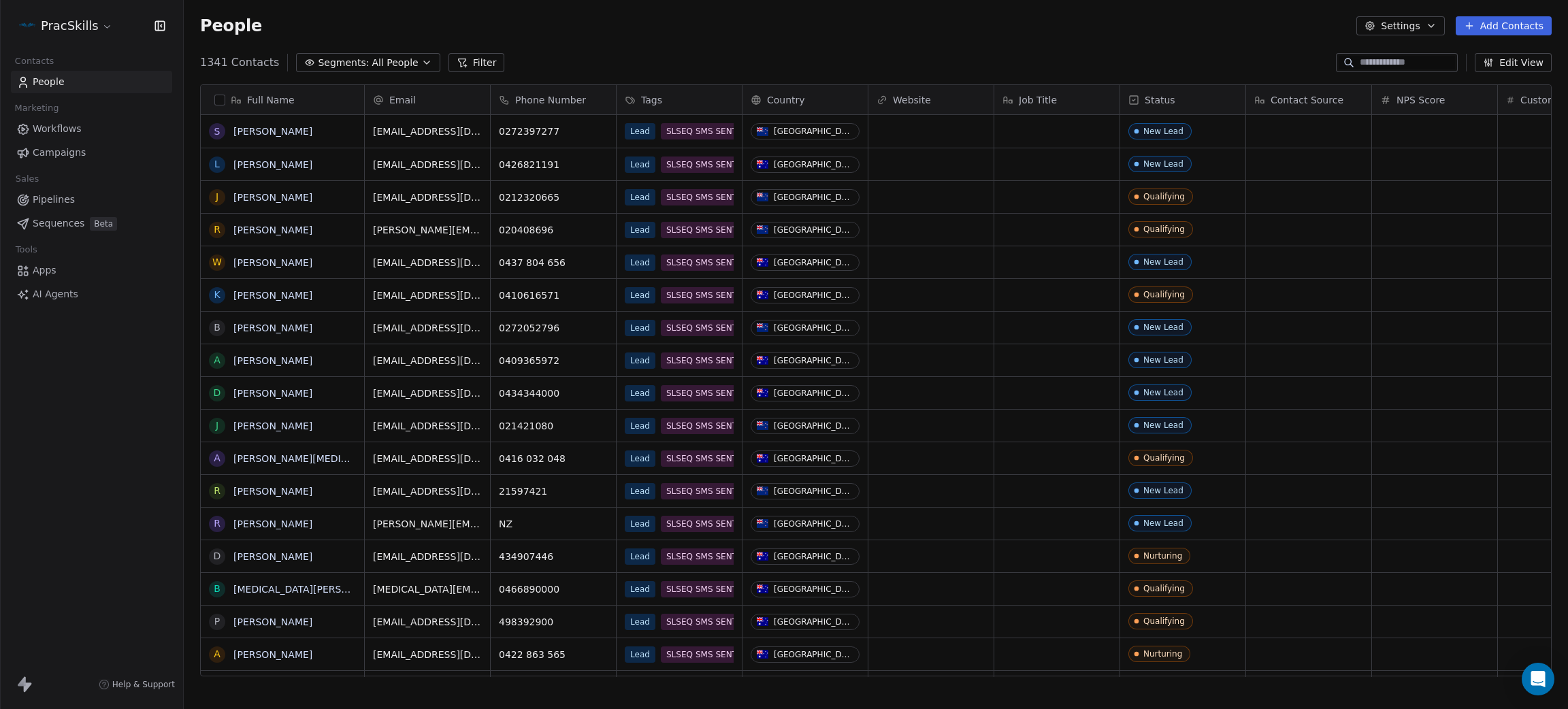
scroll to position [608, 1369]
type input "*****"
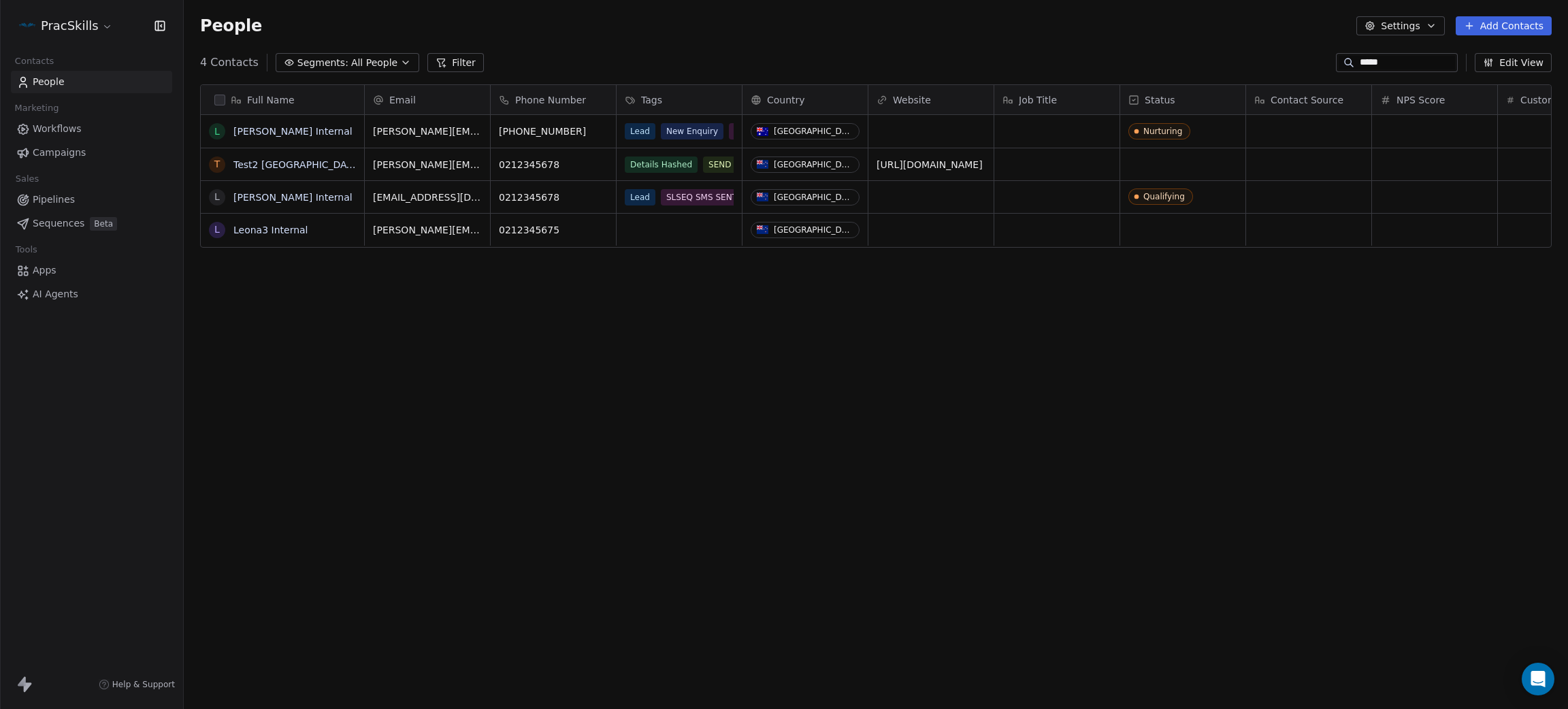
click at [556, 345] on div "Full Name L [PERSON_NAME] Internal T Test2 NZ L [PERSON_NAME] Internal L Leona3…" at bounding box center [876, 386] width 1384 height 624
click at [60, 204] on span "Pipelines" at bounding box center [54, 199] width 42 height 14
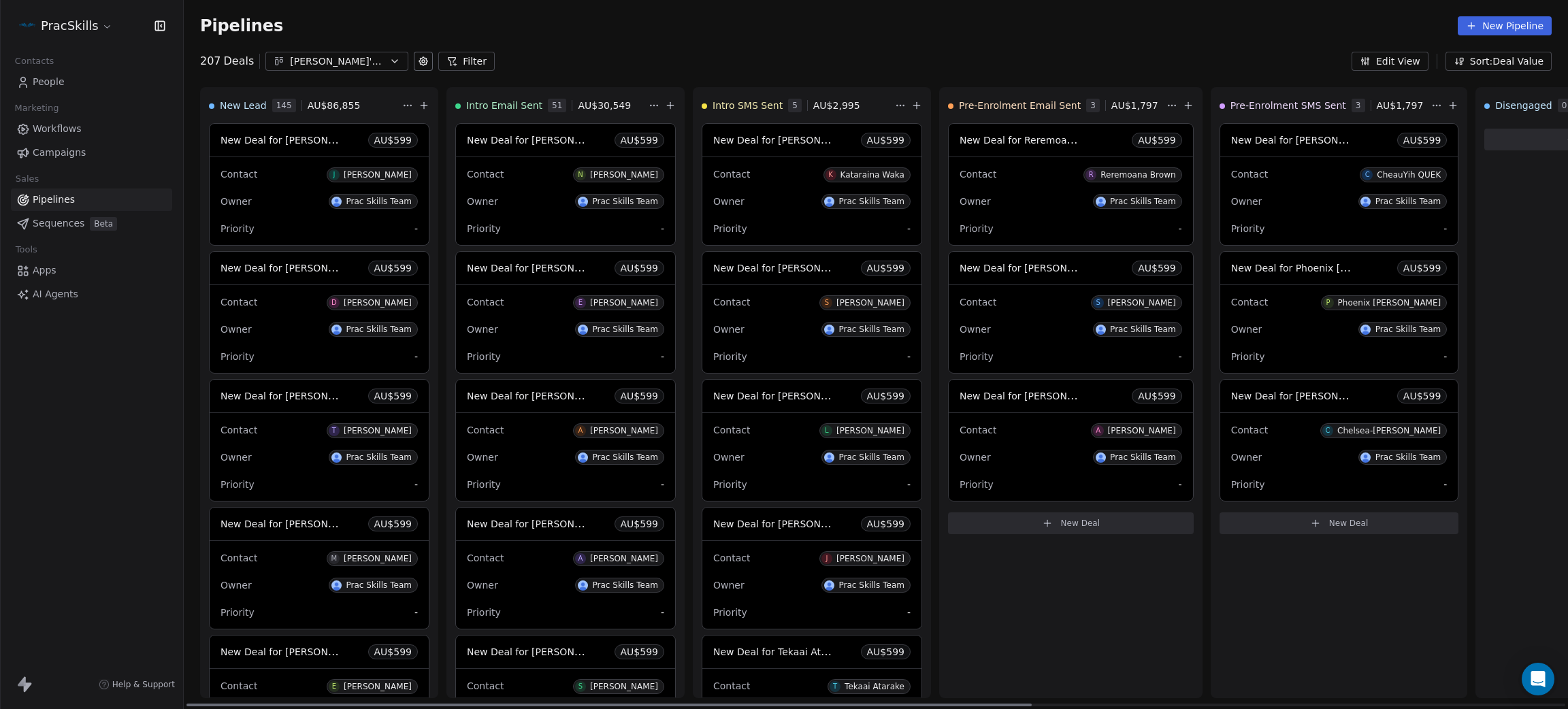
drag, startPoint x: 987, startPoint y: 708, endPoint x: 550, endPoint y: 698, distance: 437.1
click at [550, 704] on div at bounding box center [609, 705] width 845 height 3
click at [360, 67] on div "Thom's Conversion Pipeline" at bounding box center [337, 61] width 94 height 14
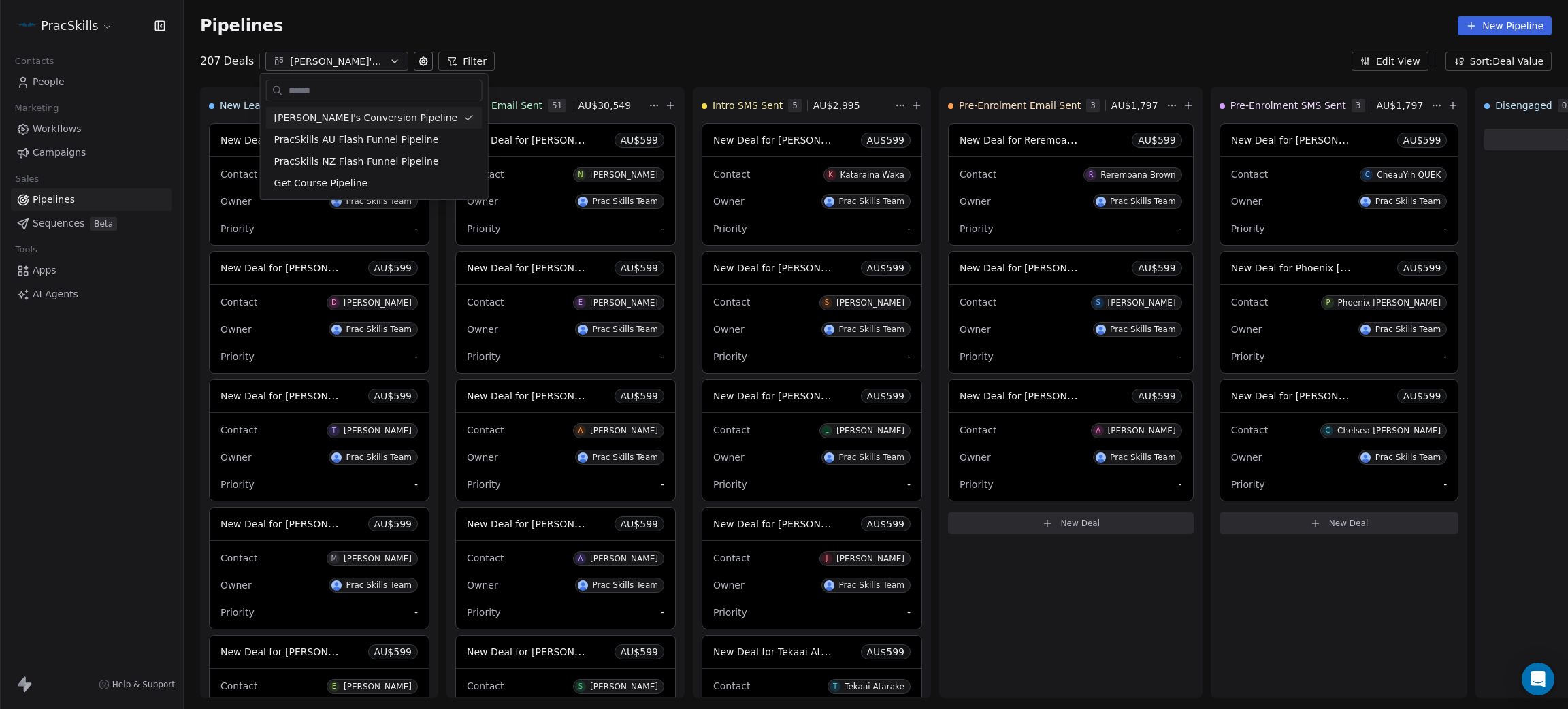
click at [589, 28] on html "PracSkills Contacts People Marketing Workflows Campaigns Sales Pipelines Sequen…" at bounding box center [784, 354] width 1568 height 709
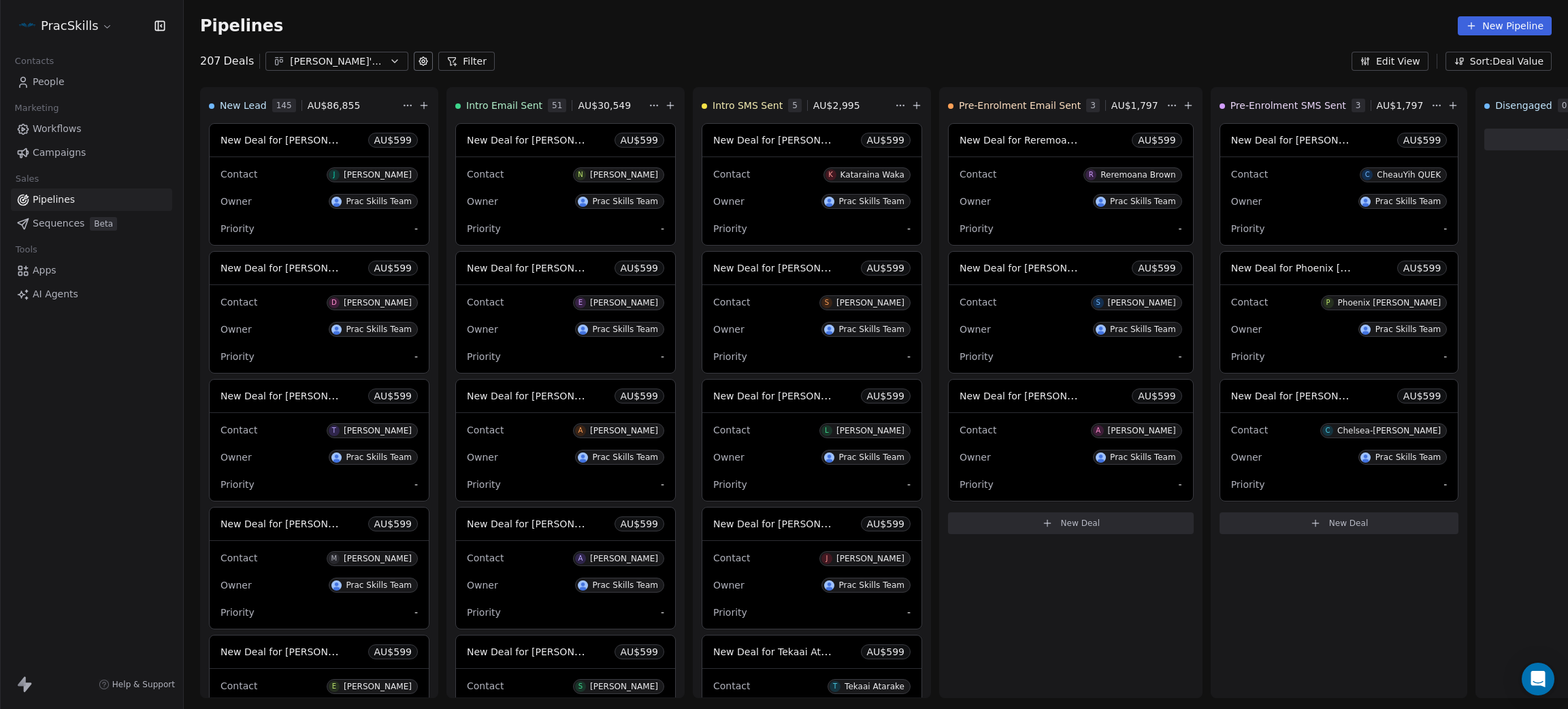
click at [74, 28] on html "PracSkills Contacts People Marketing Workflows Campaigns Sales Pipelines Sequen…" at bounding box center [784, 354] width 1568 height 709
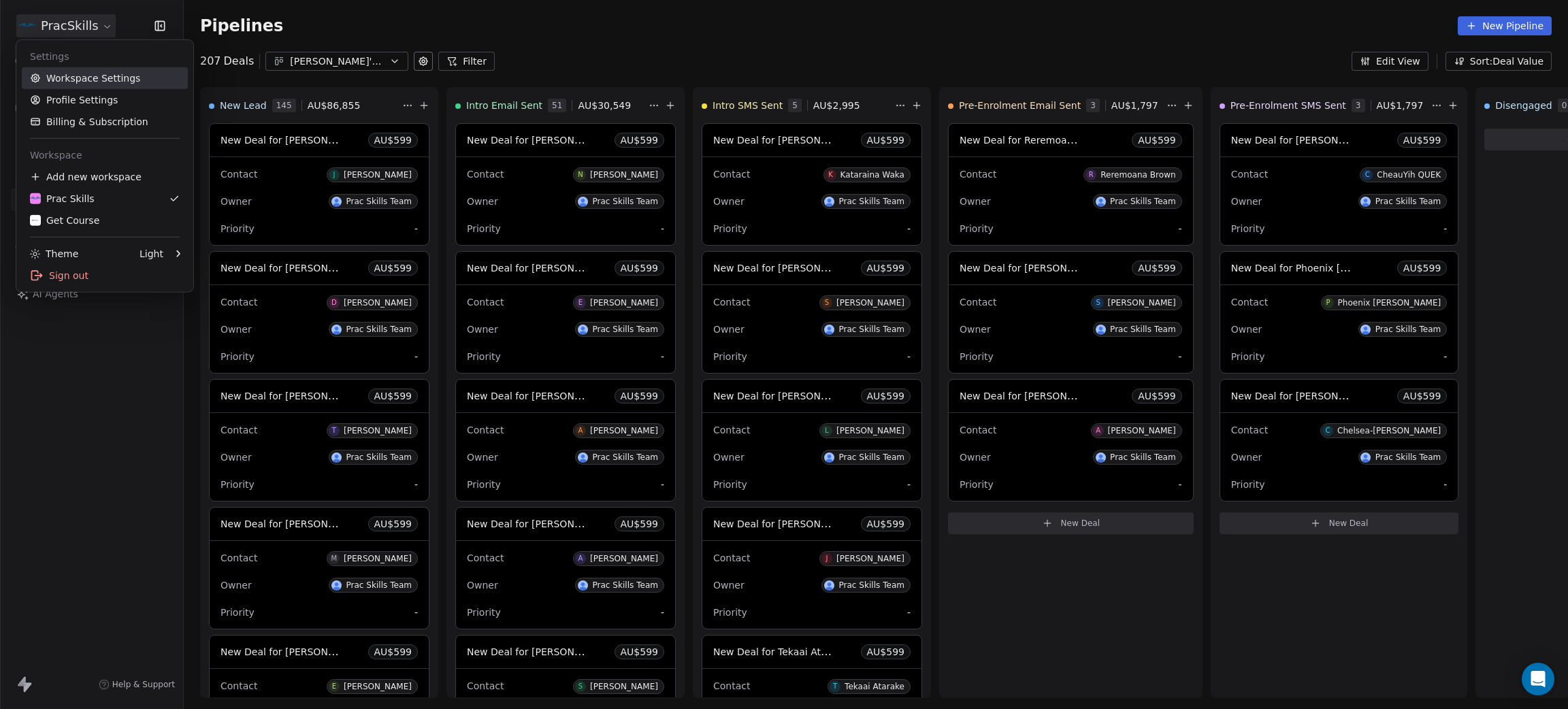
click at [68, 83] on link "Workspace Settings" at bounding box center [105, 78] width 166 height 22
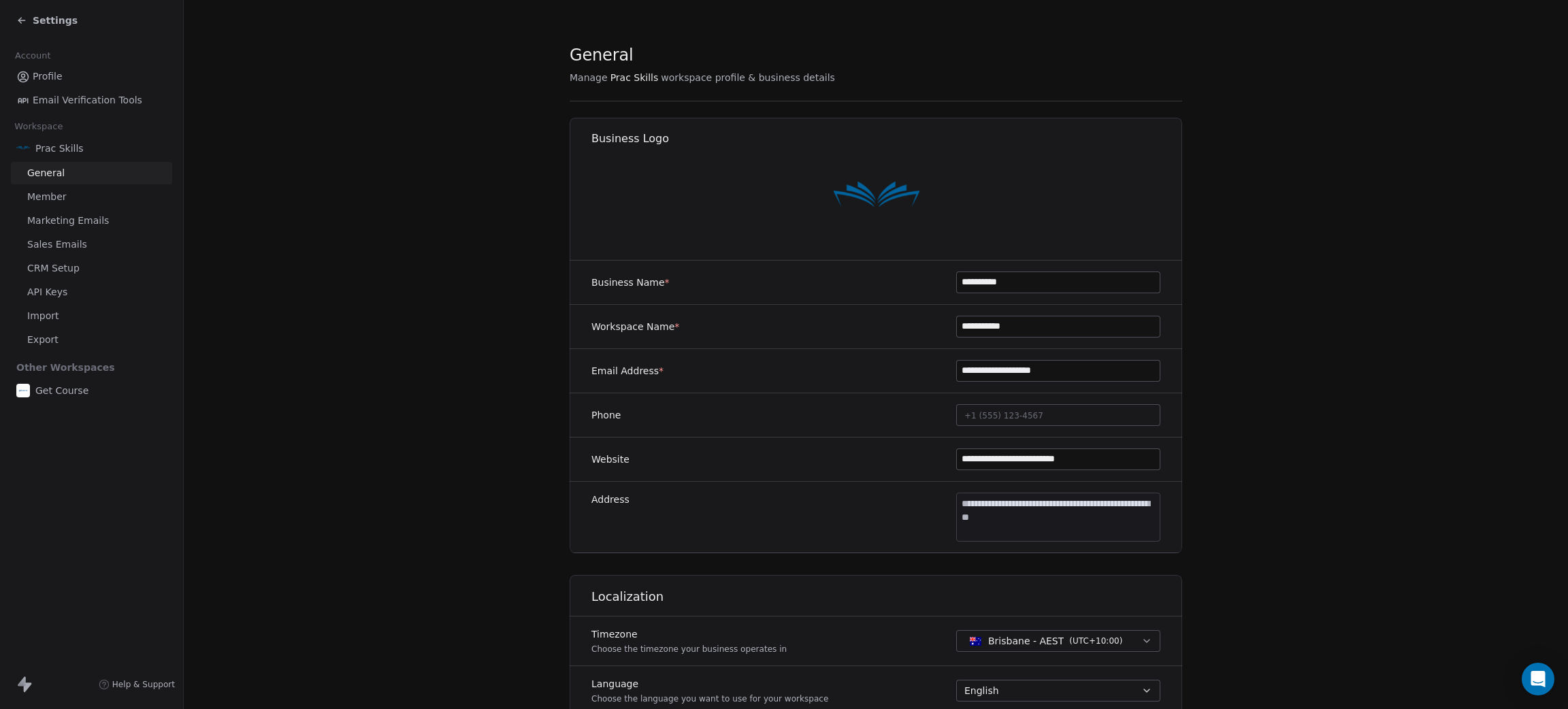
click at [75, 226] on span "Marketing Emails" at bounding box center [68, 221] width 81 height 14
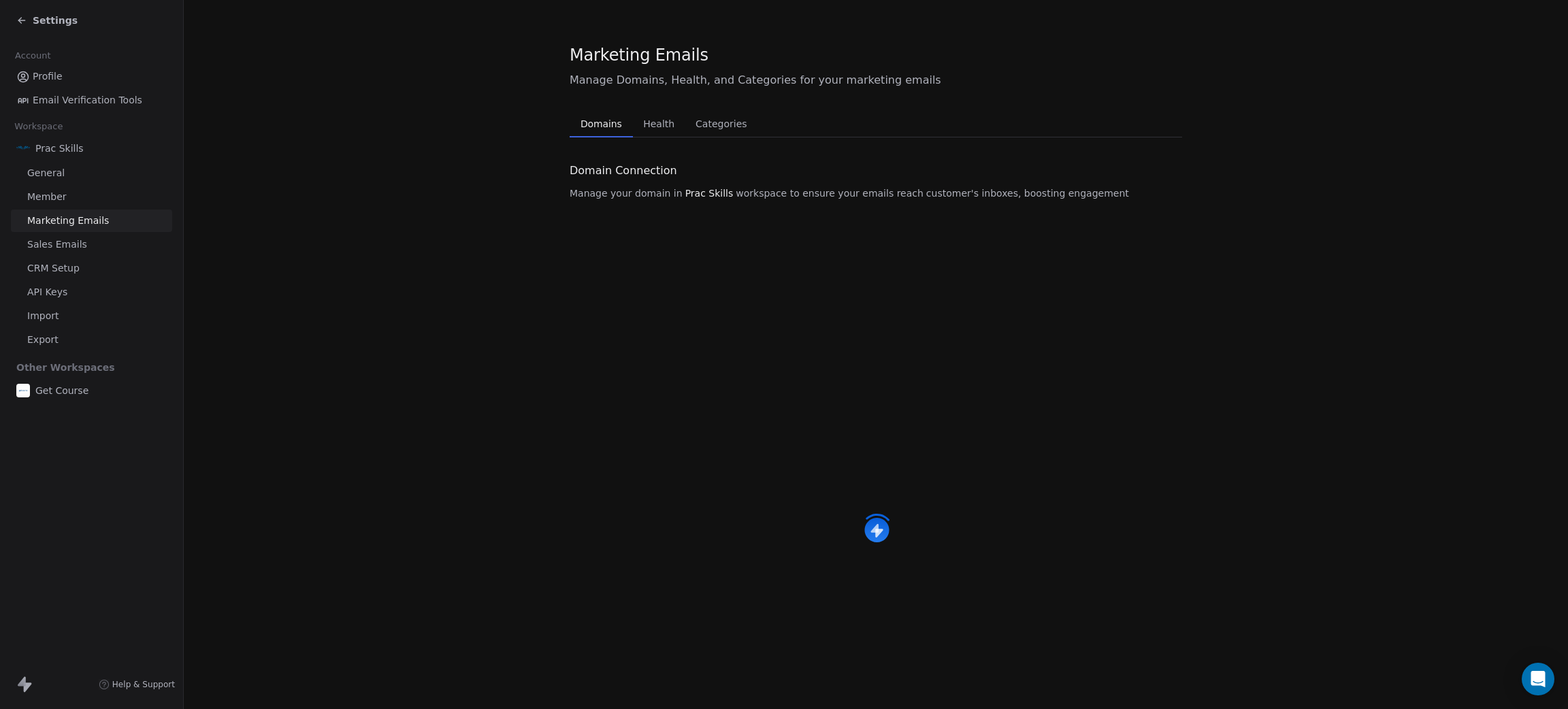
click at [66, 248] on span "Sales Emails" at bounding box center [57, 244] width 60 height 14
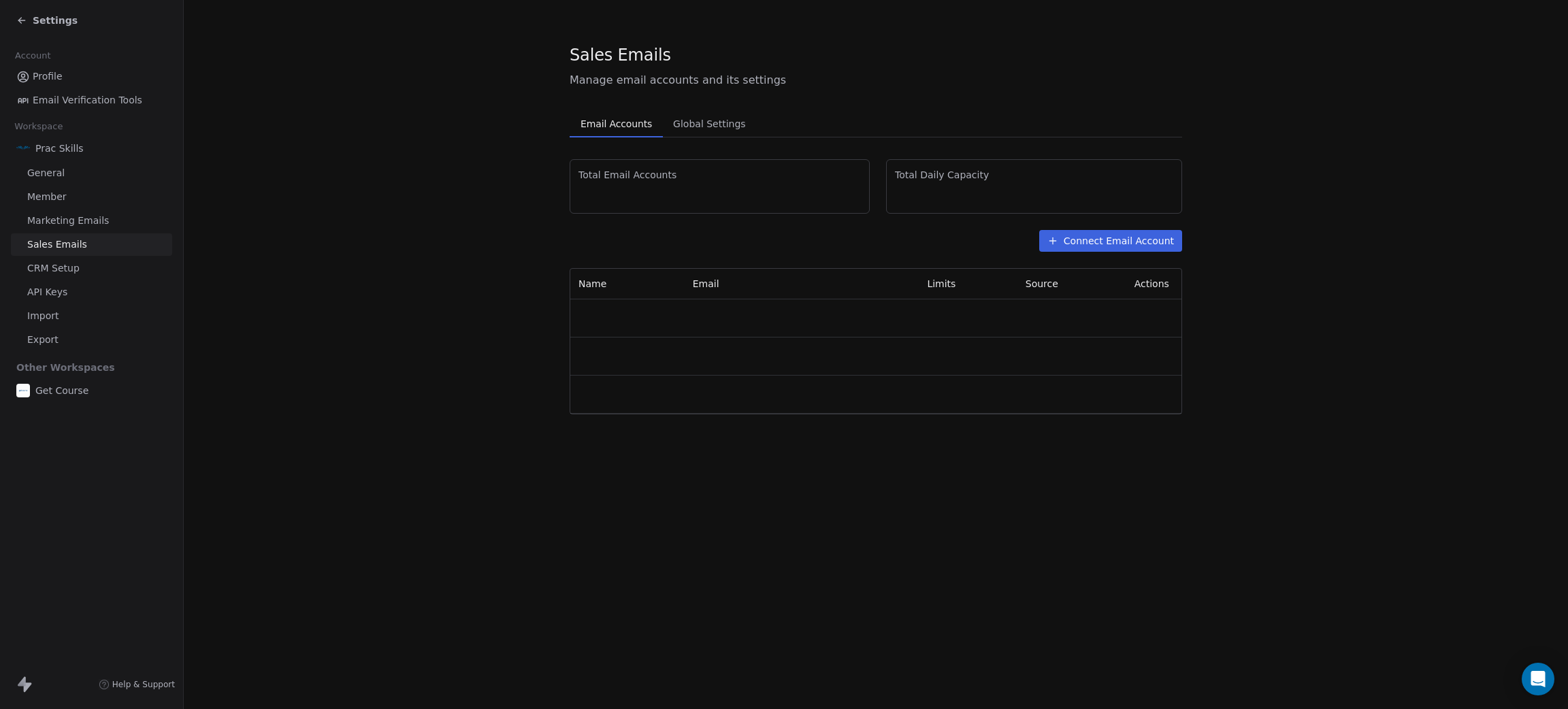
click at [55, 288] on span "API Keys" at bounding box center [47, 292] width 40 height 14
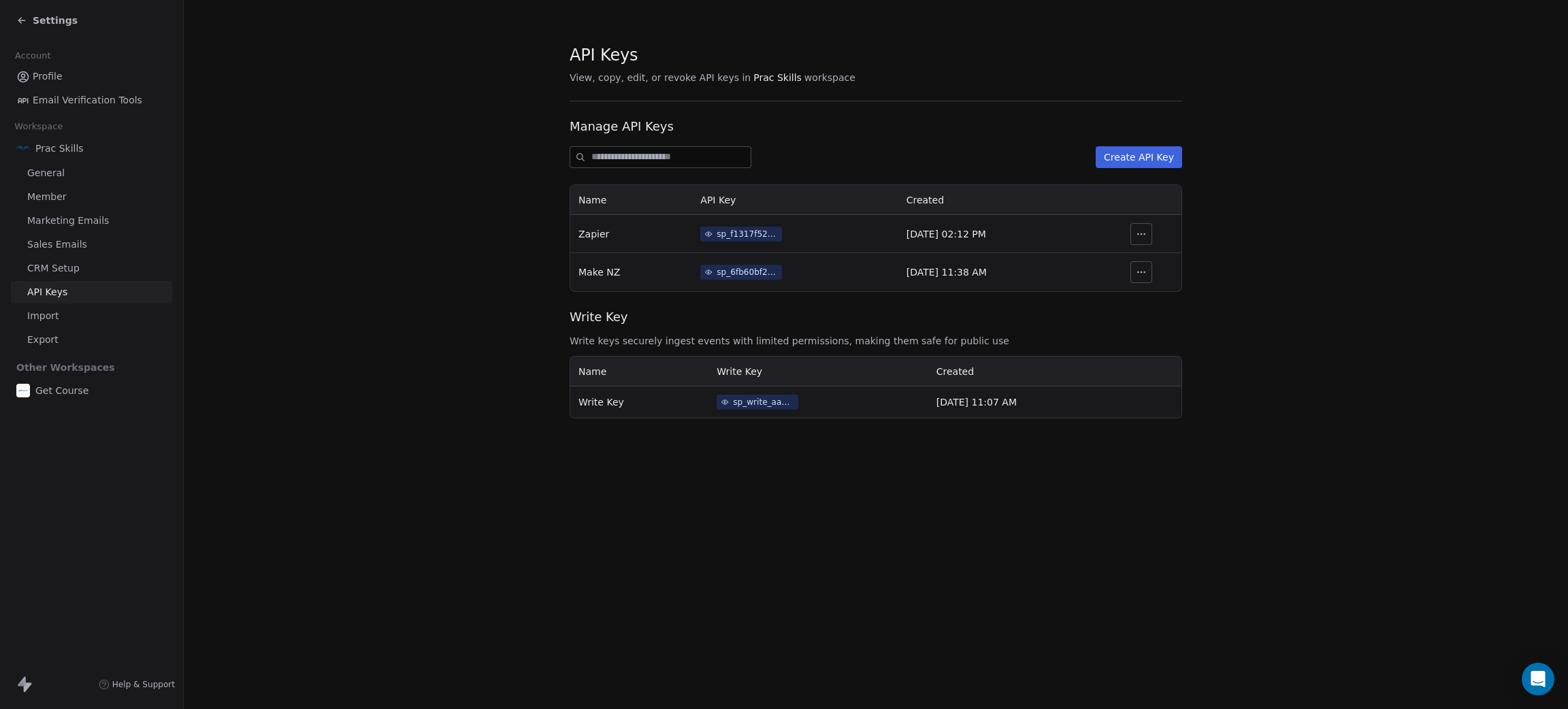
click at [54, 318] on span "Import" at bounding box center [42, 315] width 31 height 14
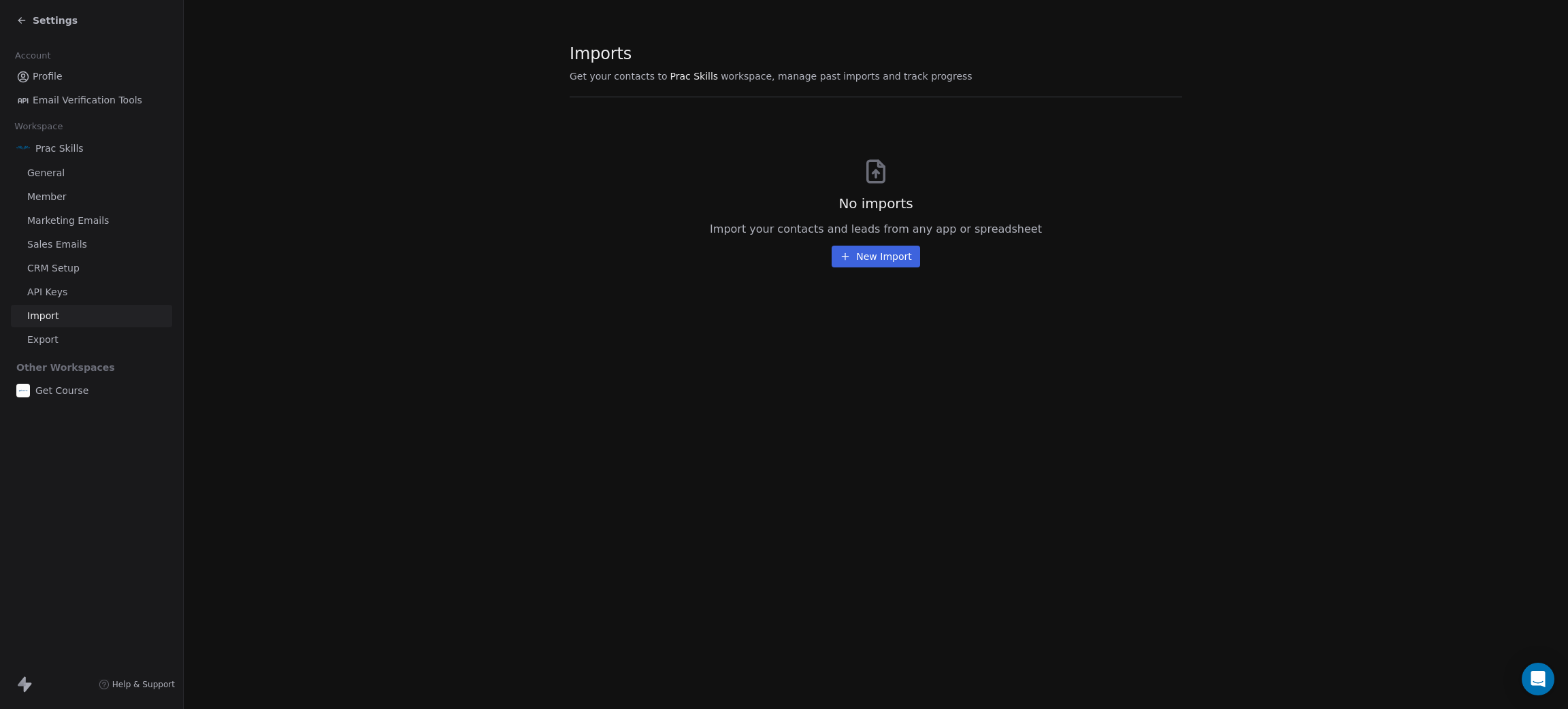
click at [53, 342] on span "Export" at bounding box center [42, 339] width 31 height 14
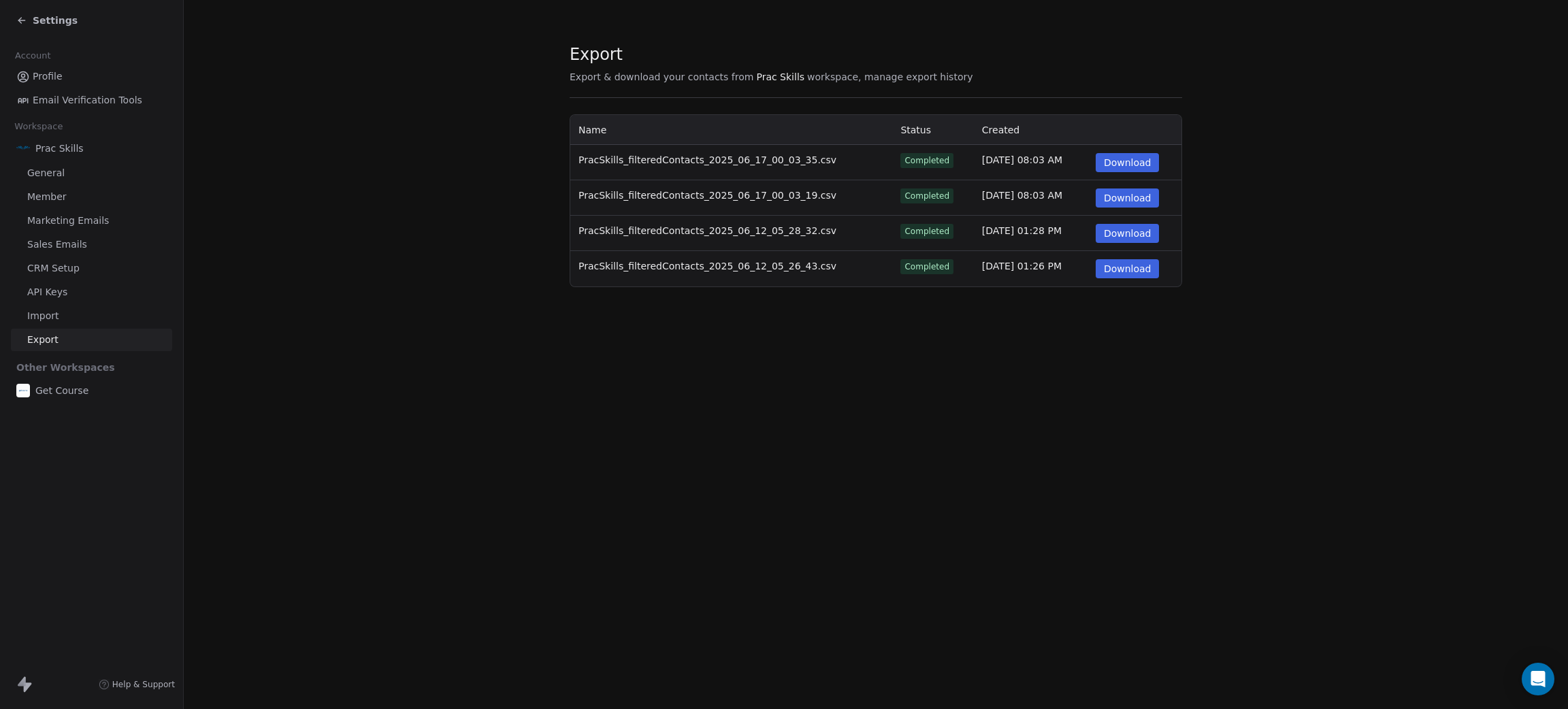
click at [53, 20] on span "Settings" at bounding box center [55, 20] width 45 height 14
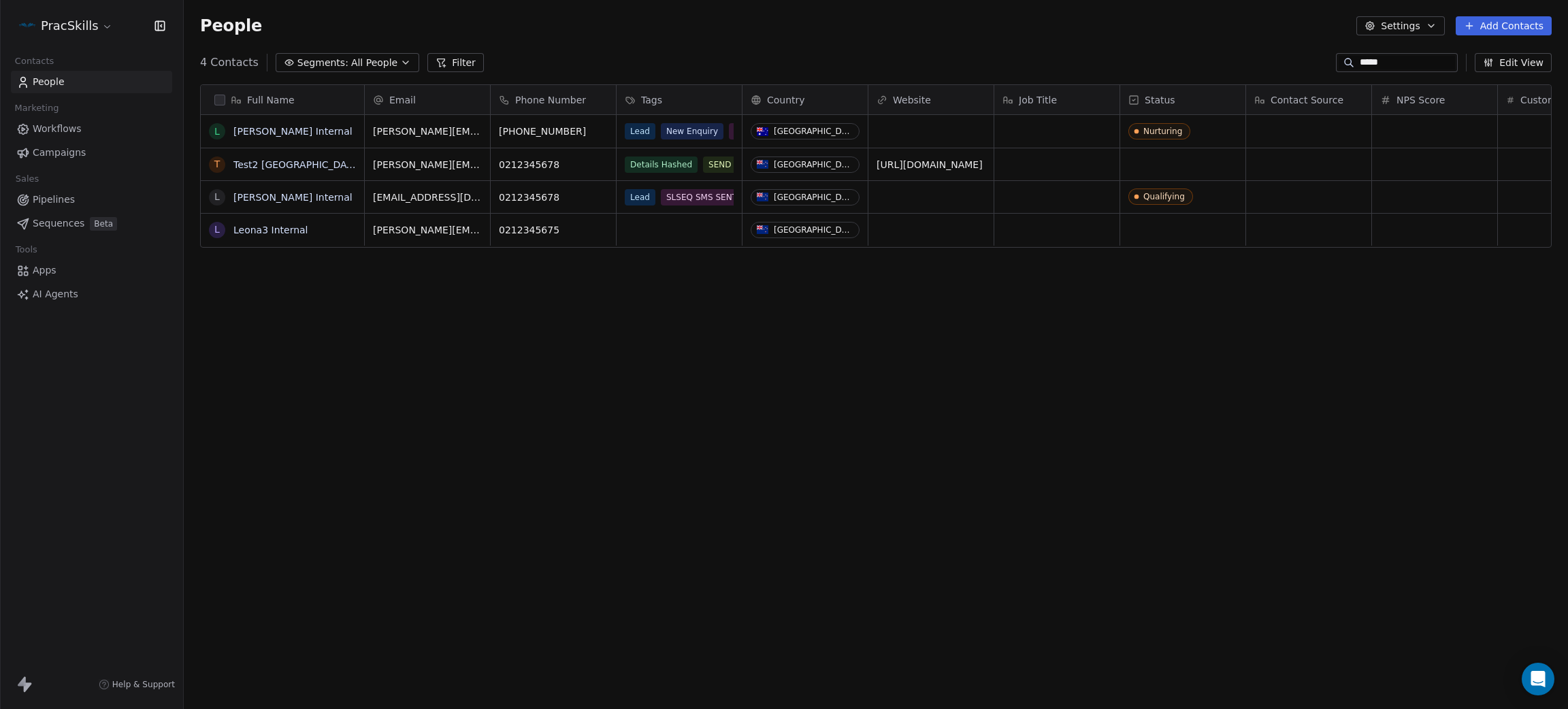
scroll to position [608, 1369]
click at [75, 114] on div "Marketing" at bounding box center [92, 108] width 161 height 19
click at [68, 126] on span "Workflows" at bounding box center [58, 129] width 49 height 14
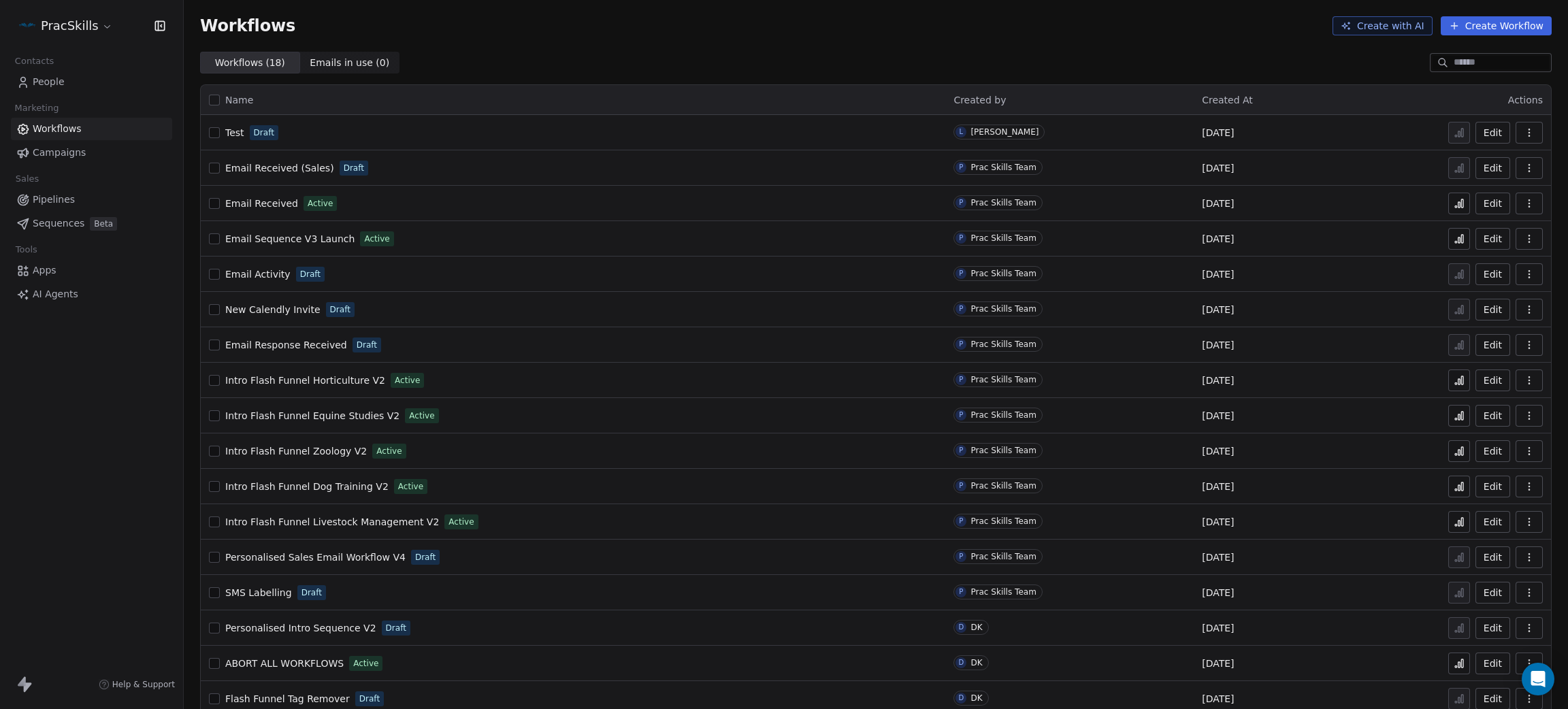
click at [1487, 22] on button "Create Workflow" at bounding box center [1496, 25] width 111 height 19
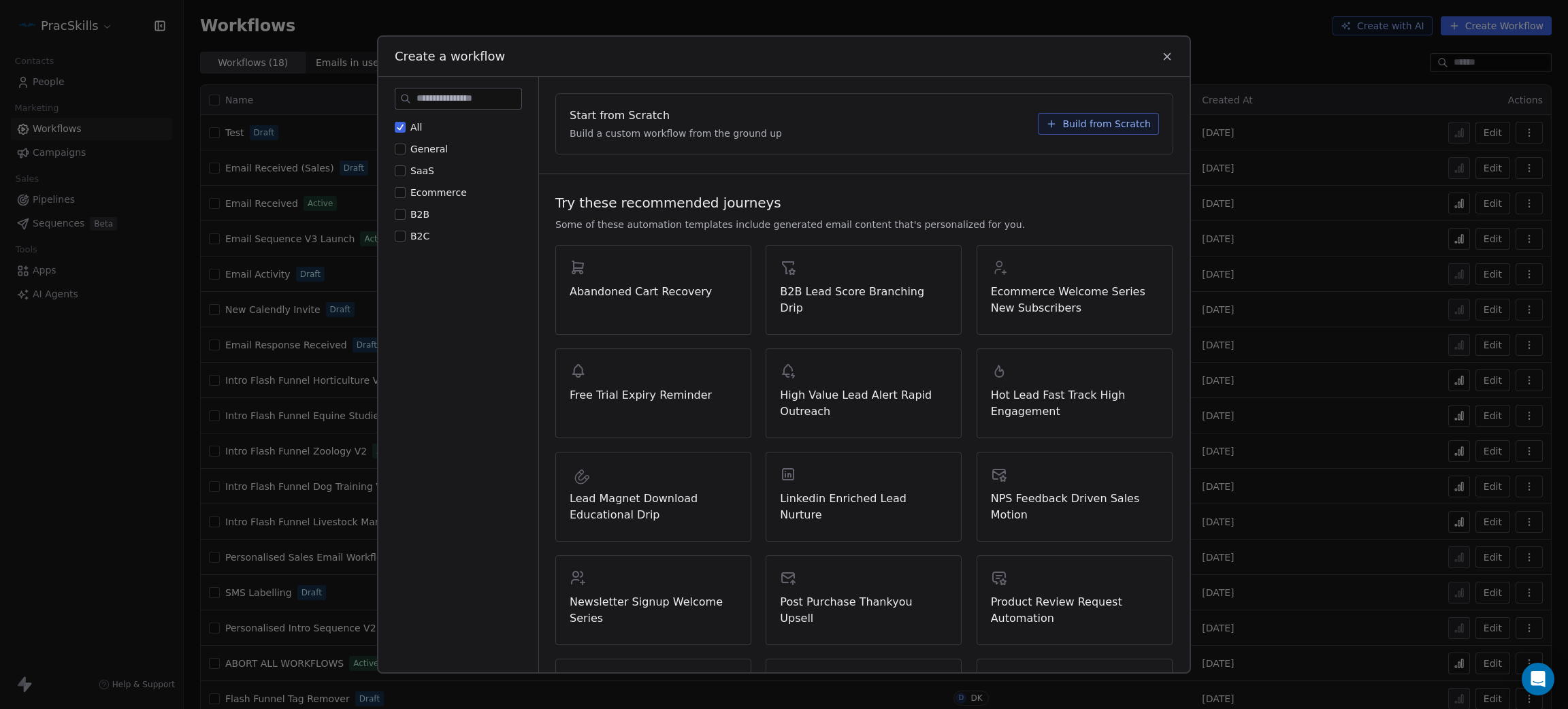
click at [1084, 117] on span "Build from Scratch" at bounding box center [1107, 124] width 88 height 14
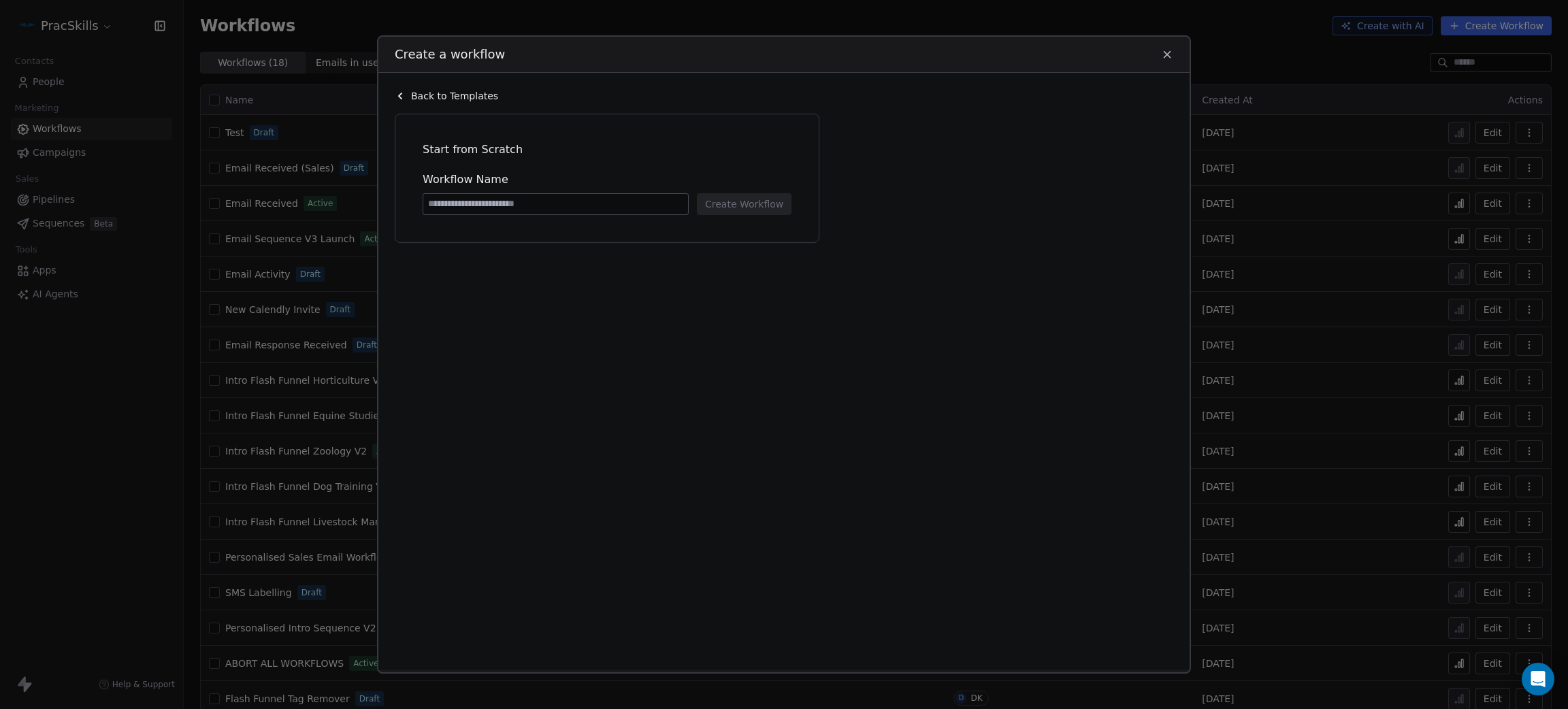
click at [552, 210] on input at bounding box center [555, 204] width 265 height 20
type input "**********"
click at [711, 204] on button "Create Workflow" at bounding box center [745, 204] width 95 height 22
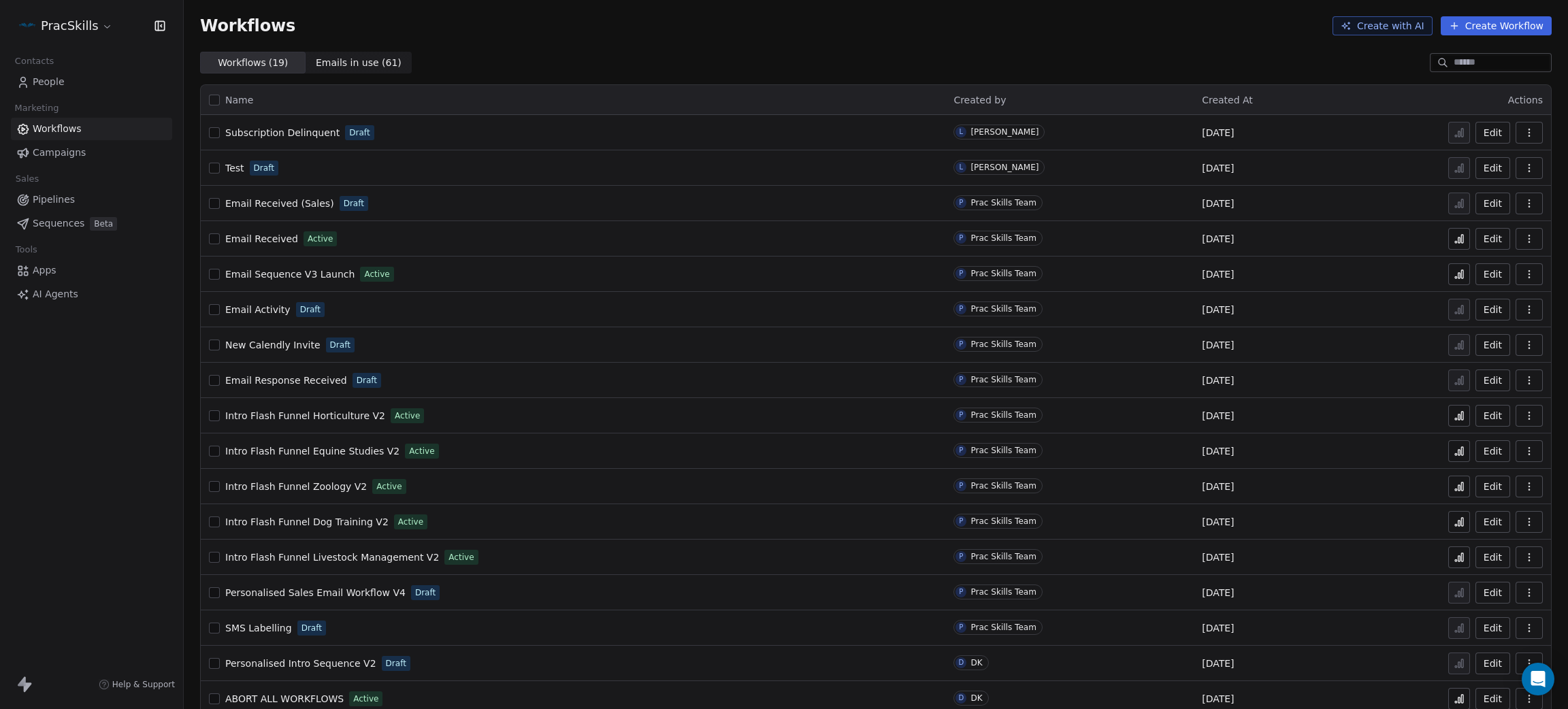
click at [259, 132] on span "Subscription Delinquent" at bounding box center [282, 132] width 114 height 11
click at [52, 81] on span "People" at bounding box center [49, 81] width 32 height 14
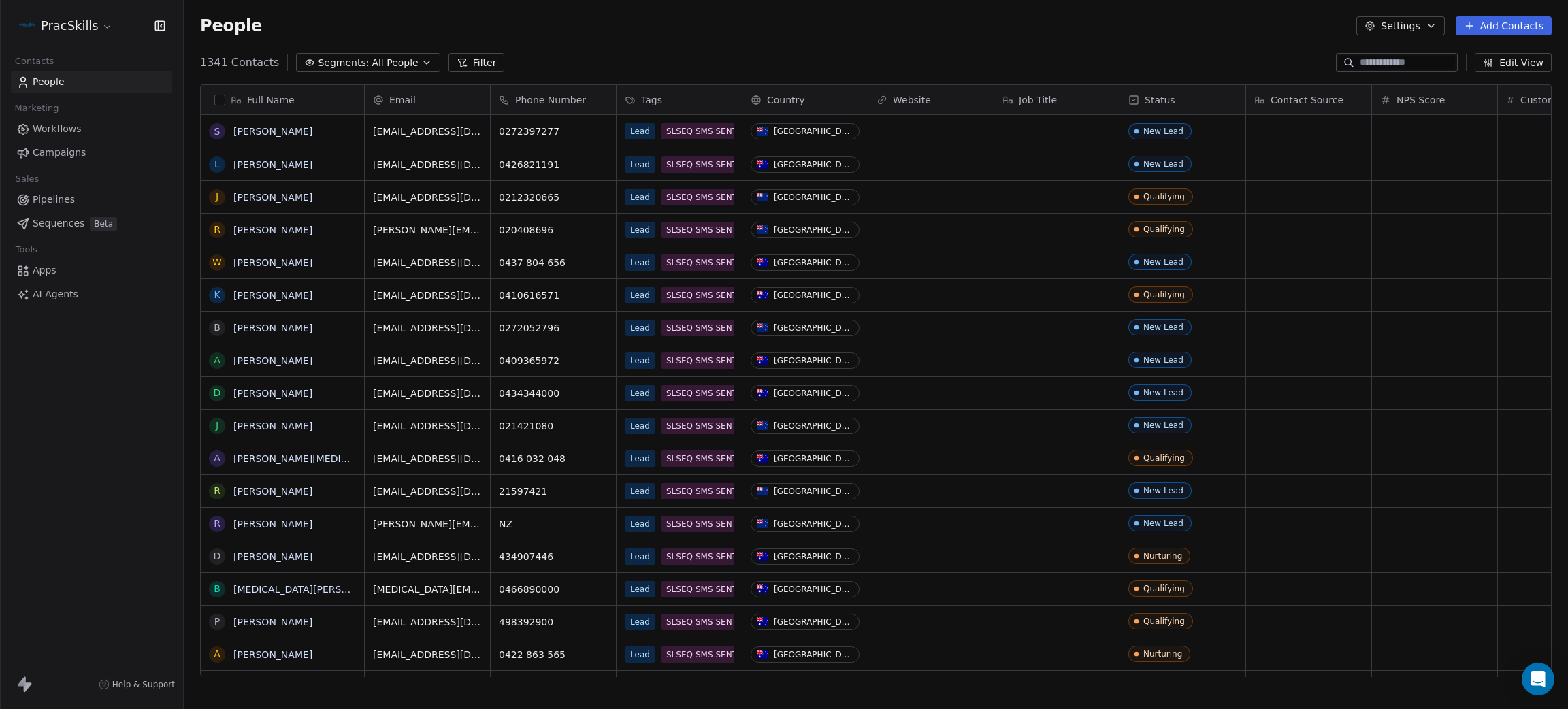
scroll to position [608, 1369]
click at [642, 98] on span "Tags" at bounding box center [651, 100] width 21 height 14
click at [647, 124] on span "Manage property" at bounding box center [683, 129] width 81 height 14
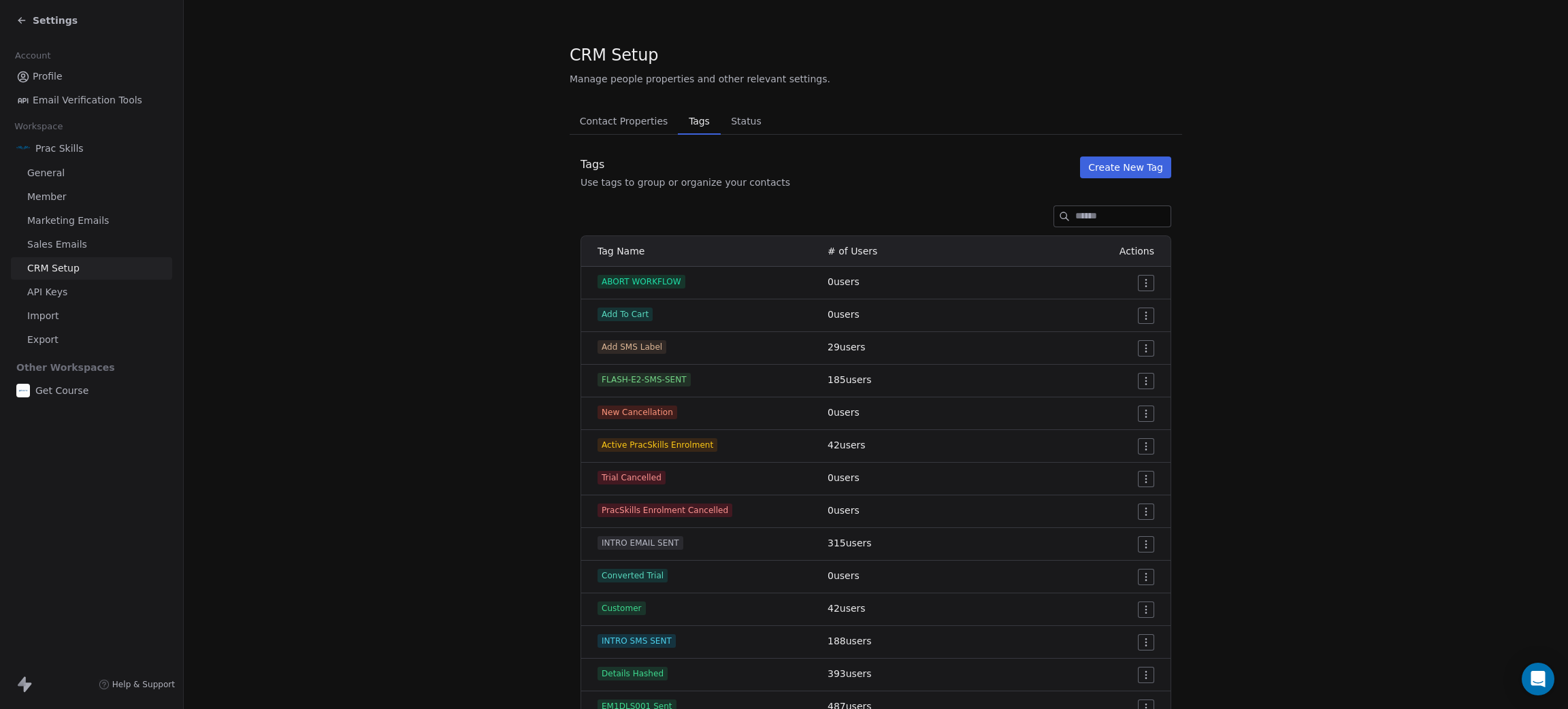
click at [1116, 184] on div "Tags Use tags to group or organize your contacts Create New Tag" at bounding box center [876, 173] width 612 height 33
click at [1113, 167] on button "Create New Tag" at bounding box center [1125, 168] width 92 height 22
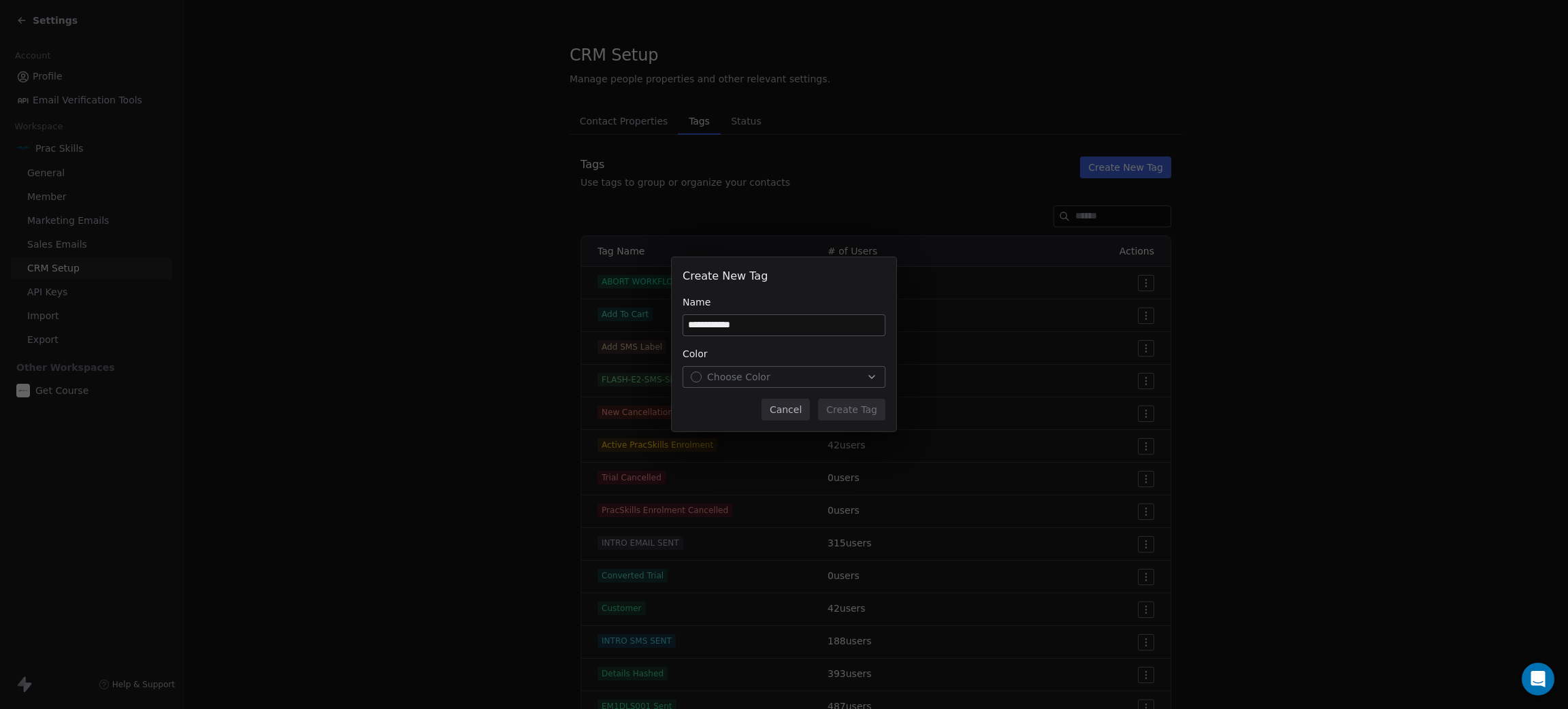
type input "**********"
click at [746, 371] on span "Choose Color" at bounding box center [739, 377] width 64 height 14
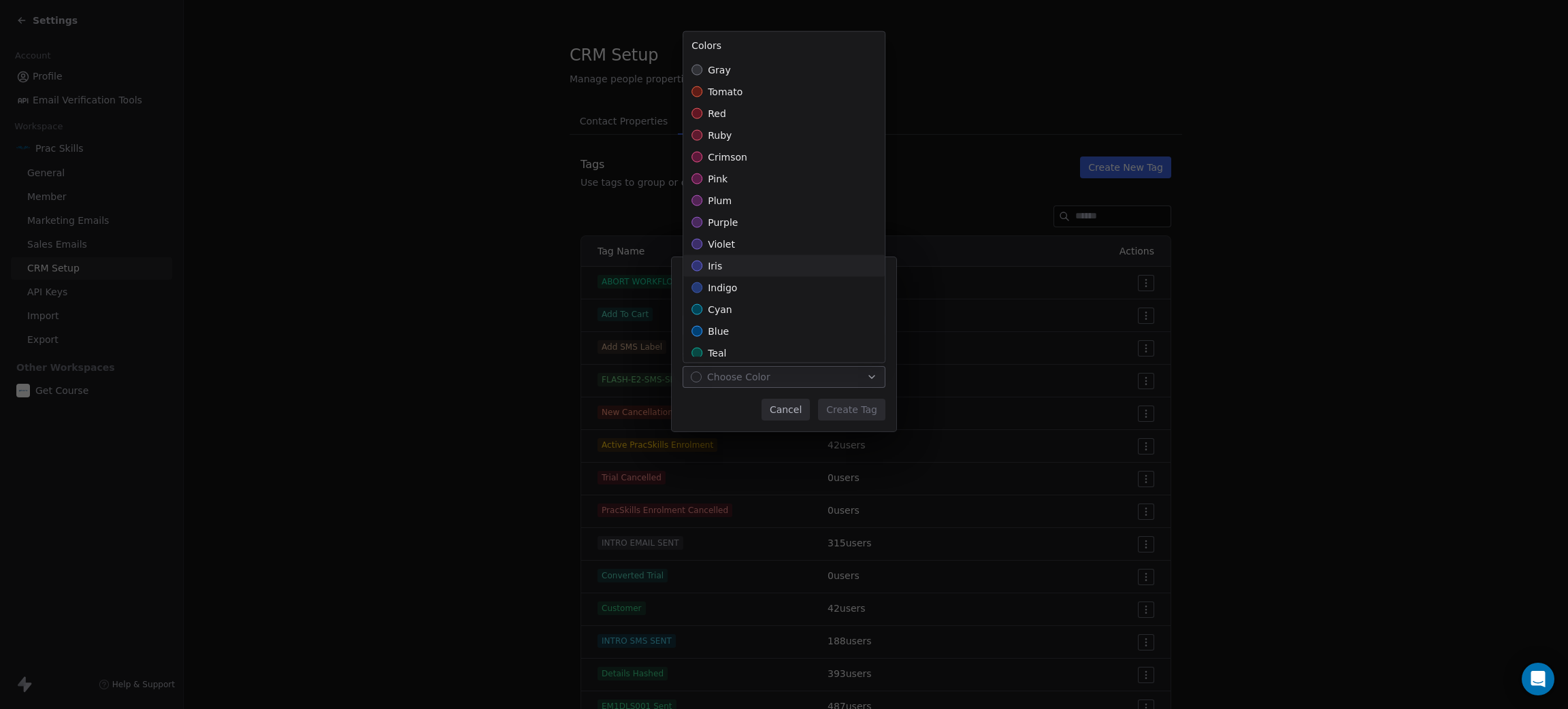
click at [717, 264] on span "iris" at bounding box center [715, 266] width 14 height 14
click at [722, 92] on span "tomato" at bounding box center [725, 92] width 35 height 14
click at [719, 235] on span "orange" at bounding box center [726, 238] width 36 height 14
click at [724, 254] on span "amber" at bounding box center [723, 260] width 31 height 14
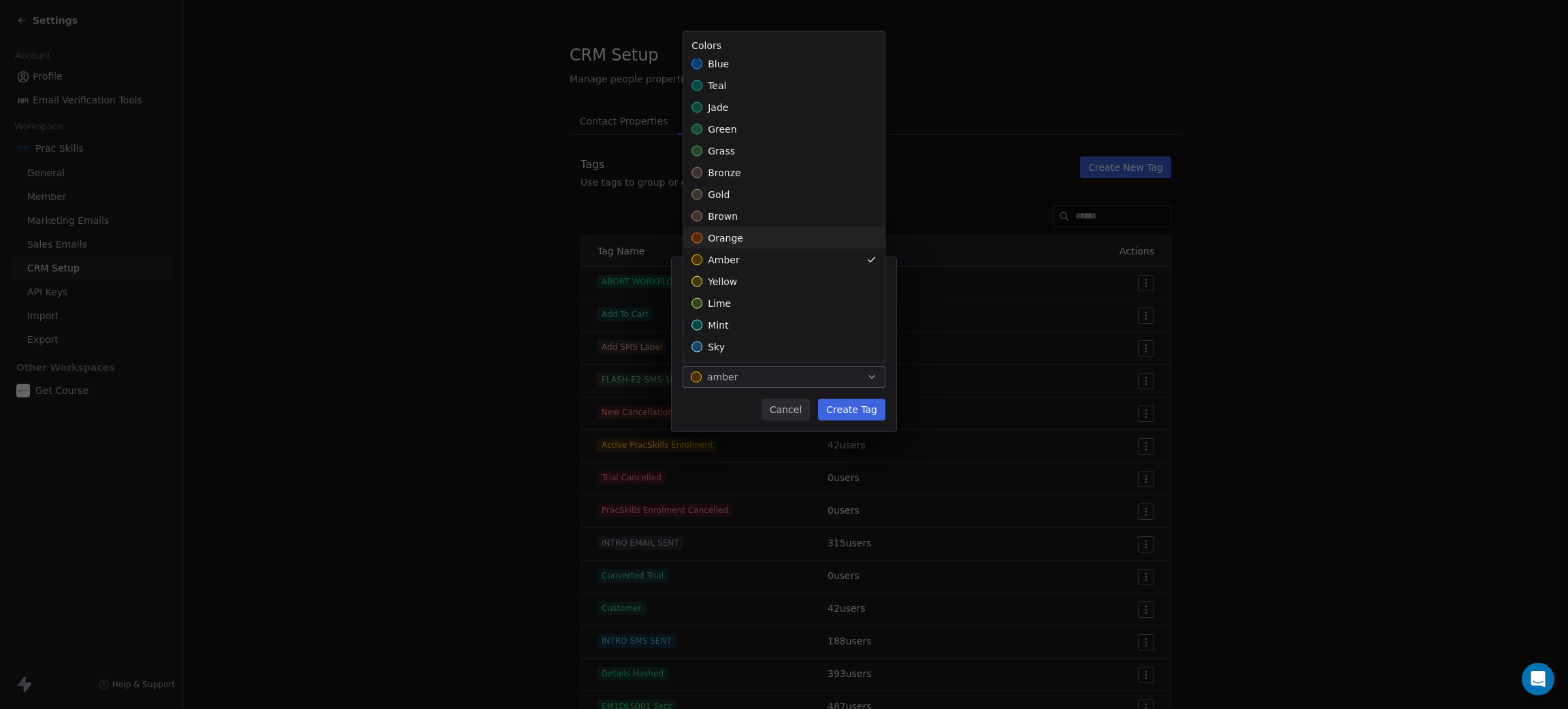
click at [725, 236] on span "orange" at bounding box center [726, 238] width 36 height 14
click at [854, 406] on div "**********" at bounding box center [784, 355] width 1568 height 239
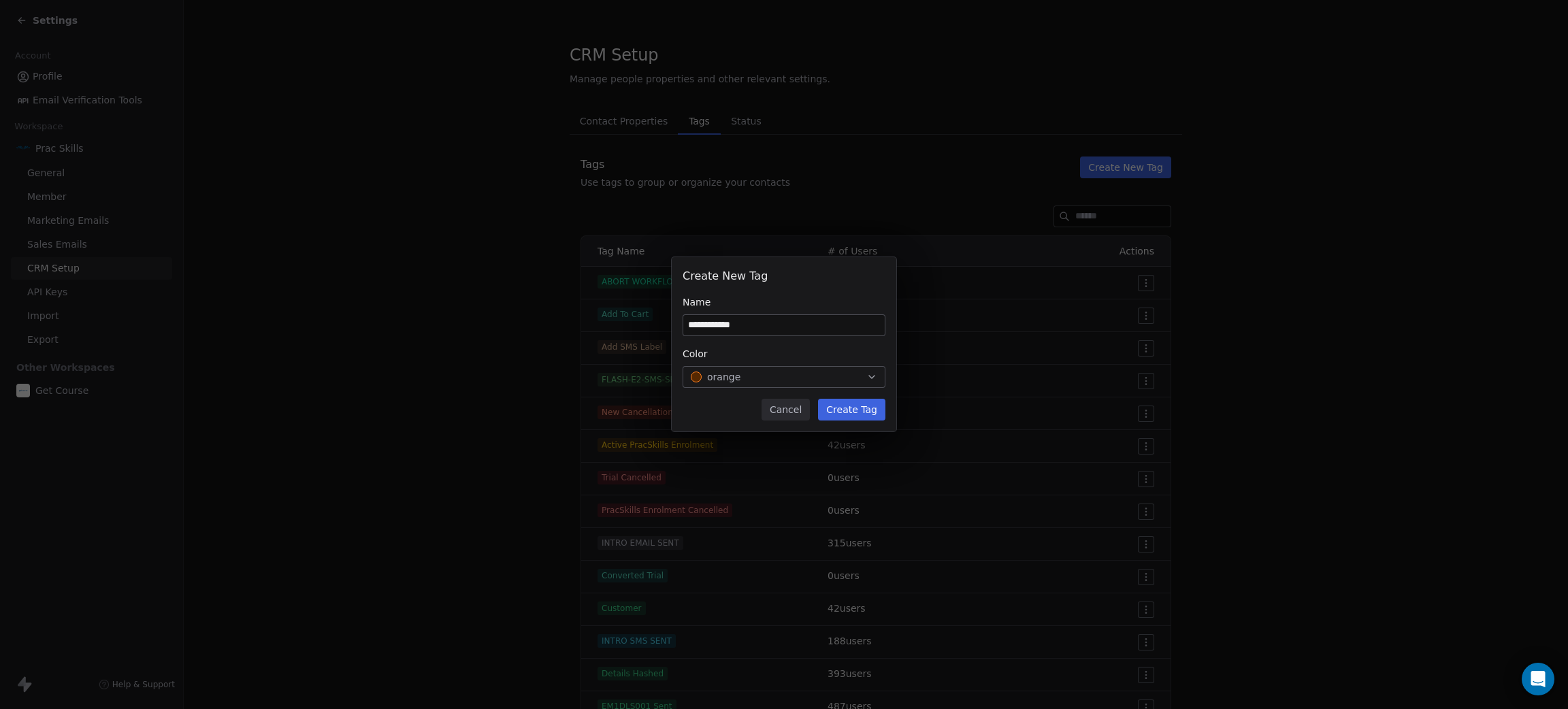
click at [854, 406] on button "Create Tag" at bounding box center [851, 410] width 67 height 22
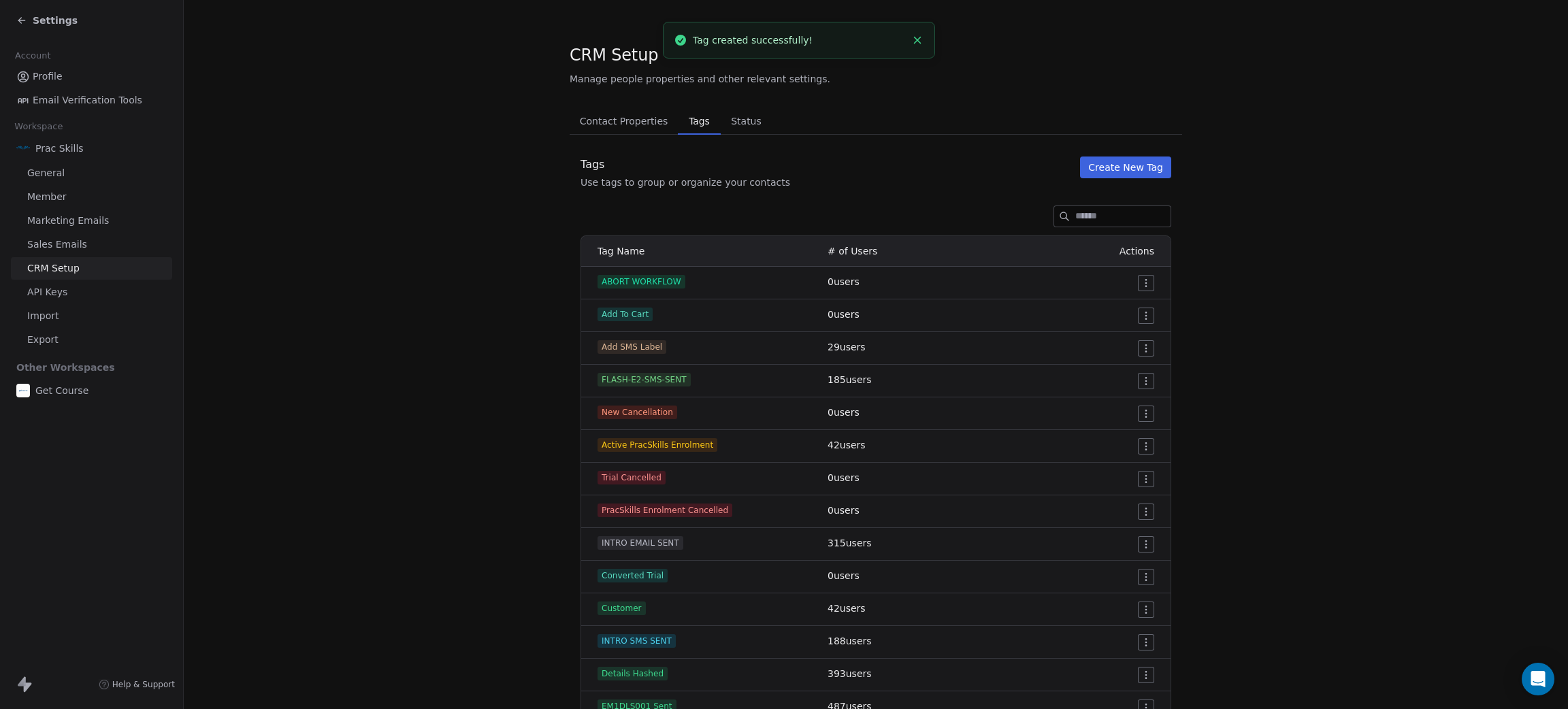
click at [1113, 157] on button "Create New Tag" at bounding box center [1125, 168] width 92 height 22
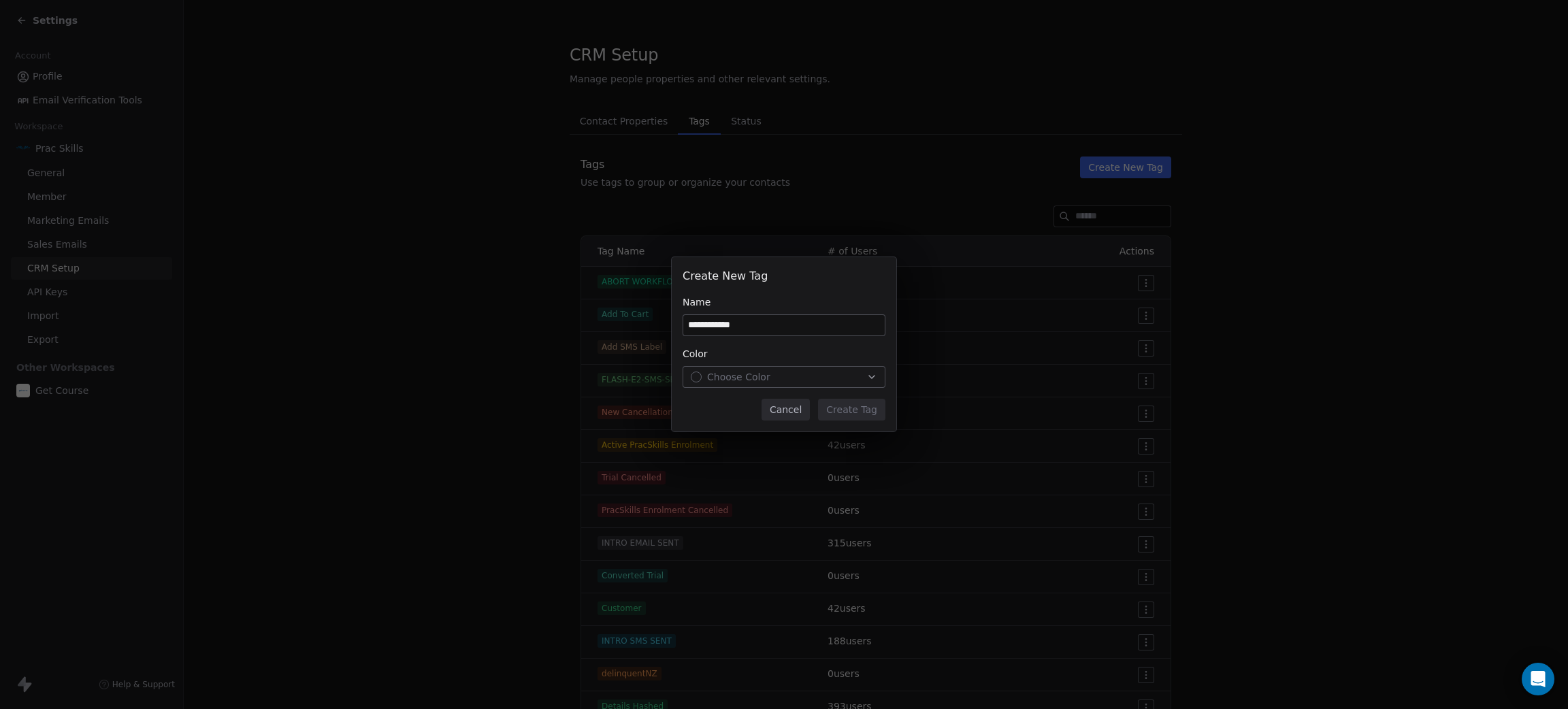
type input "**********"
click at [725, 361] on div "Color Choose Color" at bounding box center [784, 367] width 203 height 41
click at [732, 374] on span "Choose Color" at bounding box center [739, 377] width 64 height 14
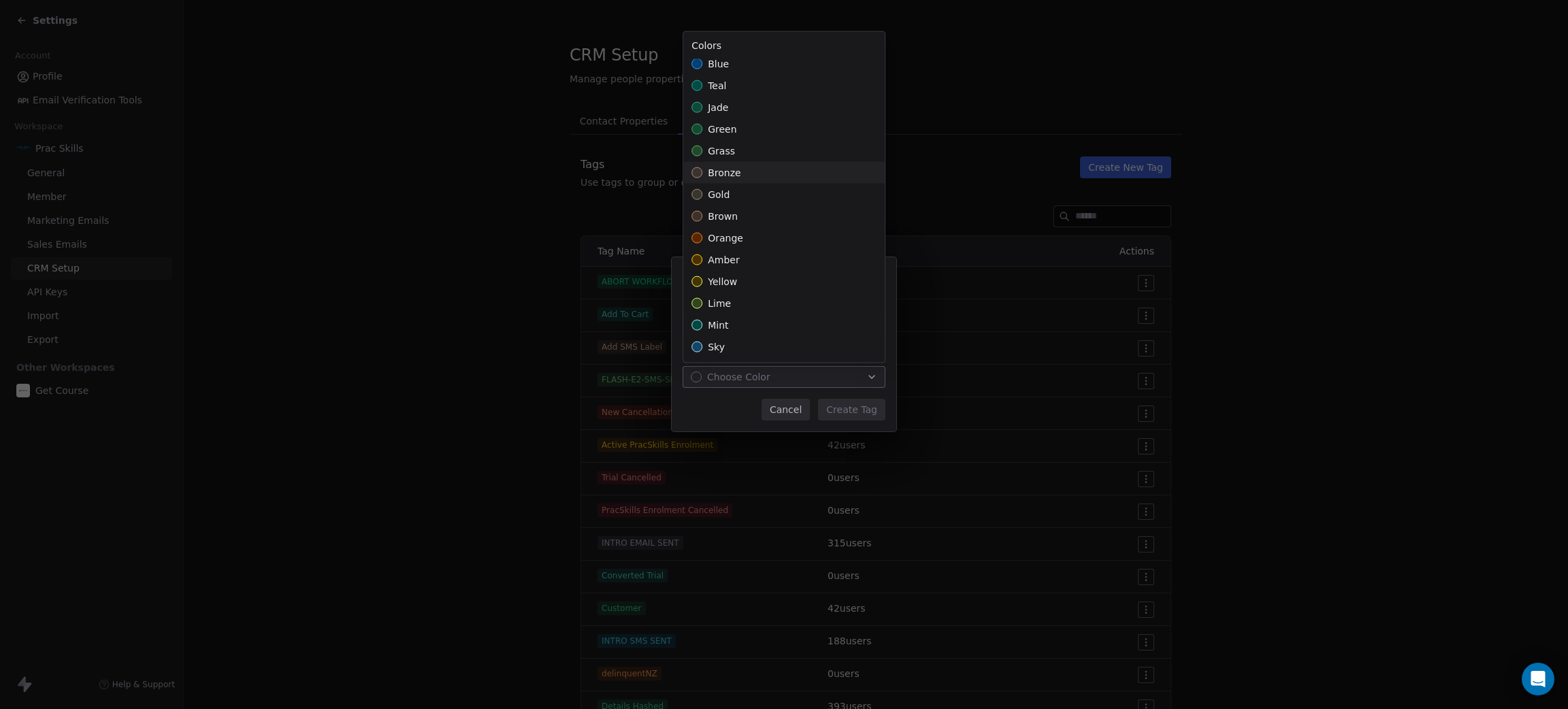
click at [762, 176] on div "bronze" at bounding box center [784, 173] width 202 height 22
click at [852, 412] on div "**********" at bounding box center [784, 355] width 1568 height 239
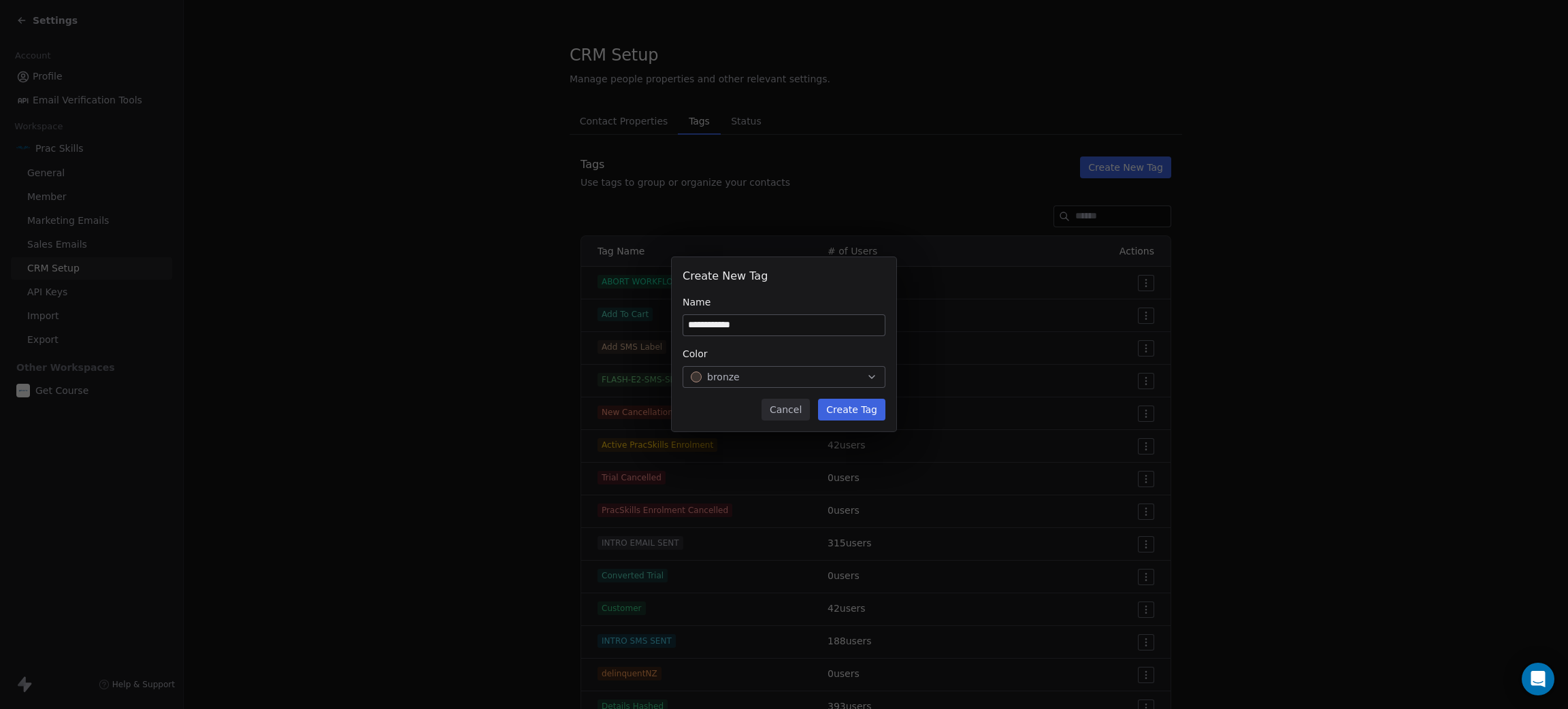
click at [856, 411] on button "Create Tag" at bounding box center [851, 410] width 67 height 22
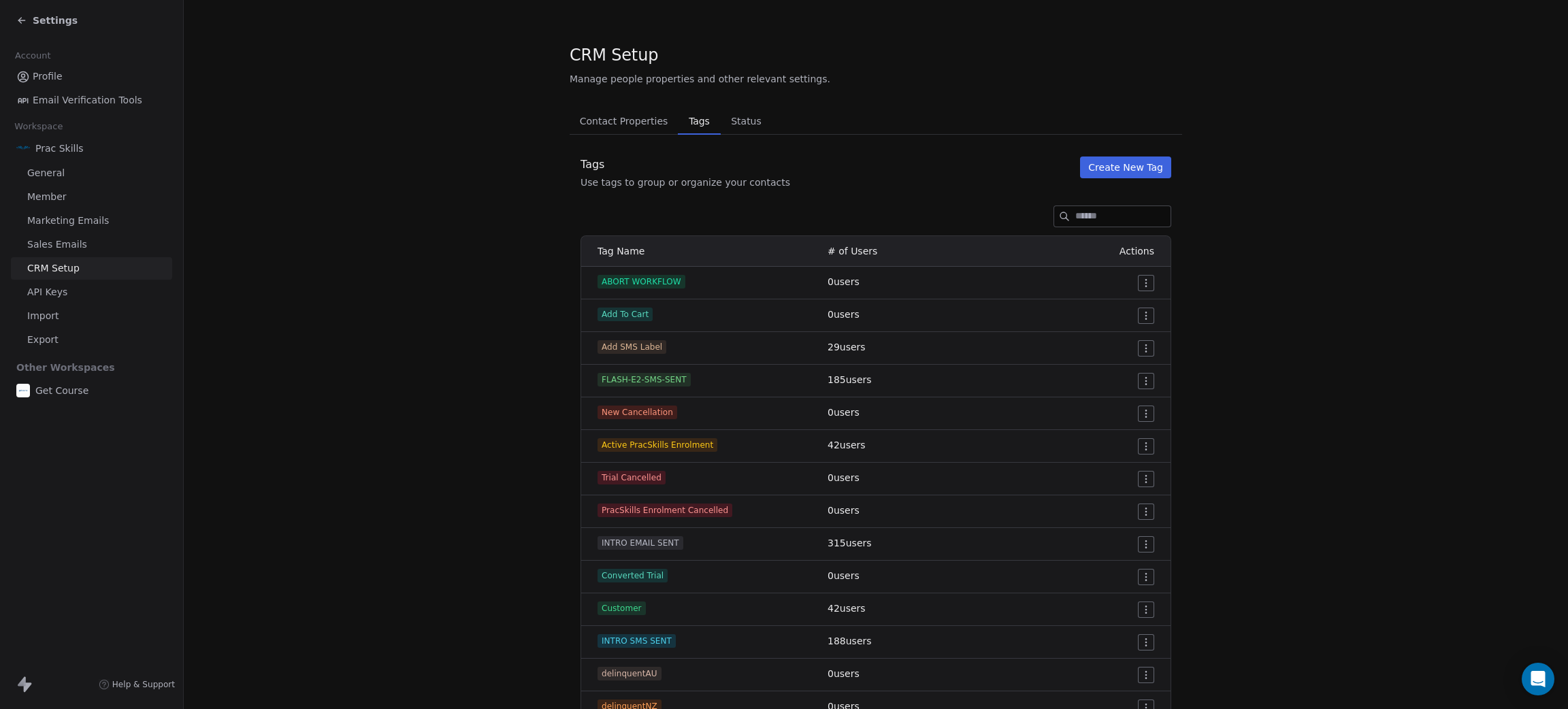
click at [50, 77] on span "Profile" at bounding box center [47, 76] width 30 height 14
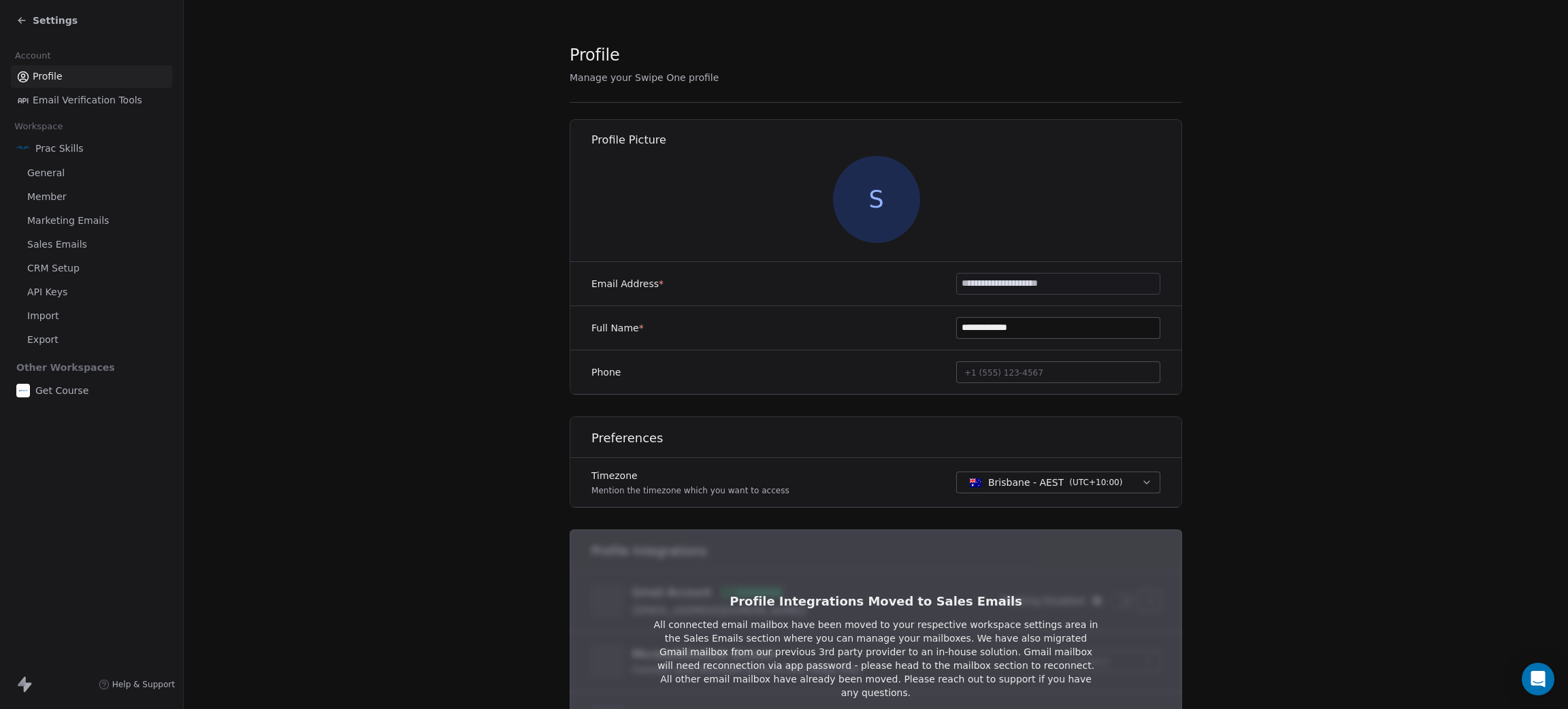
click at [59, 15] on span "Settings" at bounding box center [55, 20] width 45 height 14
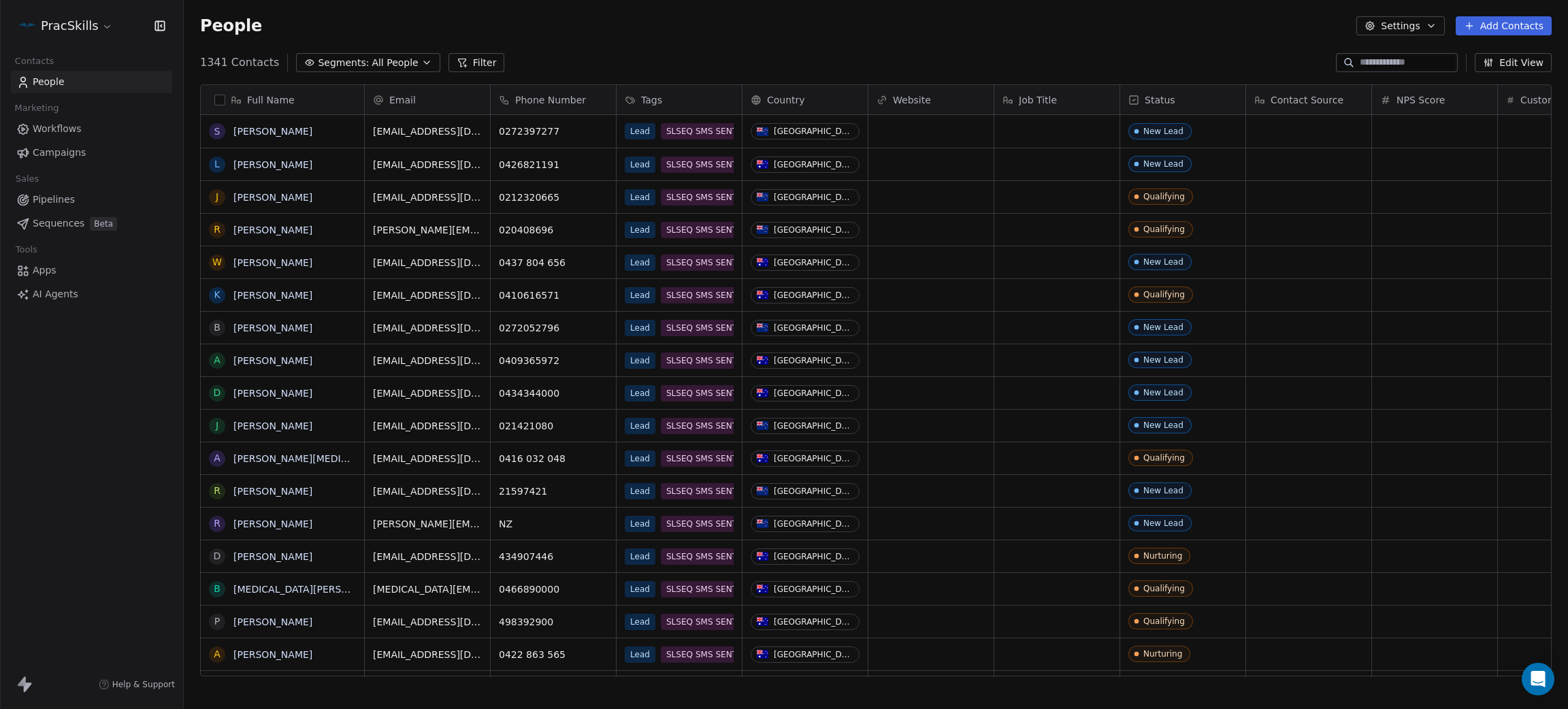
scroll to position [608, 1369]
click at [1362, 64] on input at bounding box center [1407, 63] width 95 height 14
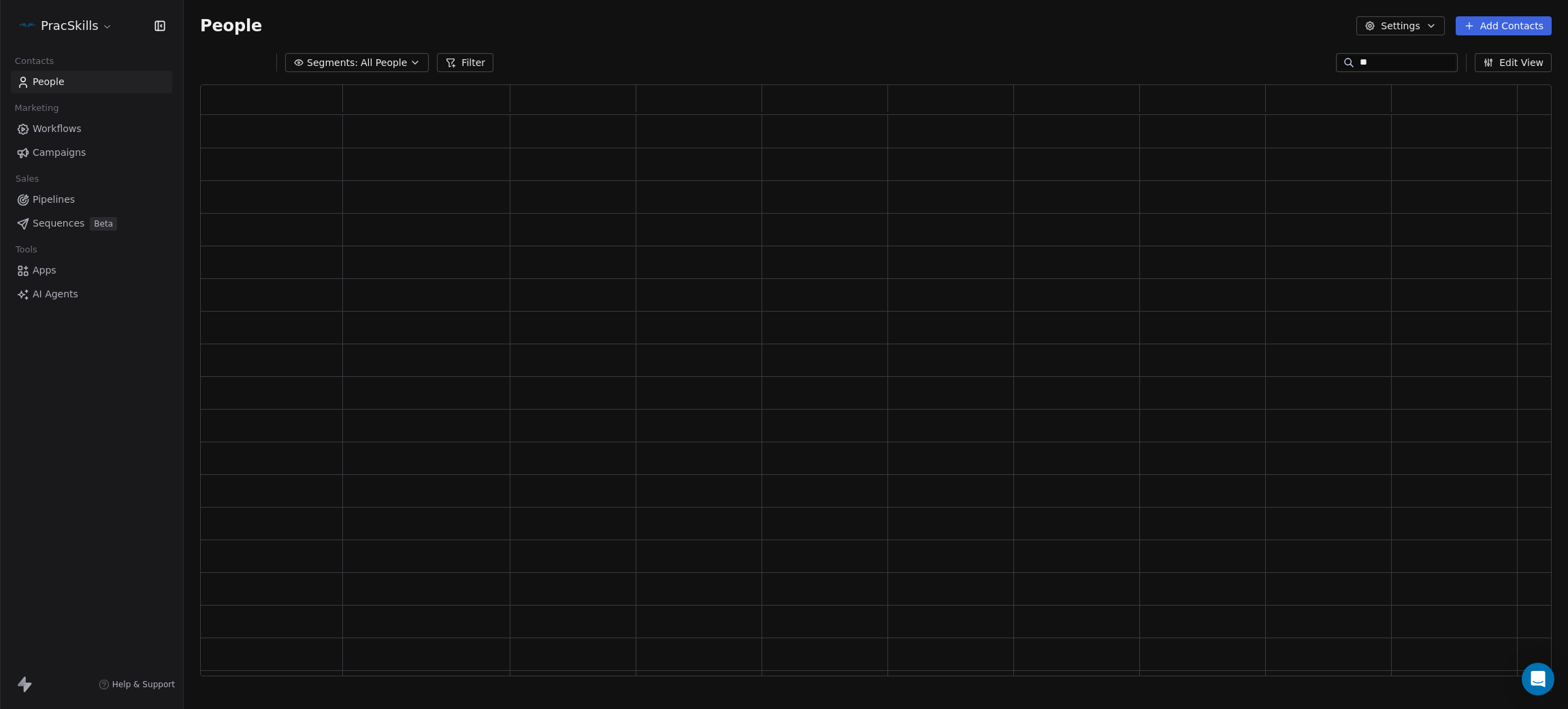
type input "*"
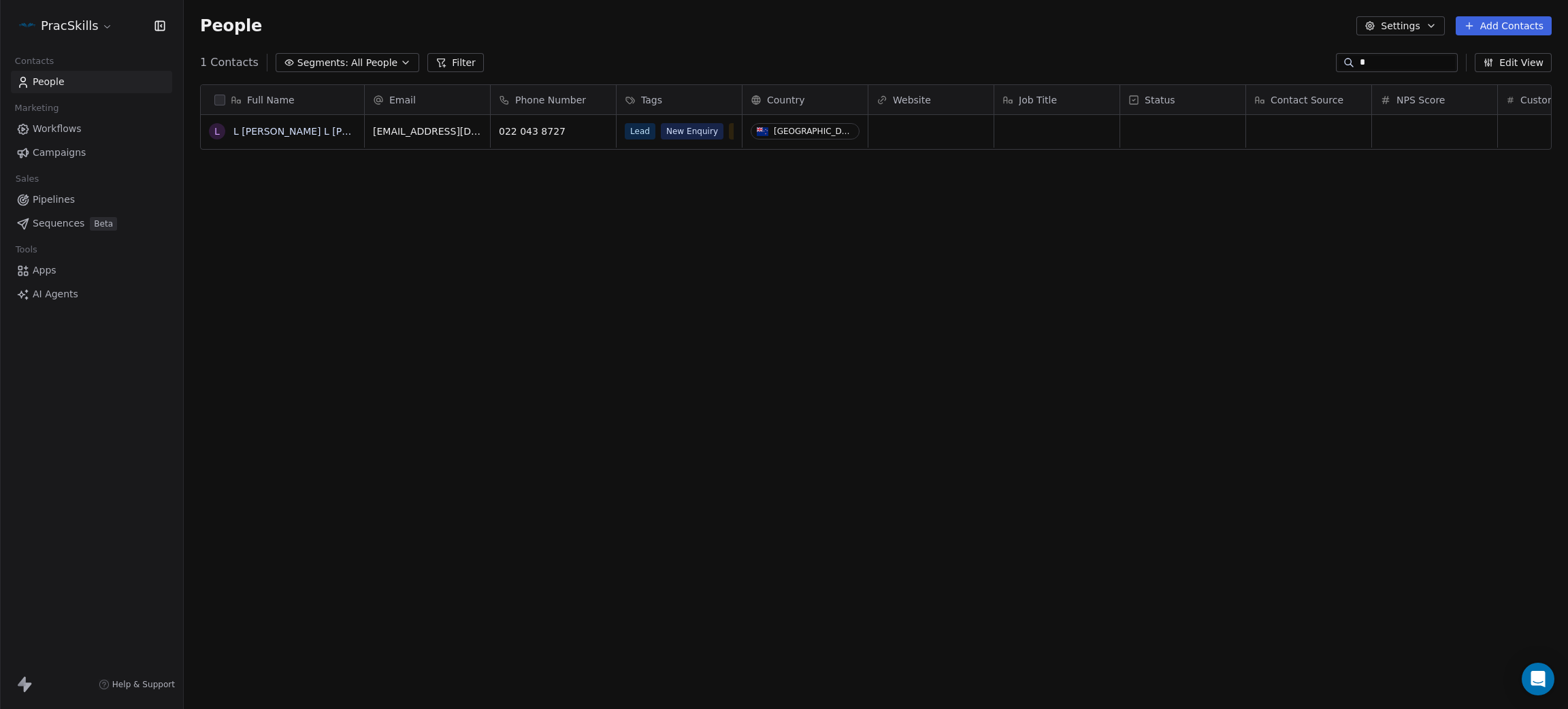
type input "**********"
click at [281, 126] on link "Leona Internal" at bounding box center [293, 131] width 119 height 11
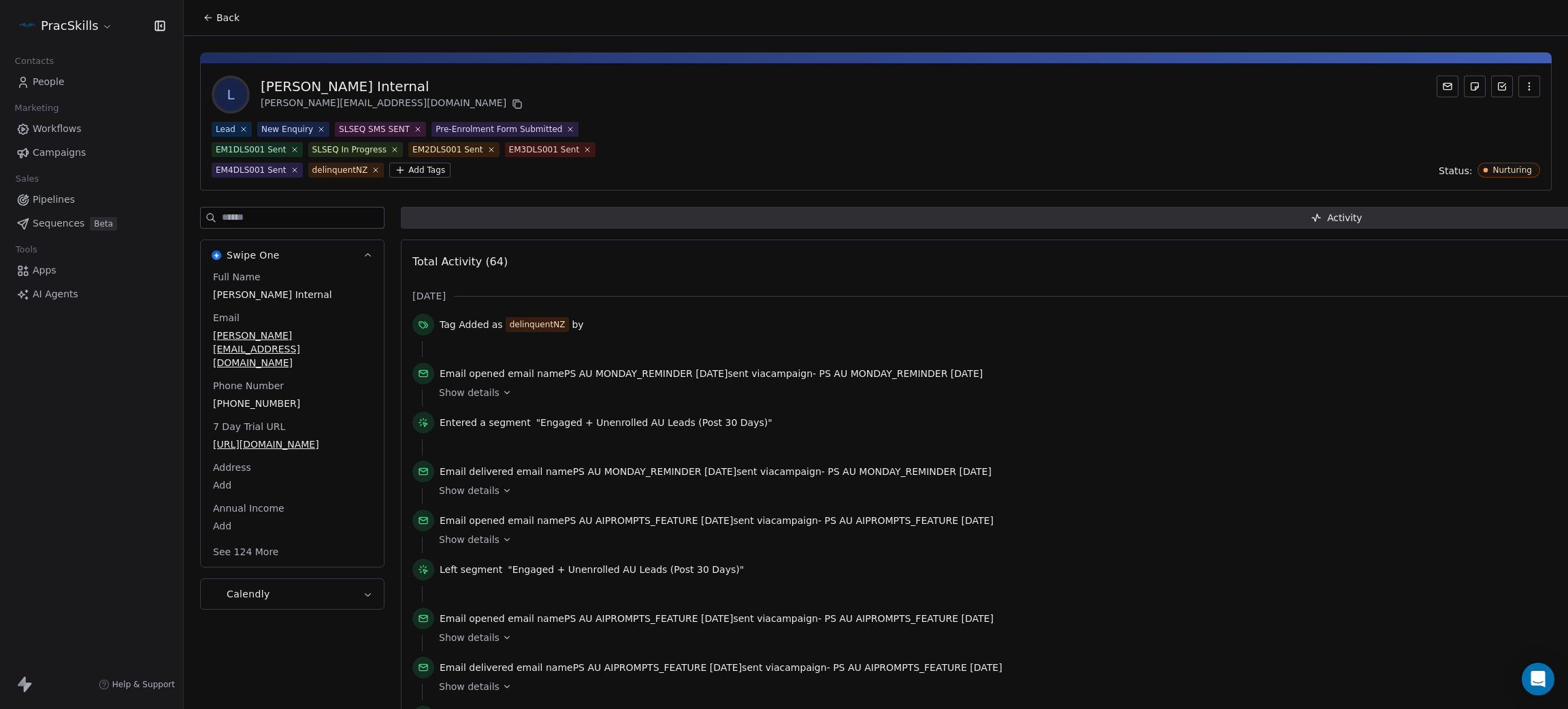
click at [42, 25] on html "PracSkills Contacts People Marketing Workflows Campaigns Sales Pipelines Sequen…" at bounding box center [784, 354] width 1568 height 709
click at [0, 461] on html "PracSkills Contacts People Marketing Workflows Campaigns Sales Pipelines Sequen…" at bounding box center [784, 354] width 1568 height 709
click at [20, 92] on link "People" at bounding box center [92, 81] width 161 height 22
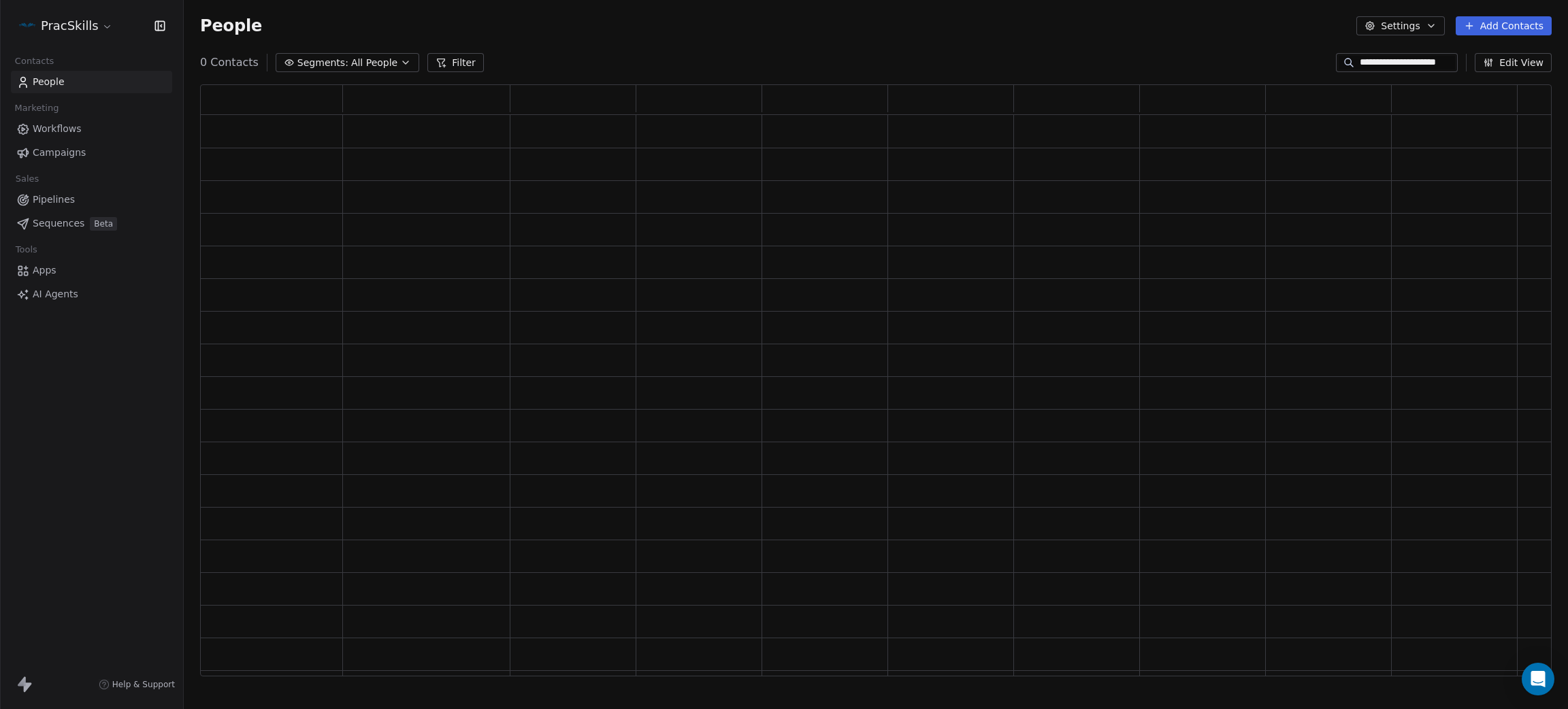
click at [1, 81] on div at bounding box center [0, 354] width 1 height 709
click at [1394, 63] on input "**********" at bounding box center [1407, 63] width 95 height 14
paste input "*"
type input "**********"
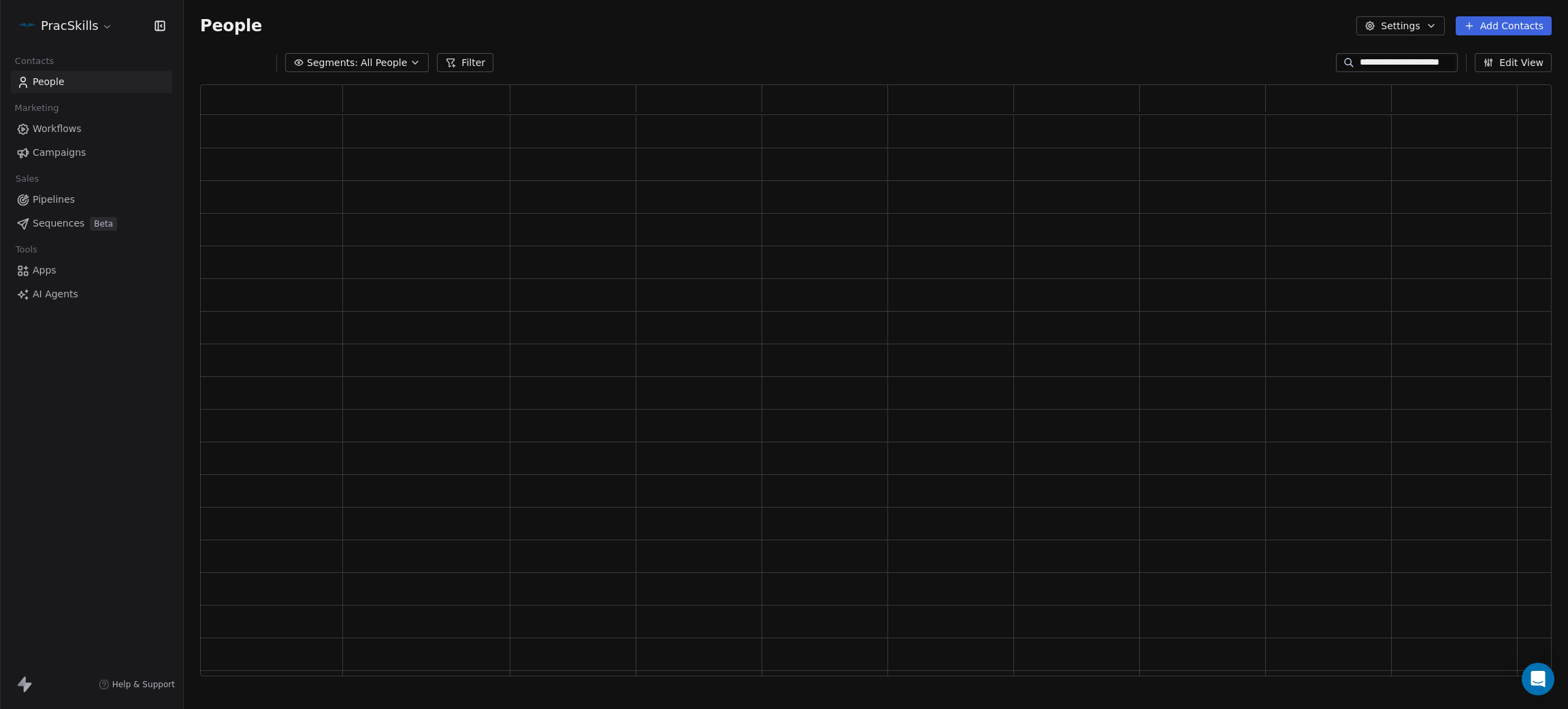
click at [1160, 64] on div "**********" at bounding box center [876, 63] width 1384 height 22
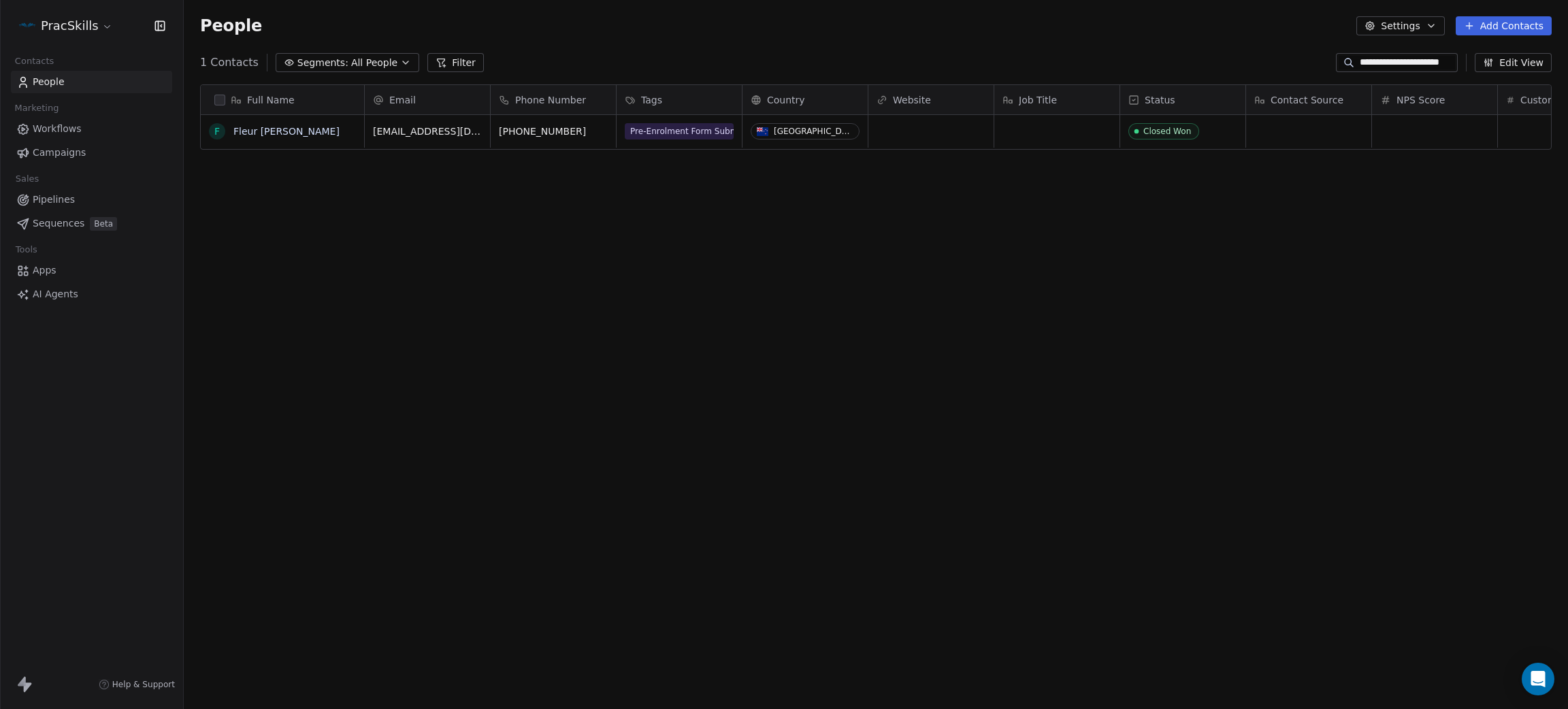
scroll to position [608, 1369]
click at [284, 129] on link "Fleur Rickerby" at bounding box center [286, 131] width 106 height 11
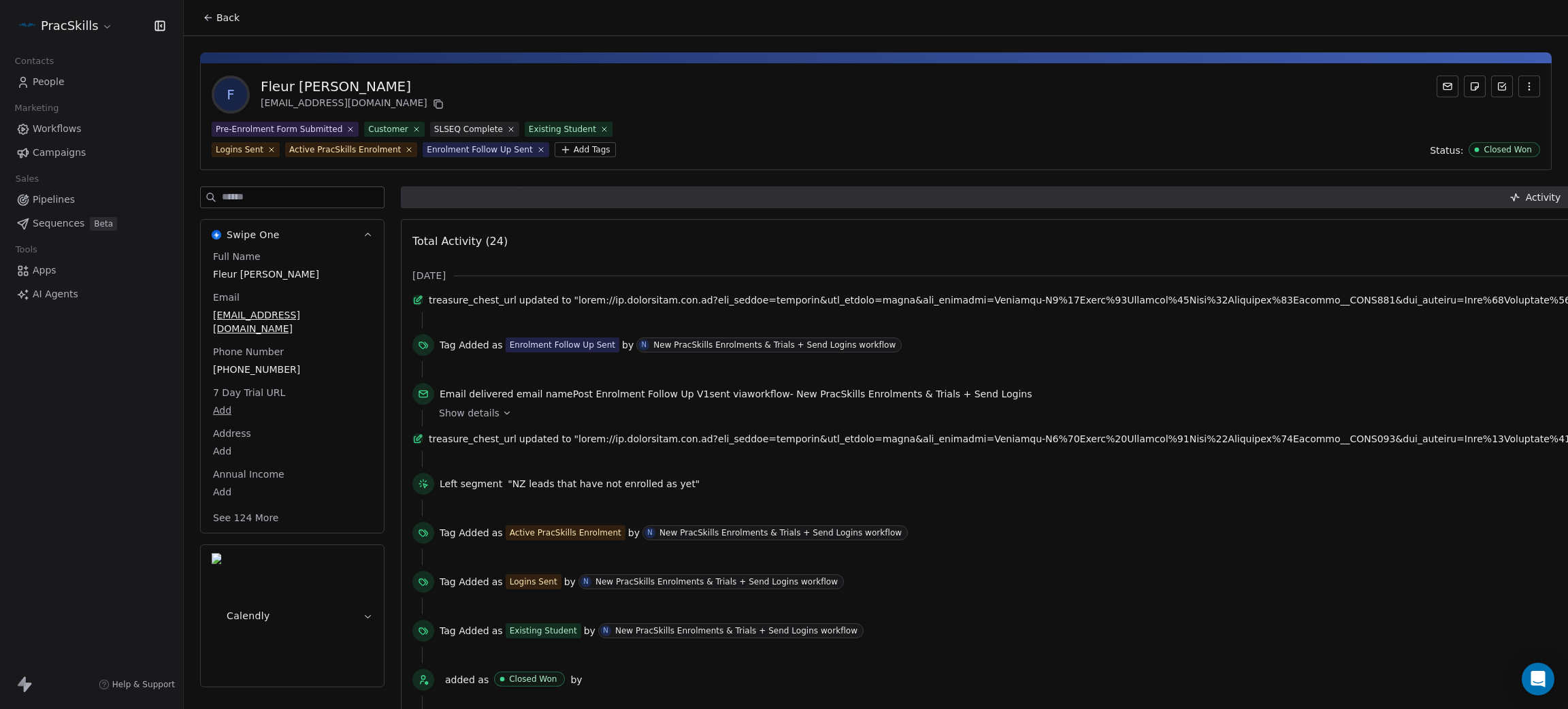
click at [468, 418] on span "Show details" at bounding box center [469, 413] width 60 height 14
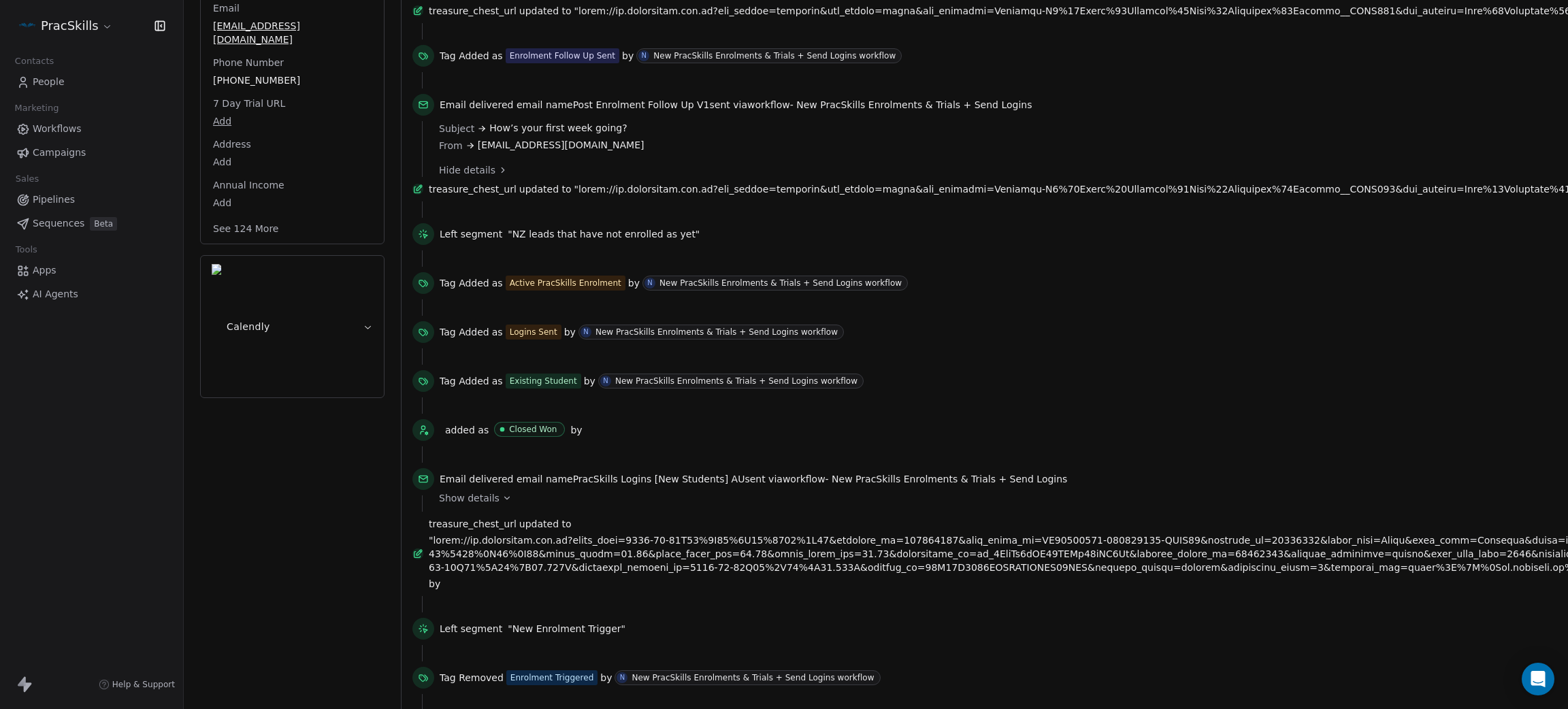
scroll to position [305, 0]
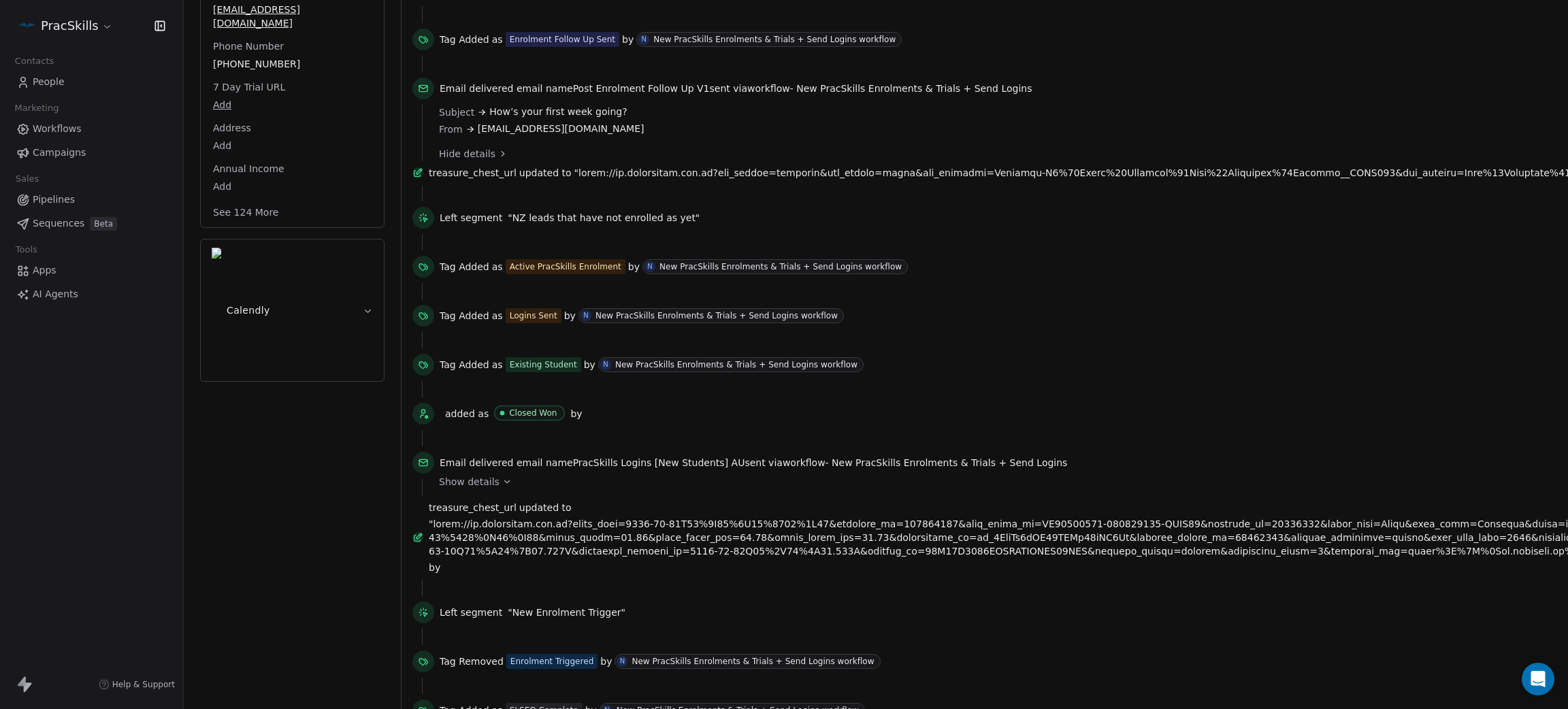
click at [468, 488] on span "Show details" at bounding box center [469, 482] width 60 height 14
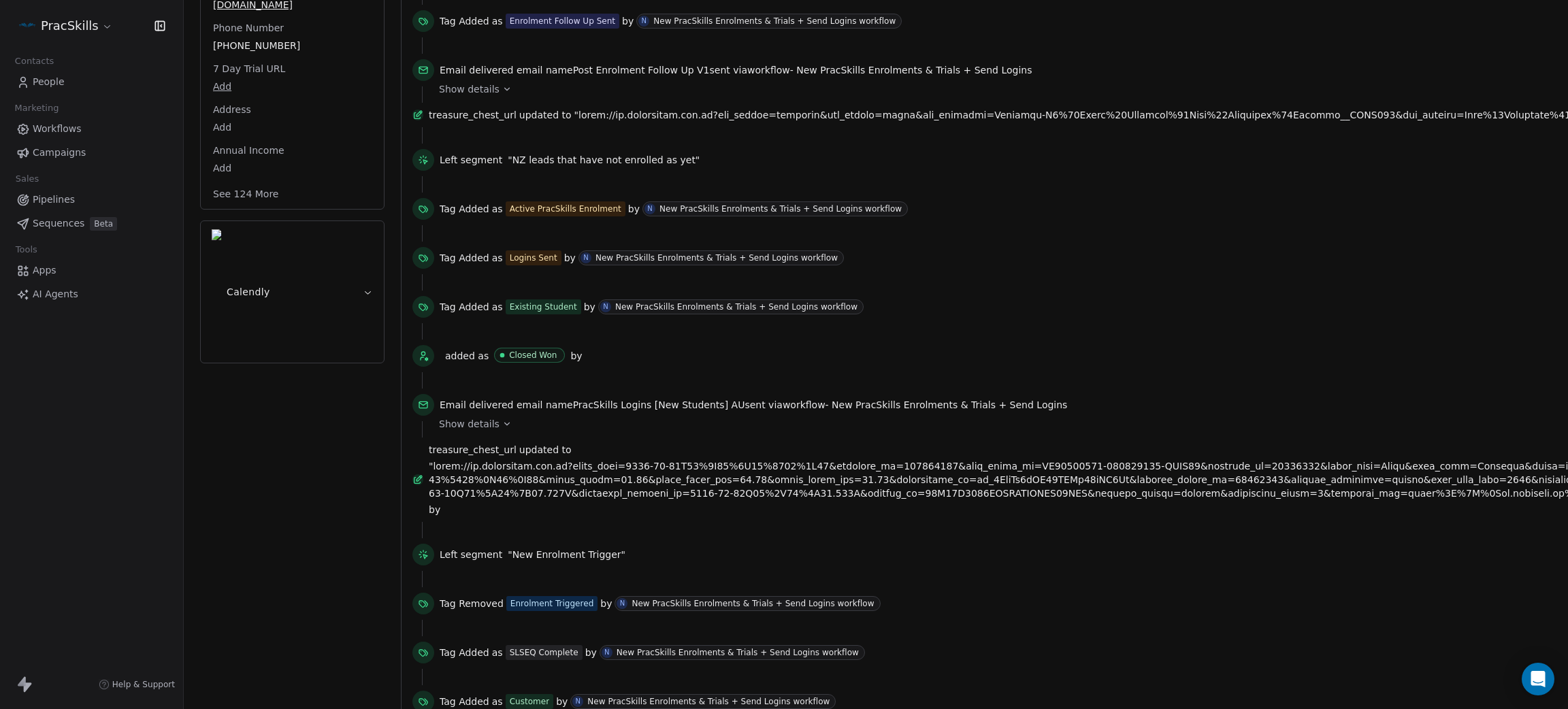
scroll to position [0, 0]
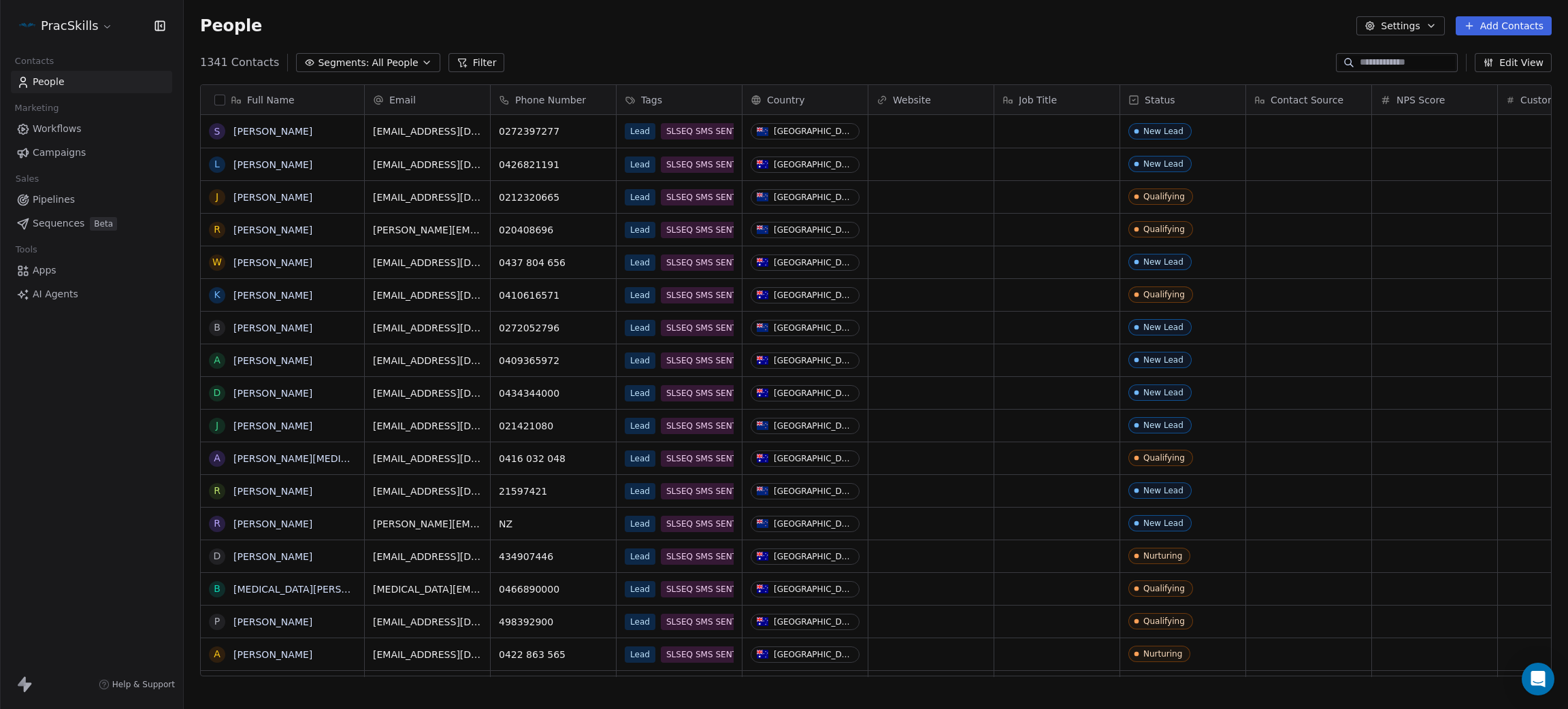
scroll to position [608, 1369]
